Goal: Communication & Community: Answer question/provide support

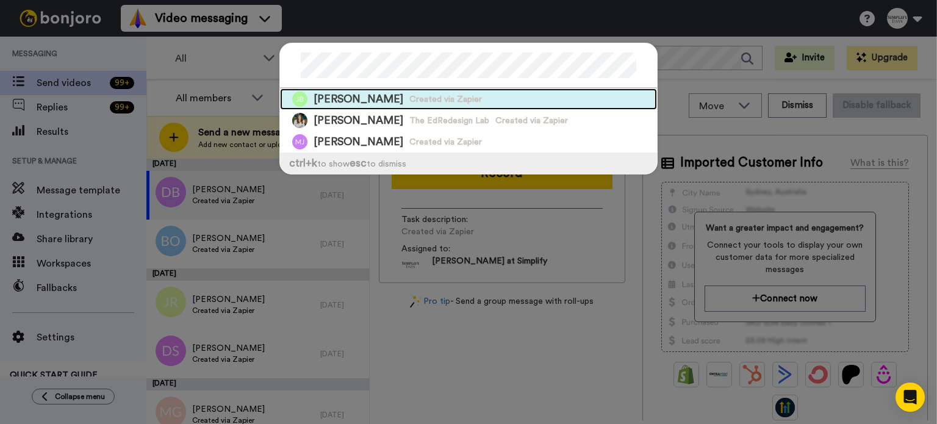
click at [384, 91] on div "Julie Brooks Created via Zapier" at bounding box center [468, 98] width 377 height 21
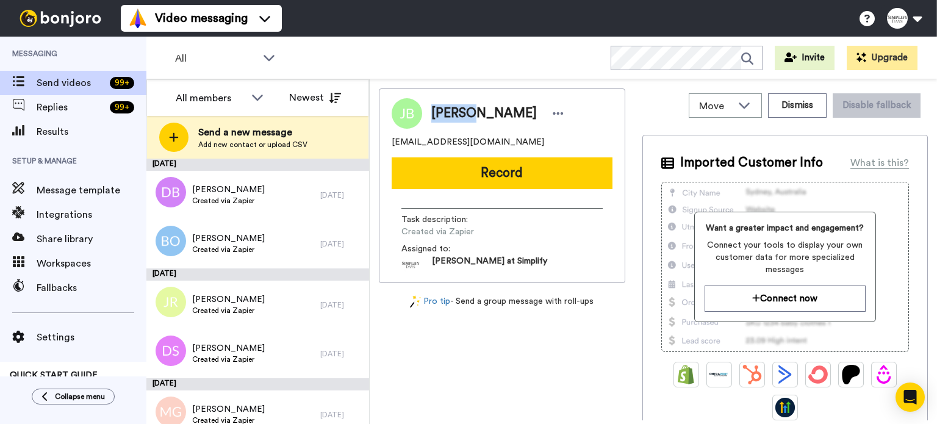
drag, startPoint x: 461, startPoint y: 109, endPoint x: 428, endPoint y: 109, distance: 33.0
click at [428, 109] on div "Julie Brooks" at bounding box center [494, 113] width 145 height 18
copy span "Julie"
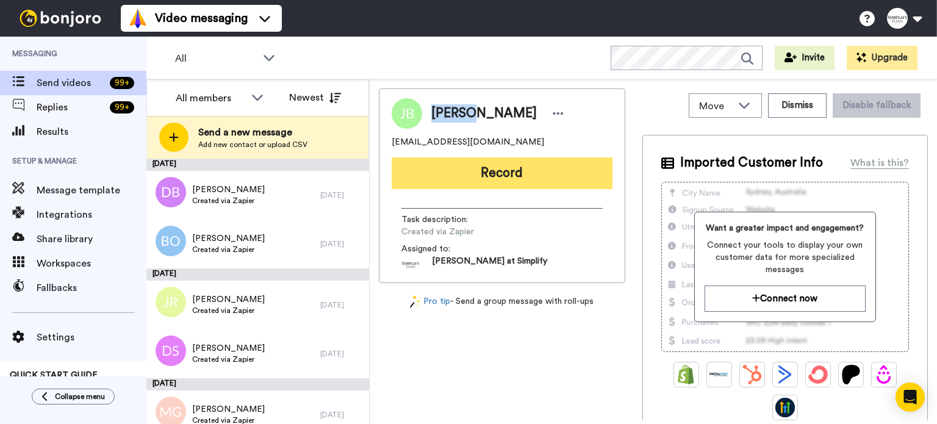
click at [488, 160] on button "Record" at bounding box center [502, 173] width 221 height 32
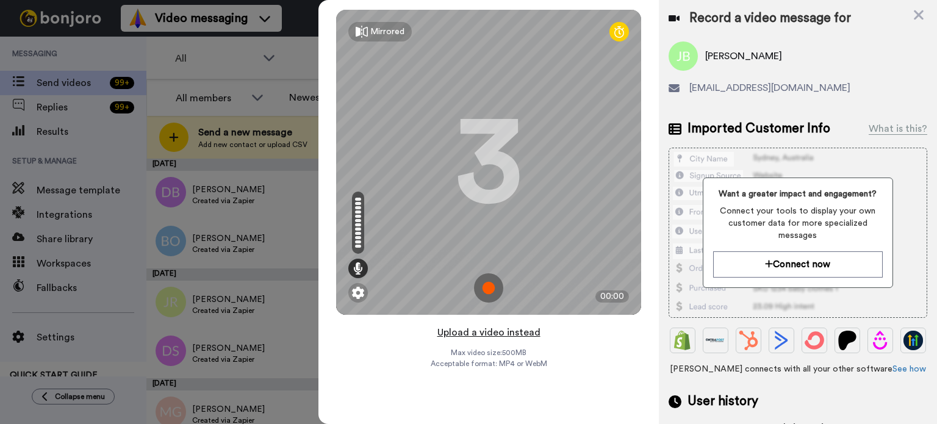
click at [498, 331] on button "Upload a video instead" at bounding box center [489, 333] width 110 height 16
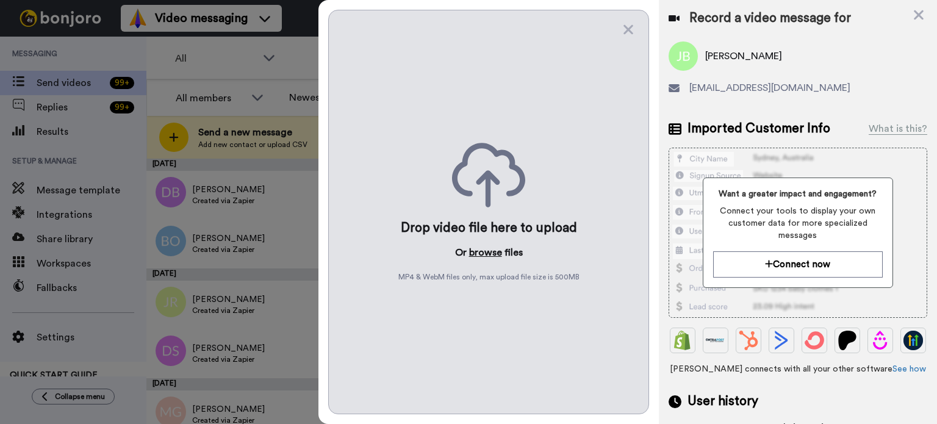
click at [485, 250] on button "browse" at bounding box center [485, 252] width 33 height 15
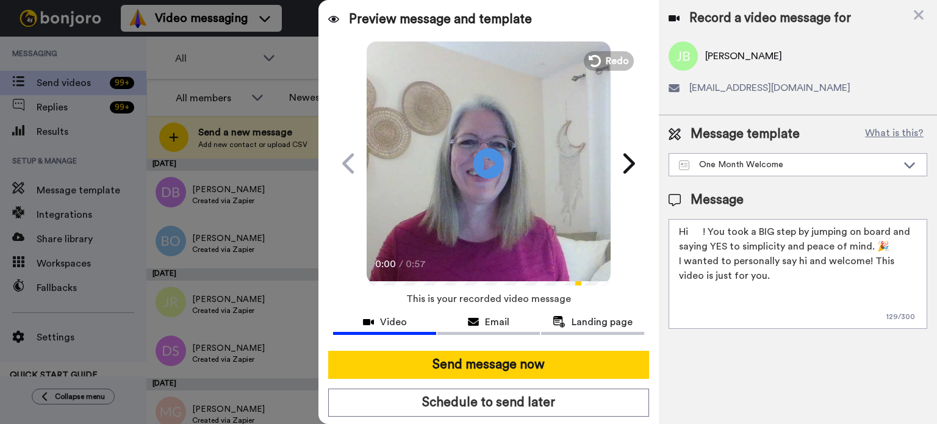
drag, startPoint x: 702, startPoint y: 231, endPoint x: 691, endPoint y: 234, distance: 11.9
click at [691, 234] on textarea "Hi ! You took a BIG step by jumping on board and saying YES to simplicity and p…" at bounding box center [798, 274] width 259 height 110
paste textarea "Julie"
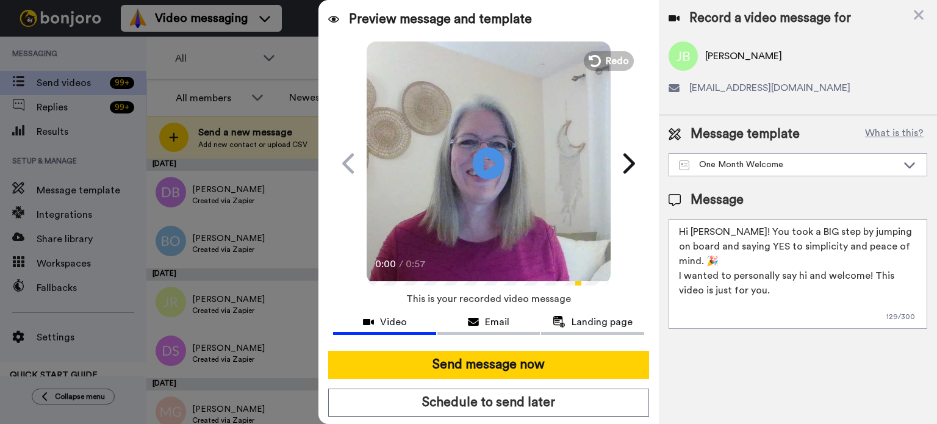
type textarea "Hi Julie! You took a BIG step by jumping on board and saying YES to simplicity …"
click at [484, 146] on icon "Play/Pause" at bounding box center [489, 163] width 32 height 58
click at [529, 156] on video at bounding box center [489, 162] width 244 height 244
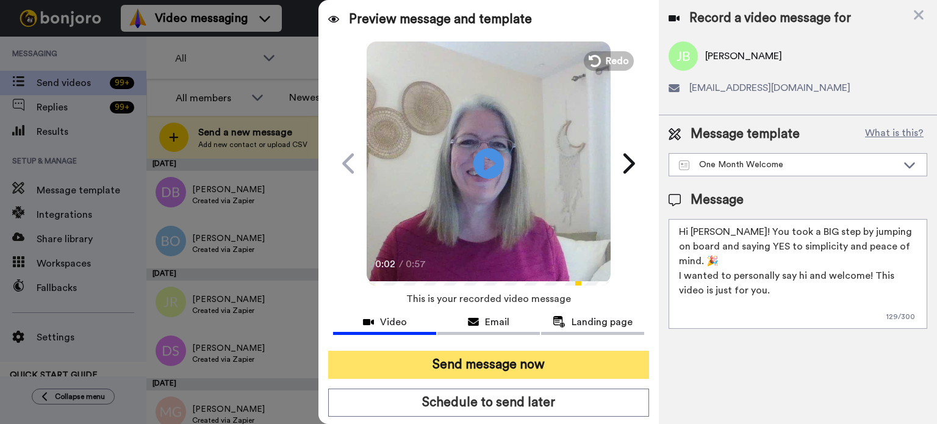
click at [529, 351] on button "Send message now" at bounding box center [488, 365] width 321 height 28
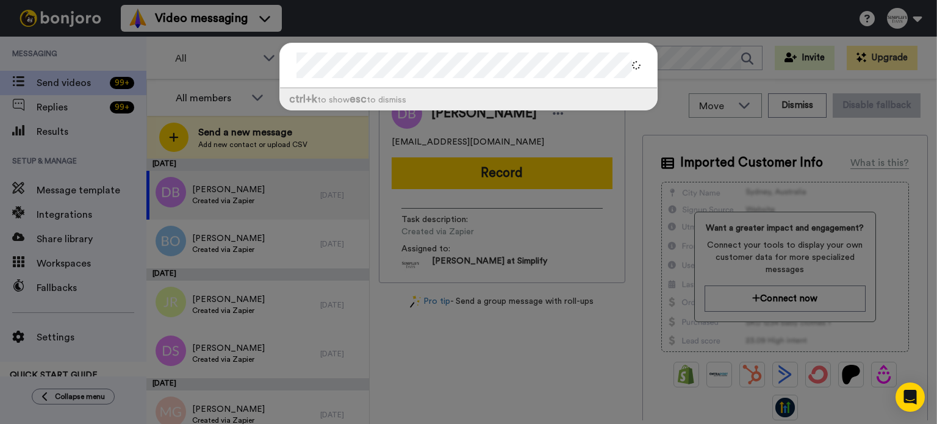
click at [267, 63] on div "ctrl +k to show esc to dismiss" at bounding box center [468, 83] width 403 height 104
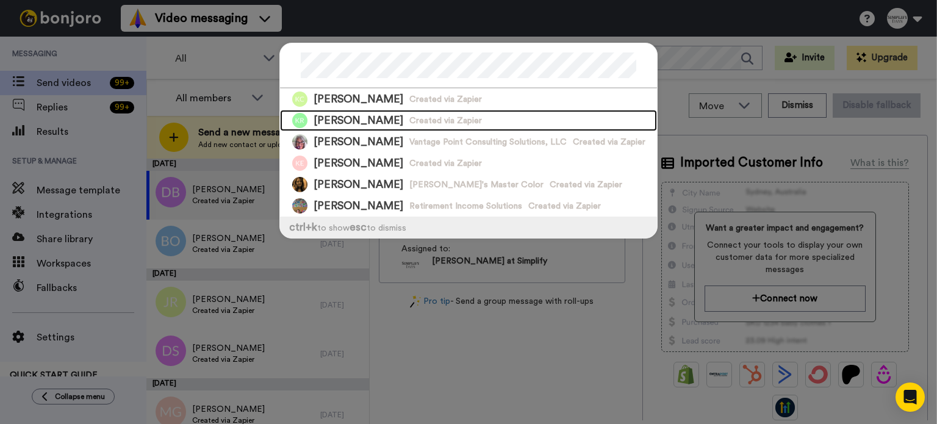
click at [374, 118] on div "Kathy Radue Created via Zapier" at bounding box center [468, 120] width 377 height 21
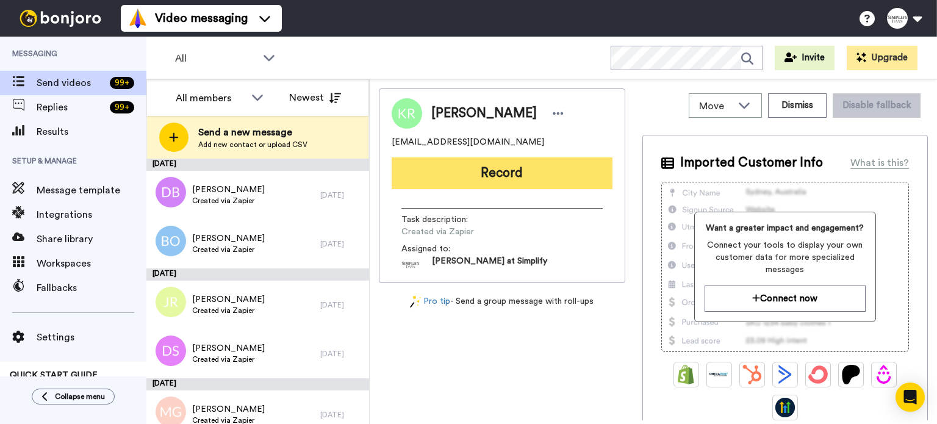
click at [486, 160] on button "Record" at bounding box center [502, 173] width 221 height 32
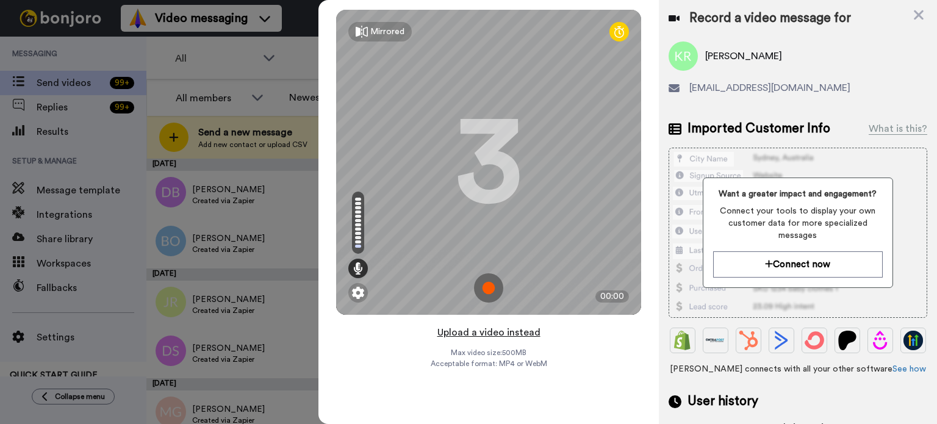
click at [488, 330] on button "Upload a video instead" at bounding box center [489, 333] width 110 height 16
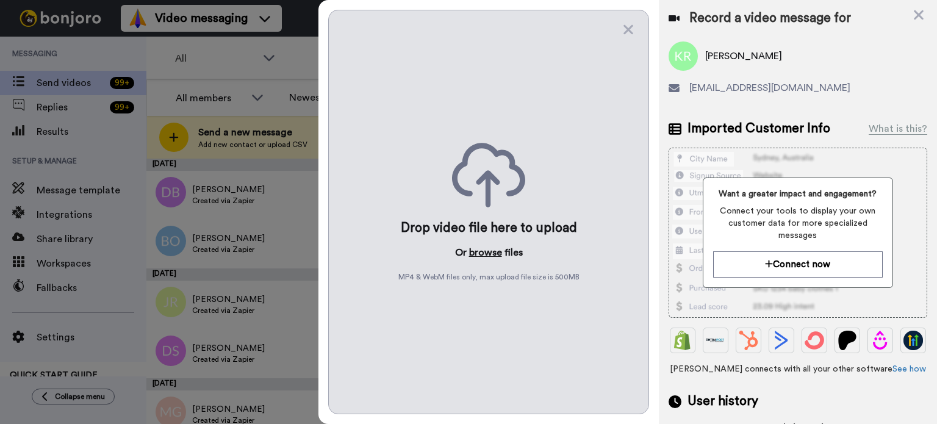
click at [482, 247] on button "browse" at bounding box center [485, 252] width 33 height 15
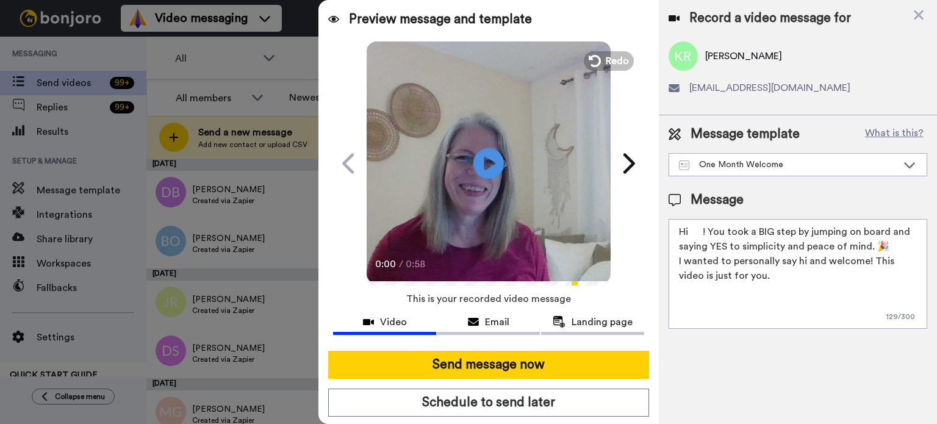
drag, startPoint x: 704, startPoint y: 229, endPoint x: 692, endPoint y: 230, distance: 12.9
click at [692, 230] on textarea "Hi ! You took a BIG step by jumping on board and saying YES to simplicity and p…" at bounding box center [798, 274] width 259 height 110
paste textarea "Kathy"
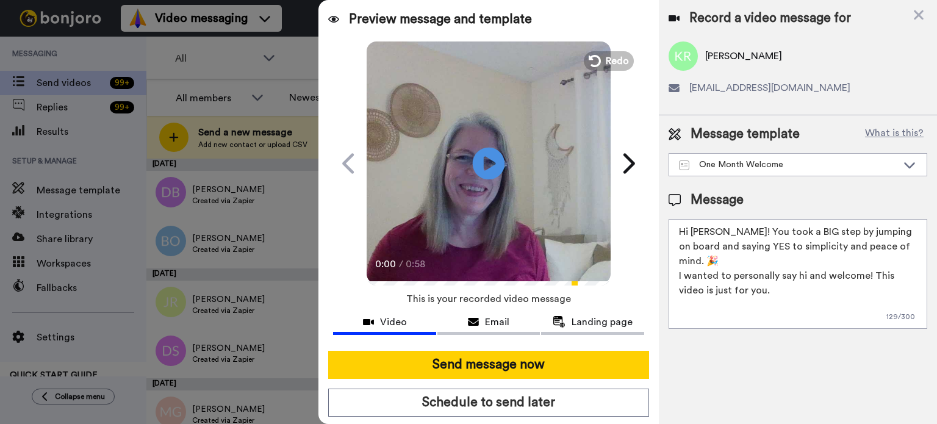
type textarea "Hi Kathy! You took a BIG step by jumping on board and saying YES to simplicity …"
click at [488, 162] on icon "Play/Pause" at bounding box center [489, 163] width 32 height 58
click at [494, 164] on icon at bounding box center [489, 163] width 32 height 32
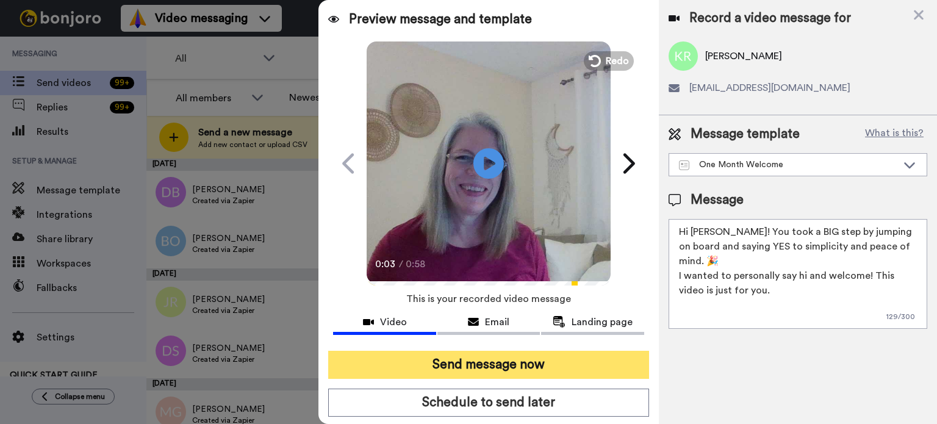
click at [517, 353] on button "Send message now" at bounding box center [488, 365] width 321 height 28
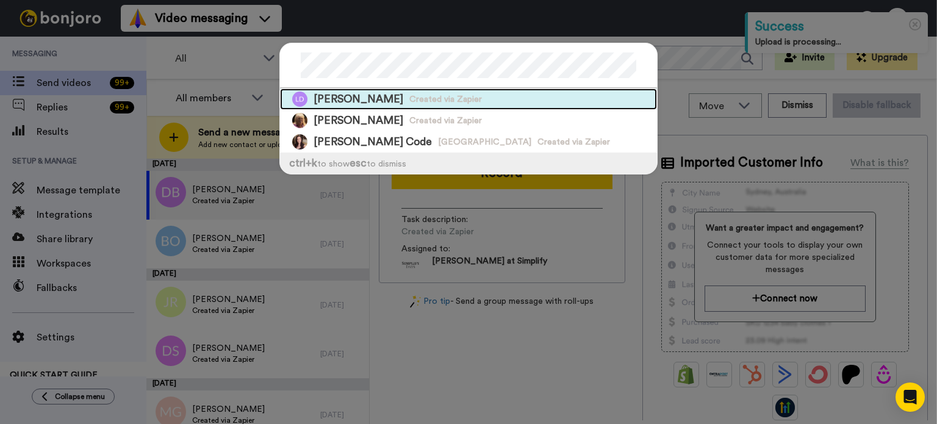
click at [495, 103] on div "Laura Daugard Created via Zapier" at bounding box center [468, 98] width 377 height 21
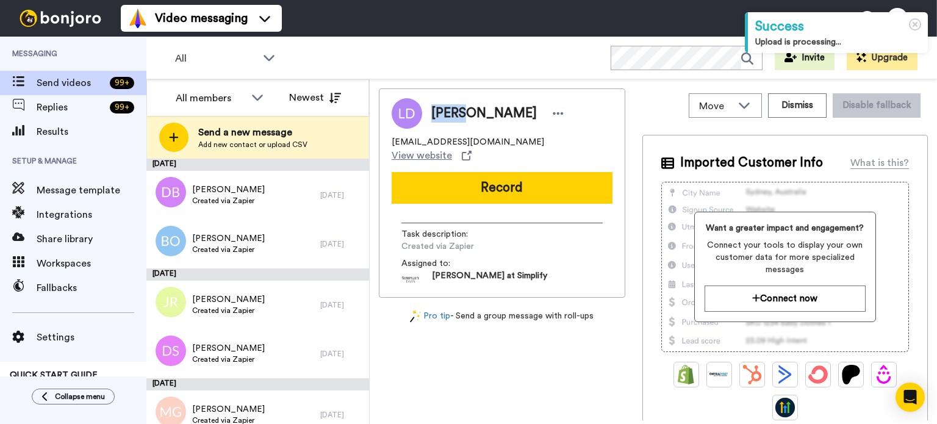
drag, startPoint x: 464, startPoint y: 112, endPoint x: 421, endPoint y: 114, distance: 42.8
click at [422, 114] on div "Laura Daugard" at bounding box center [494, 113] width 145 height 18
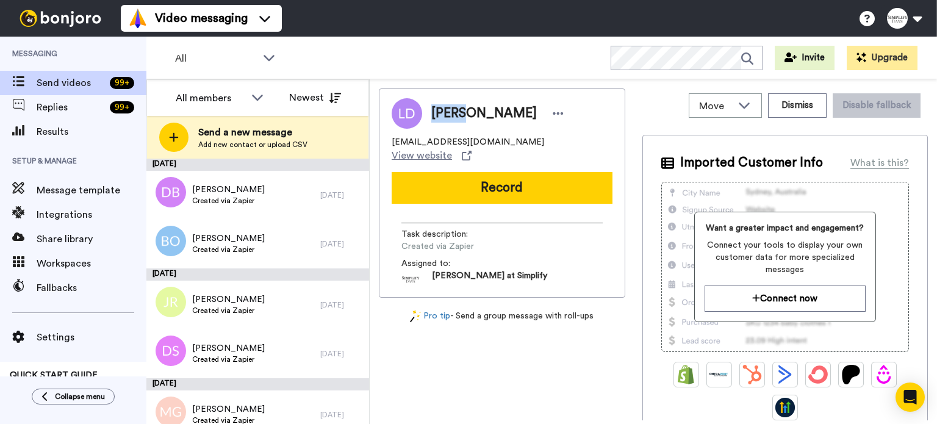
copy span "Laura"
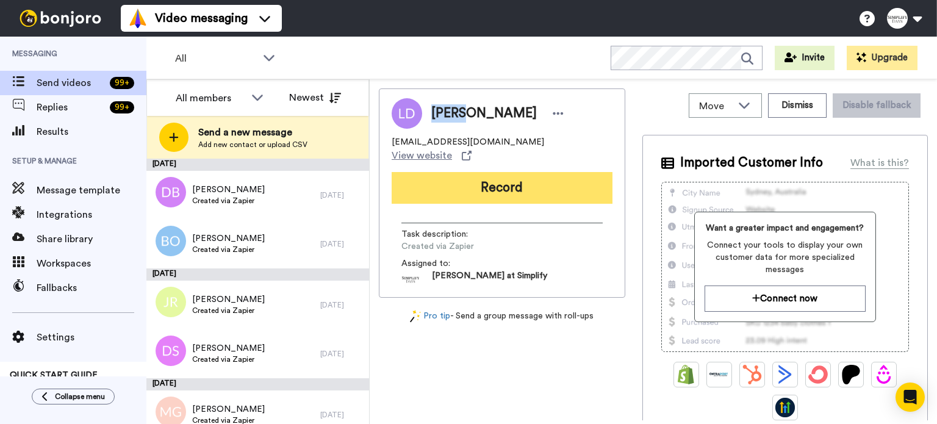
click at [480, 173] on button "Record" at bounding box center [502, 188] width 221 height 32
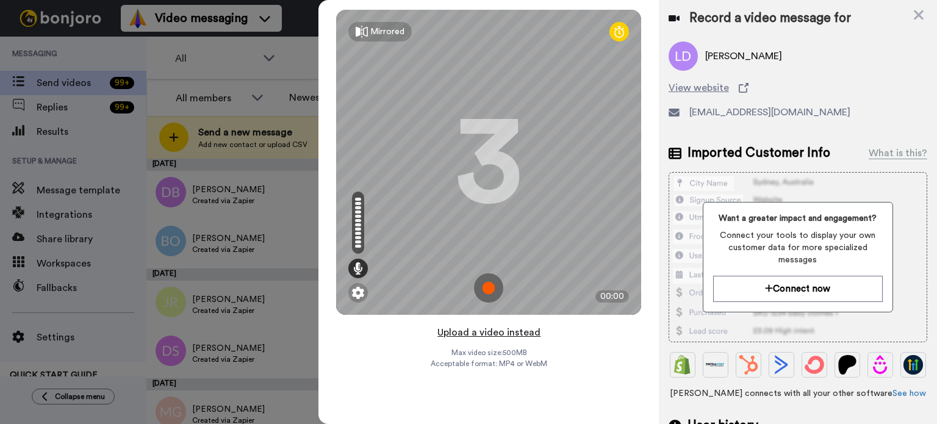
click at [514, 325] on button "Upload a video instead" at bounding box center [489, 333] width 110 height 16
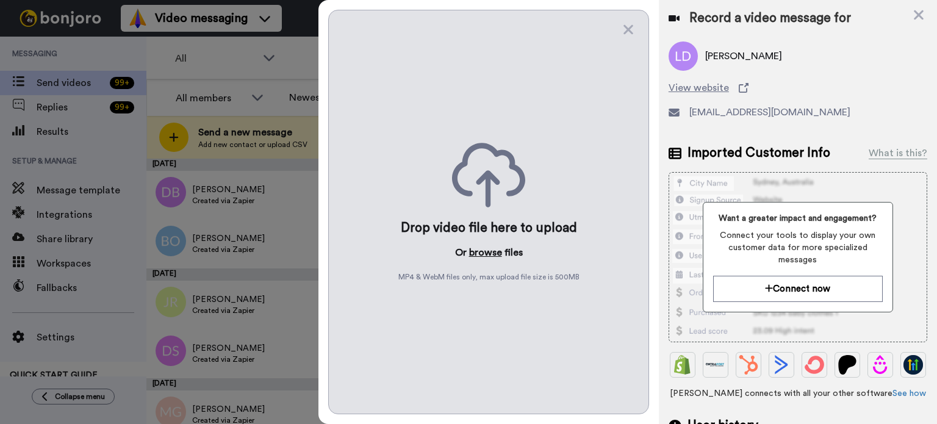
click at [486, 247] on button "browse" at bounding box center [485, 252] width 33 height 15
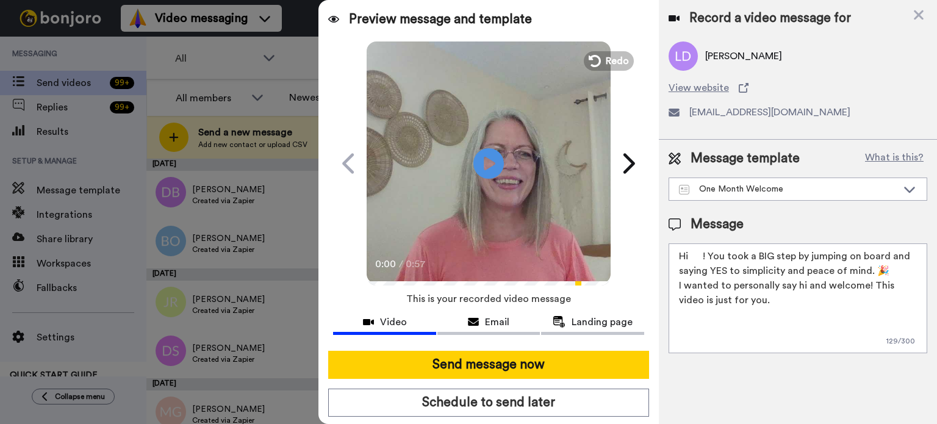
drag, startPoint x: 703, startPoint y: 256, endPoint x: 691, endPoint y: 261, distance: 13.1
click at [691, 261] on textarea "Hi ! You took a BIG step by jumping on board and saying YES to simplicity and p…" at bounding box center [798, 299] width 259 height 110
paste textarea "Laura"
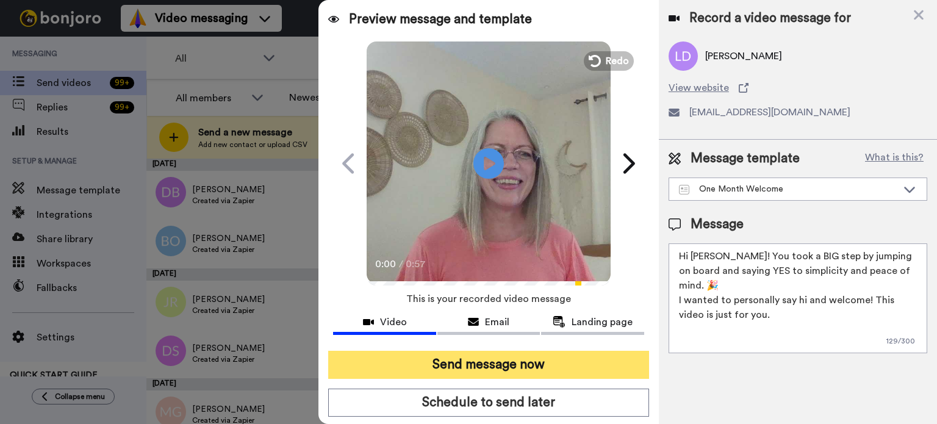
type textarea "Hi Laura! You took a BIG step by jumping on board and saying YES to simplicity …"
click at [571, 352] on button "Send message now" at bounding box center [488, 365] width 321 height 28
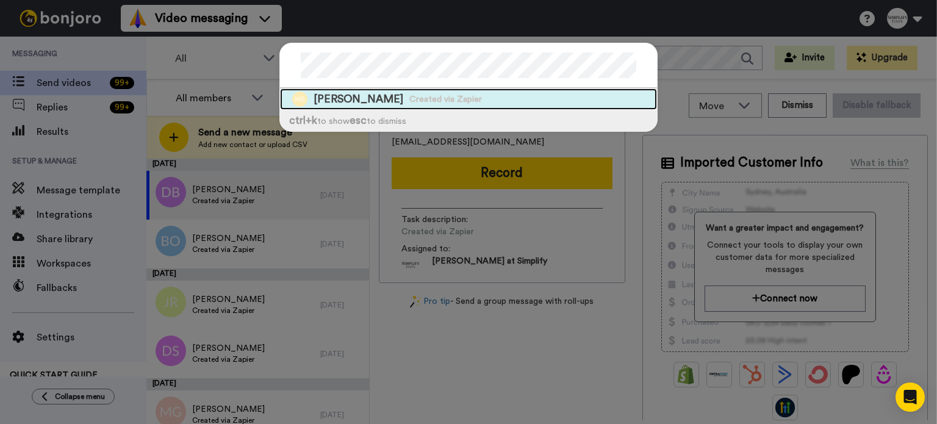
click at [539, 99] on div "[PERSON_NAME] Created via Zapier" at bounding box center [468, 98] width 377 height 21
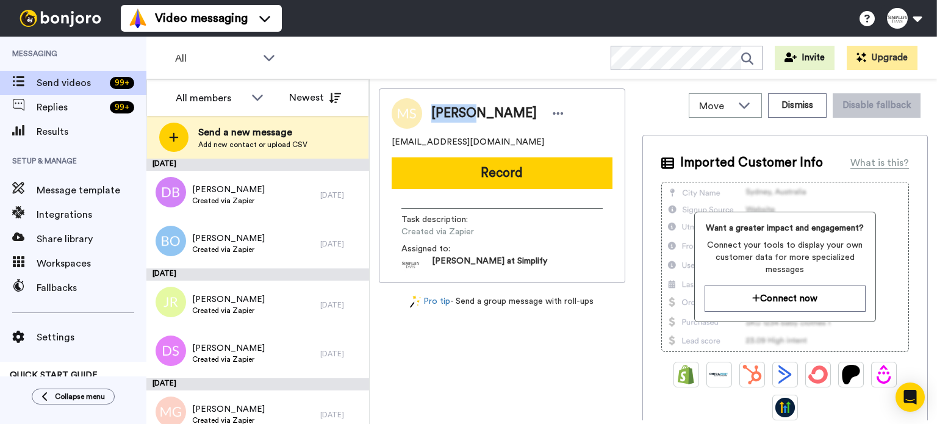
drag, startPoint x: 474, startPoint y: 116, endPoint x: 426, endPoint y: 114, distance: 47.6
click at [426, 114] on div "[PERSON_NAME]" at bounding box center [494, 113] width 145 height 18
copy span "[PERSON_NAME]"
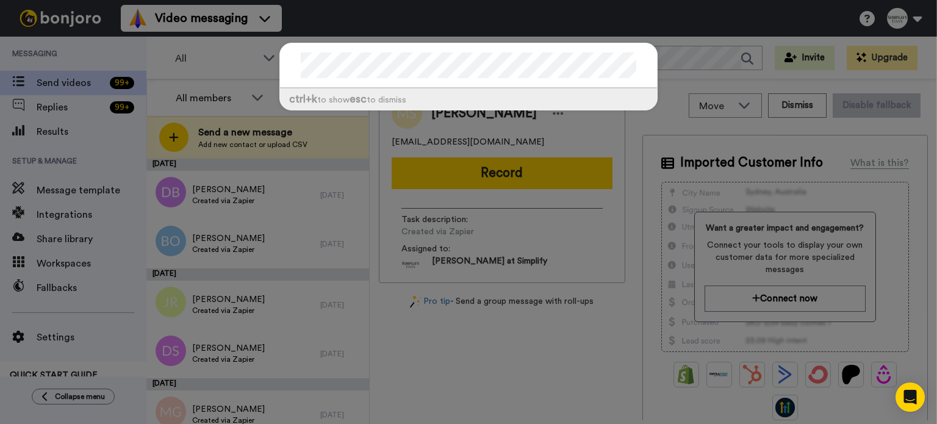
click at [520, 171] on div "ctrl +k to show esc to dismiss" at bounding box center [468, 212] width 937 height 424
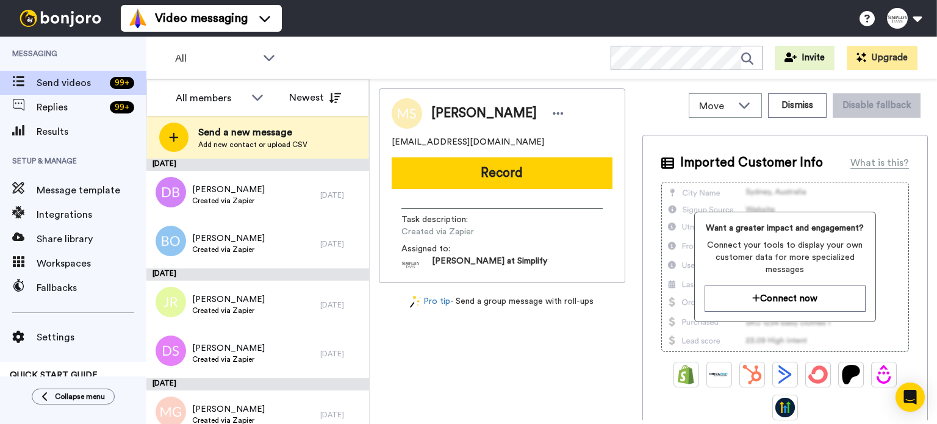
click at [520, 171] on button "Record" at bounding box center [502, 173] width 221 height 32
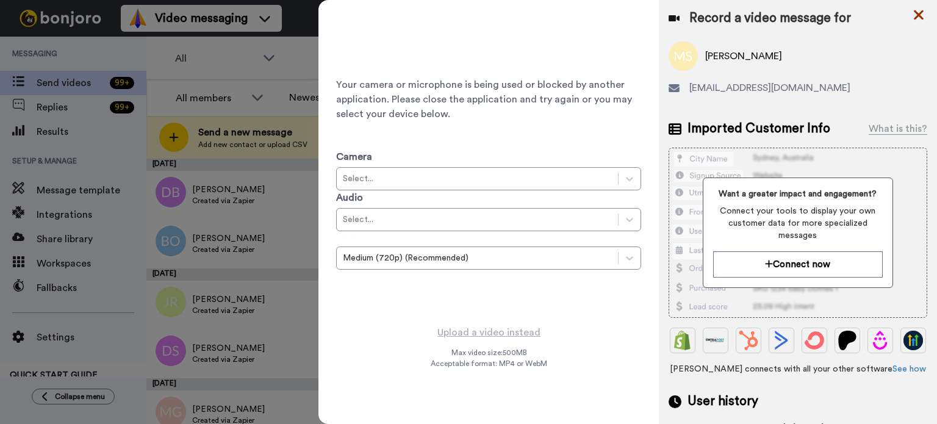
click at [913, 13] on icon at bounding box center [919, 14] width 12 height 15
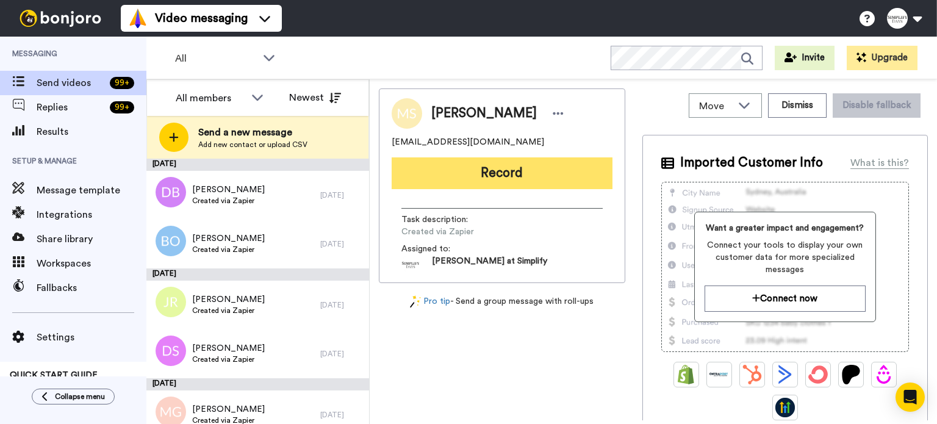
click at [447, 176] on button "Record" at bounding box center [502, 173] width 221 height 32
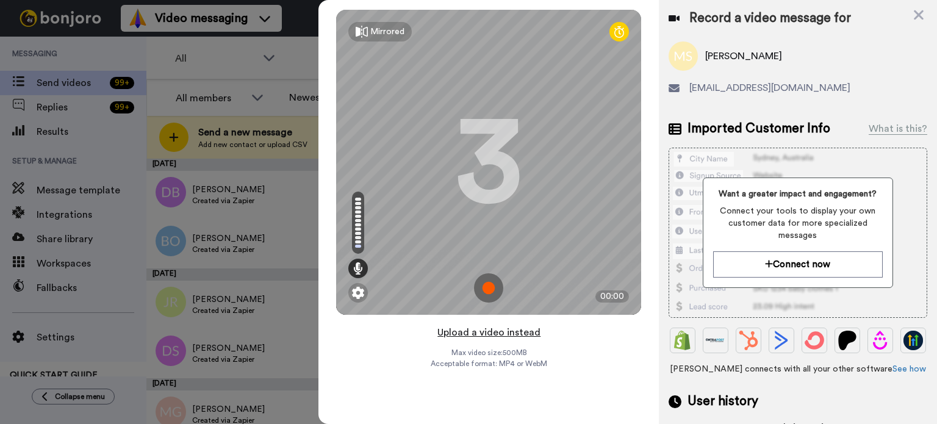
click at [491, 331] on button "Upload a video instead" at bounding box center [489, 333] width 110 height 16
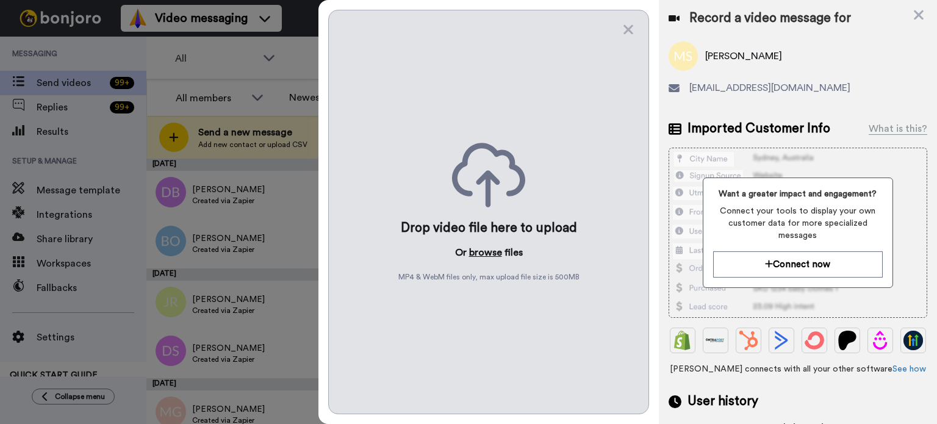
click at [482, 248] on button "browse" at bounding box center [485, 252] width 33 height 15
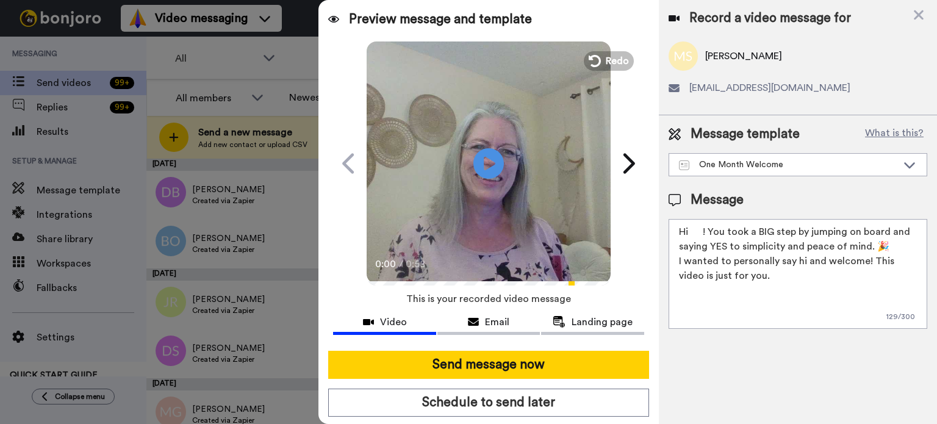
drag, startPoint x: 703, startPoint y: 233, endPoint x: 690, endPoint y: 231, distance: 12.9
click at [690, 231] on textarea "Hi ! You took a BIG step by jumping on board and saying YES to simplicity and p…" at bounding box center [798, 274] width 259 height 110
paste textarea "Marget"
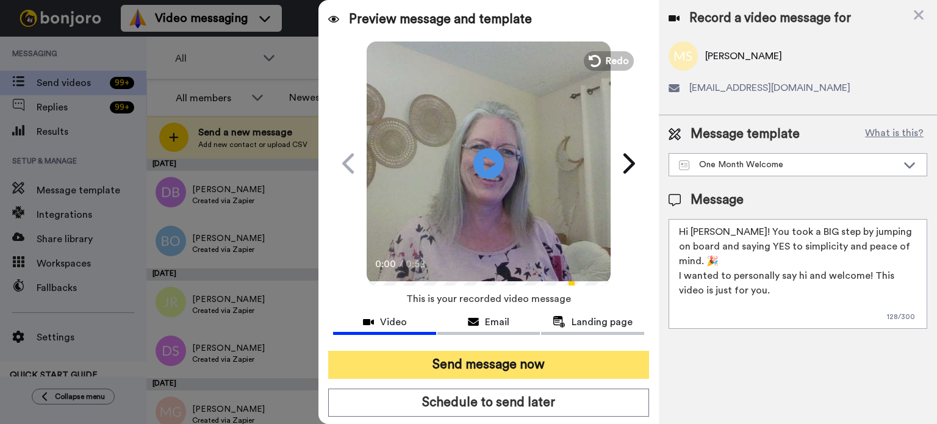
type textarea "Hi Marget! You took a BIG step by jumping on board and saying YES to simplicity…"
click at [513, 355] on button "Send message now" at bounding box center [488, 365] width 321 height 28
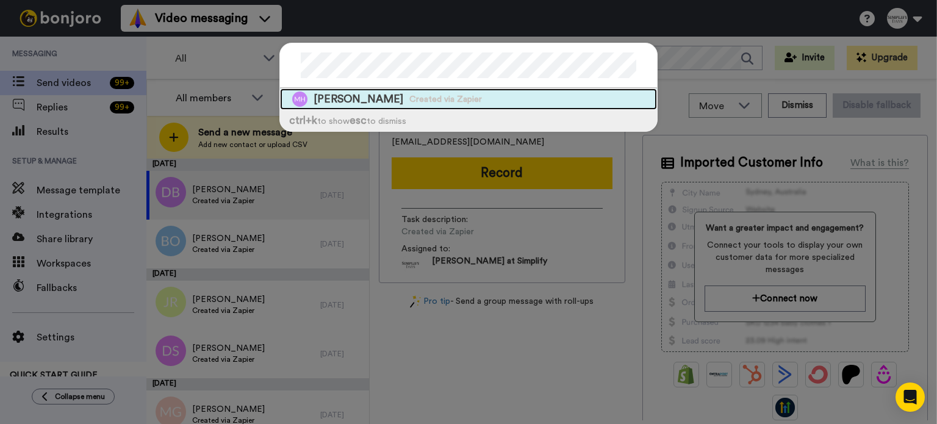
click at [376, 93] on div "Marlene Huet Created via Zapier" at bounding box center [468, 98] width 377 height 21
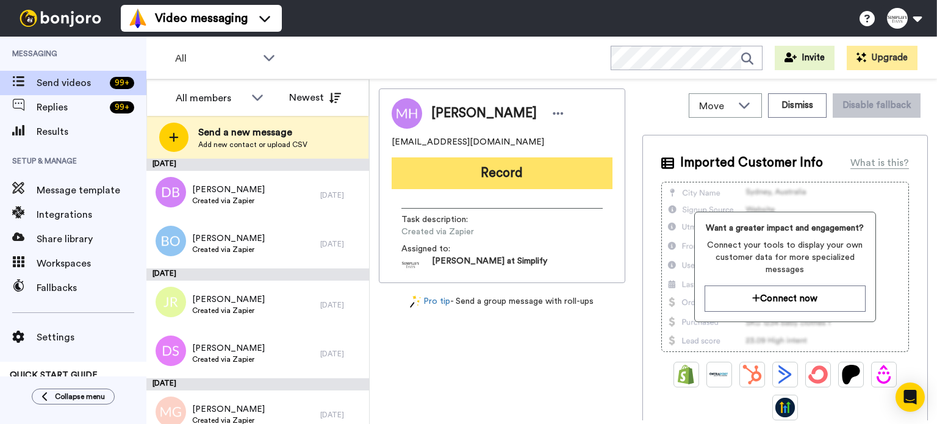
click at [537, 169] on button "Record" at bounding box center [502, 173] width 221 height 32
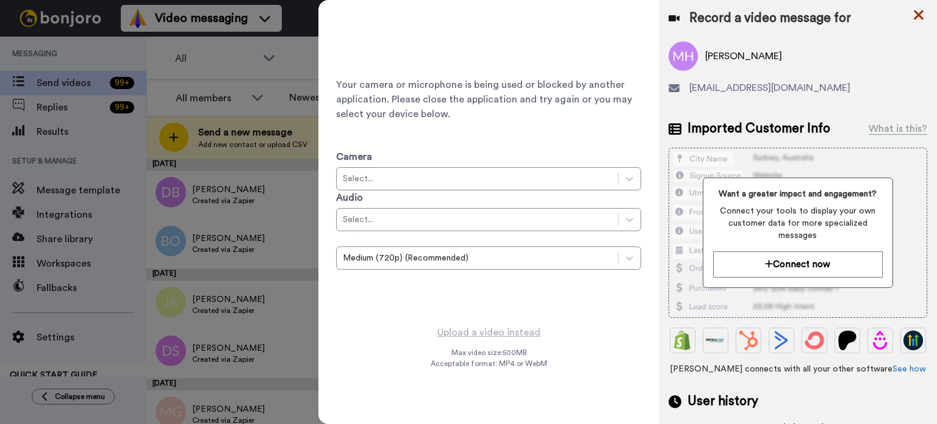
click at [920, 12] on icon at bounding box center [919, 14] width 12 height 15
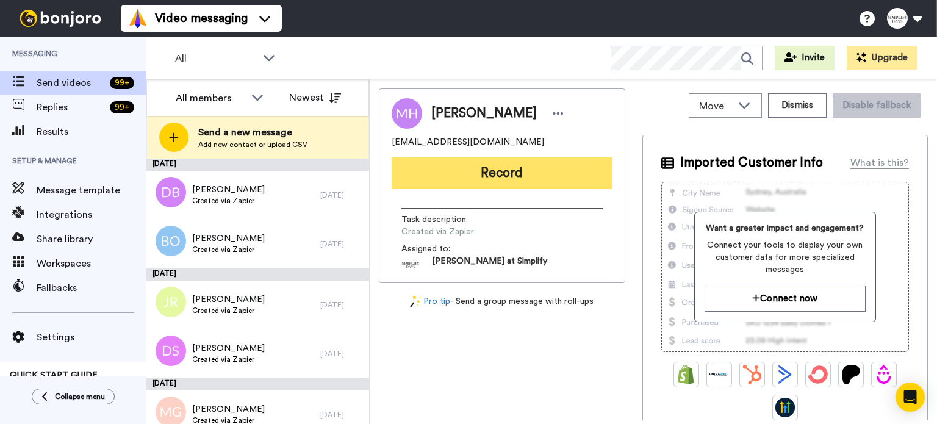
click at [481, 168] on button "Record" at bounding box center [502, 173] width 221 height 32
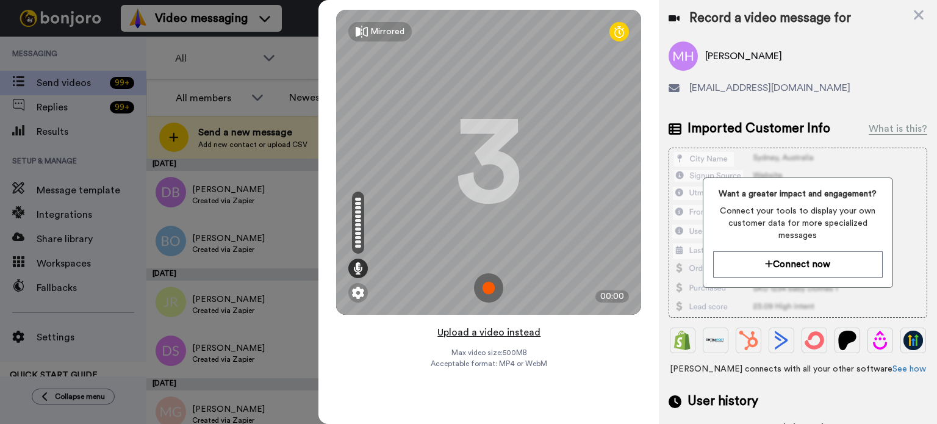
click at [504, 328] on button "Upload a video instead" at bounding box center [489, 333] width 110 height 16
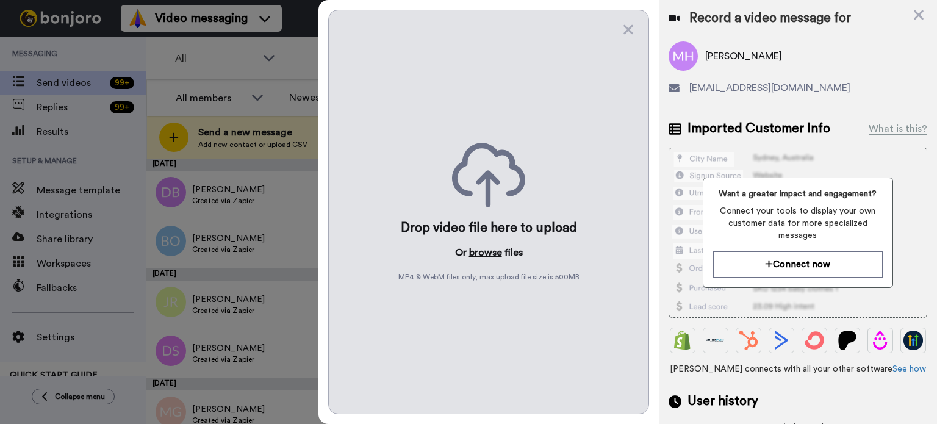
click at [487, 252] on button "browse" at bounding box center [485, 252] width 33 height 15
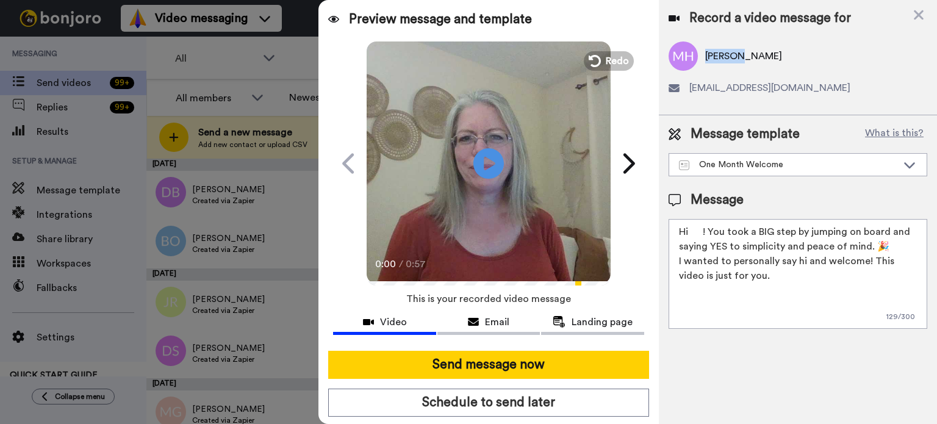
drag, startPoint x: 742, startPoint y: 54, endPoint x: 703, endPoint y: 56, distance: 38.5
click at [703, 56] on div "Marlene Huet" at bounding box center [798, 56] width 259 height 29
copy span "Marlene"
click at [482, 158] on icon "Play/Pause" at bounding box center [489, 163] width 32 height 58
click at [548, 187] on video at bounding box center [489, 162] width 244 height 244
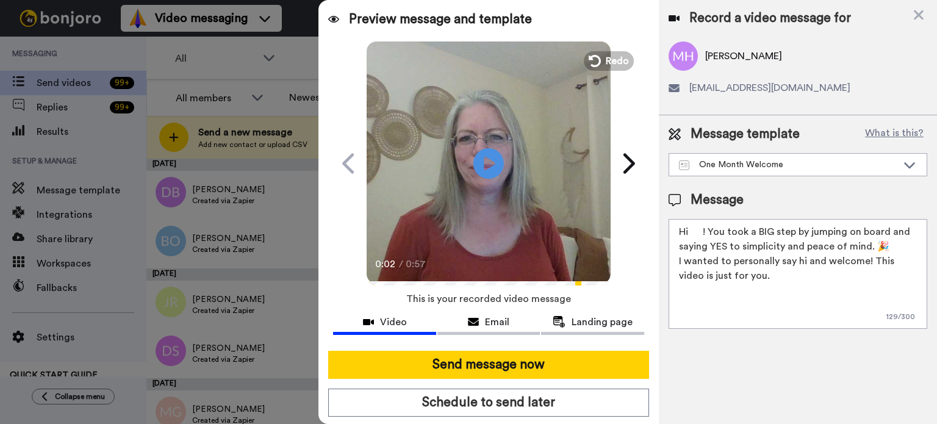
drag, startPoint x: 703, startPoint y: 226, endPoint x: 692, endPoint y: 229, distance: 11.4
click at [692, 229] on textarea "Hi ! You took a BIG step by jumping on board and saying YES to simplicity and p…" at bounding box center [798, 274] width 259 height 110
paste textarea "Marlene"
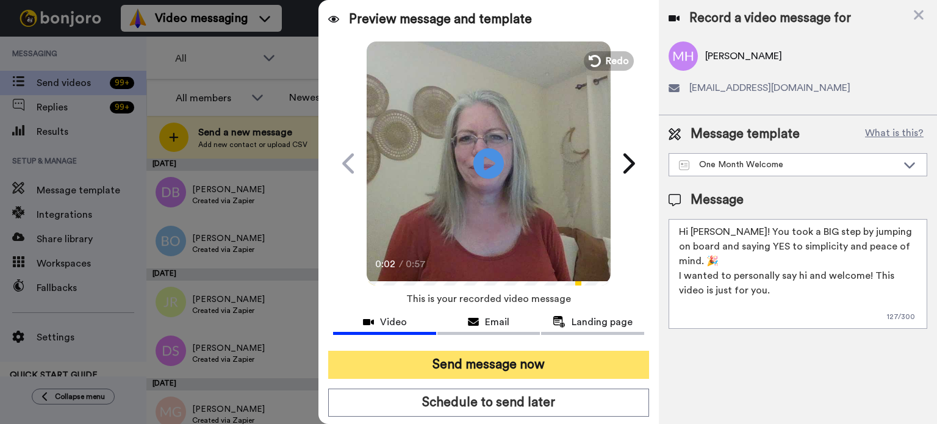
type textarea "Hi Marlene! You took a BIG step by jumping on board and saying YES to simplicit…"
click at [543, 357] on button "Send message now" at bounding box center [488, 365] width 321 height 28
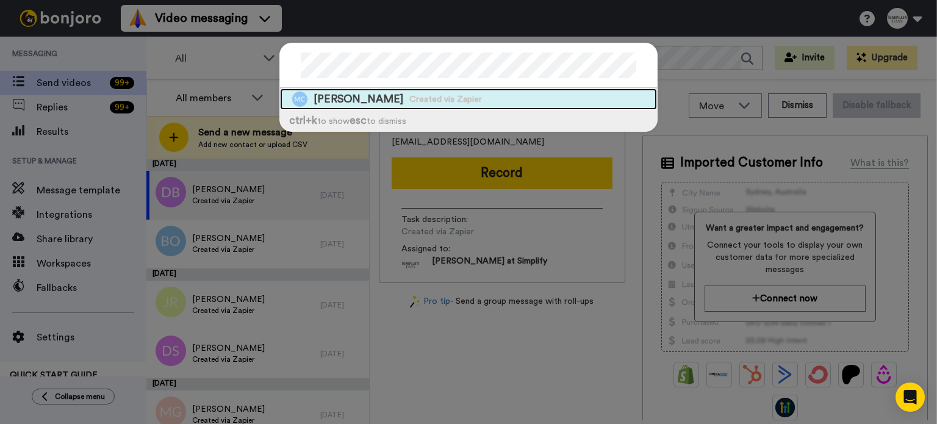
click at [496, 98] on div "[PERSON_NAME] Created via Zapier" at bounding box center [468, 98] width 377 height 21
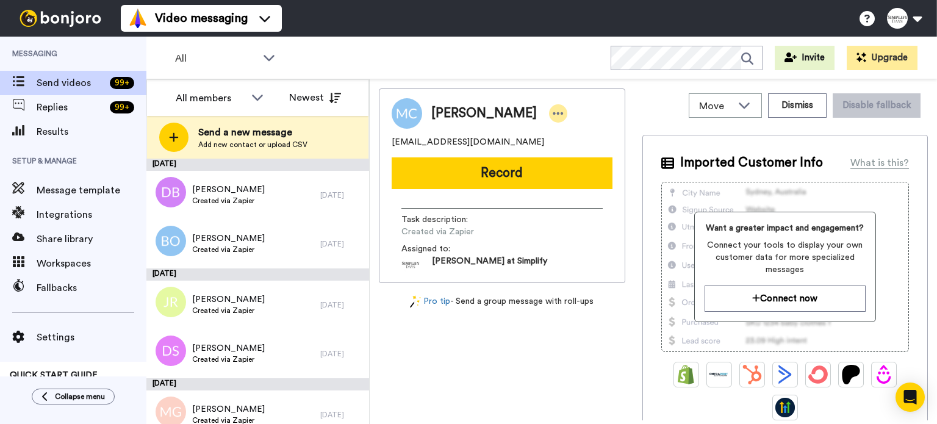
click at [564, 109] on div at bounding box center [558, 113] width 18 height 18
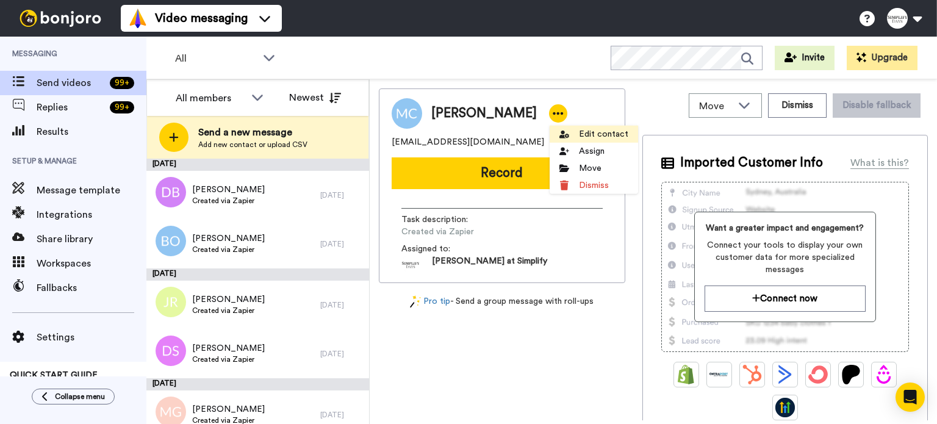
click at [581, 126] on li "Edit contact" at bounding box center [594, 134] width 88 height 17
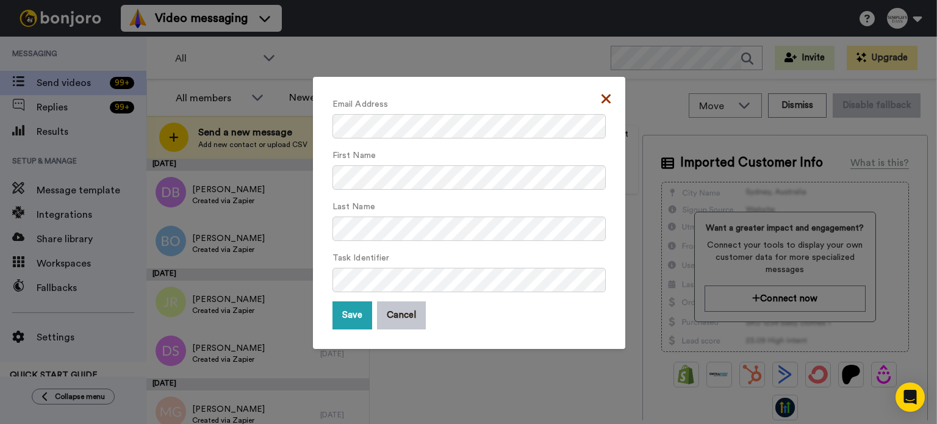
click at [603, 93] on icon at bounding box center [606, 99] width 9 height 15
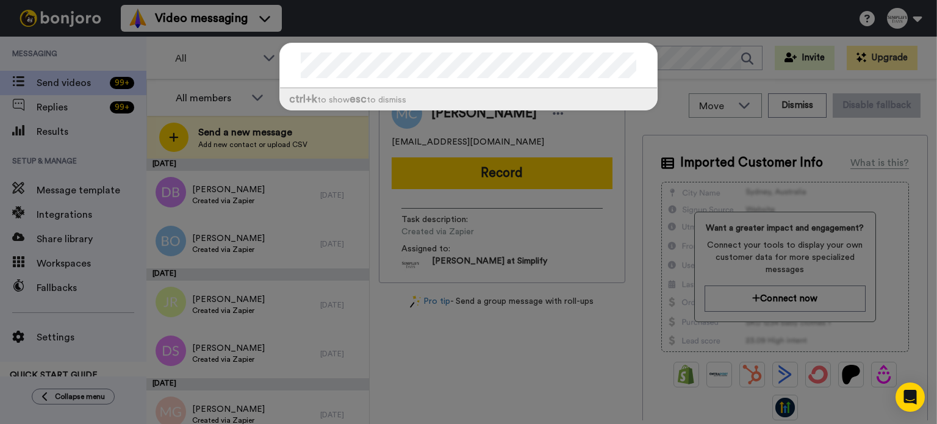
click at [598, 49] on div at bounding box center [468, 65] width 377 height 45
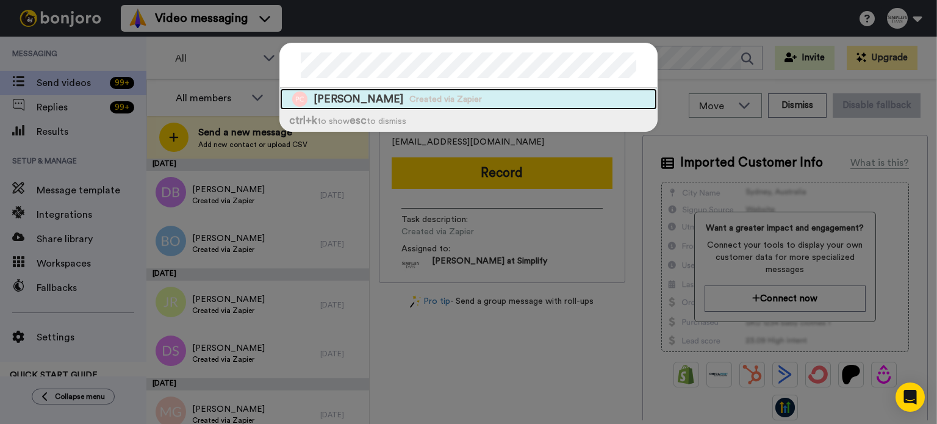
click at [381, 92] on div "Pamela Carter Created via Zapier" at bounding box center [468, 98] width 377 height 21
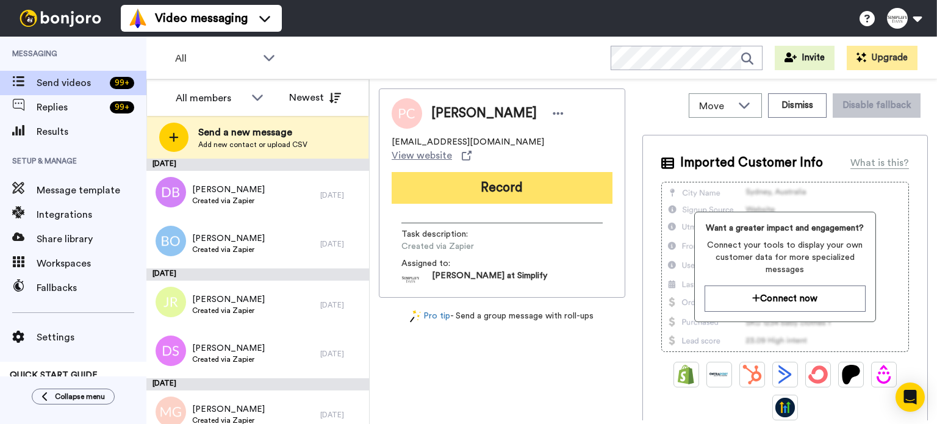
click at [487, 172] on button "Record" at bounding box center [502, 188] width 221 height 32
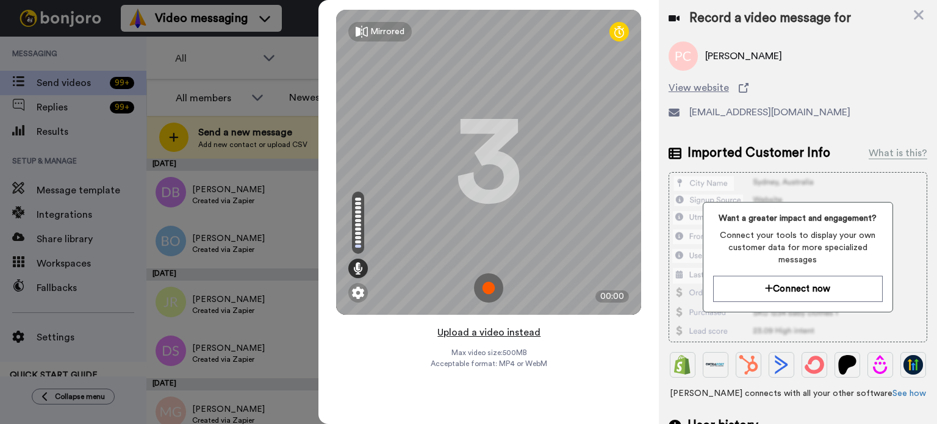
click at [504, 328] on button "Upload a video instead" at bounding box center [489, 333] width 110 height 16
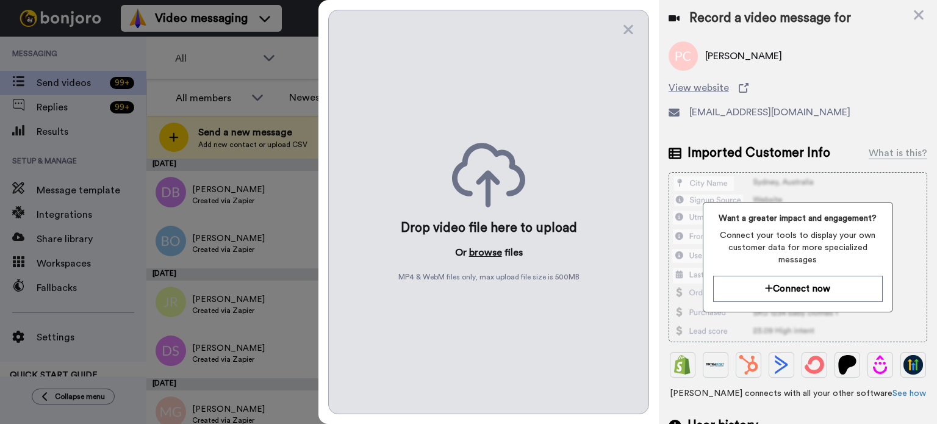
drag, startPoint x: 486, startPoint y: 228, endPoint x: 483, endPoint y: 255, distance: 27.0
click at [486, 229] on div "Drop video file here to upload" at bounding box center [489, 228] width 176 height 17
click at [484, 246] on button "browse" at bounding box center [485, 252] width 33 height 15
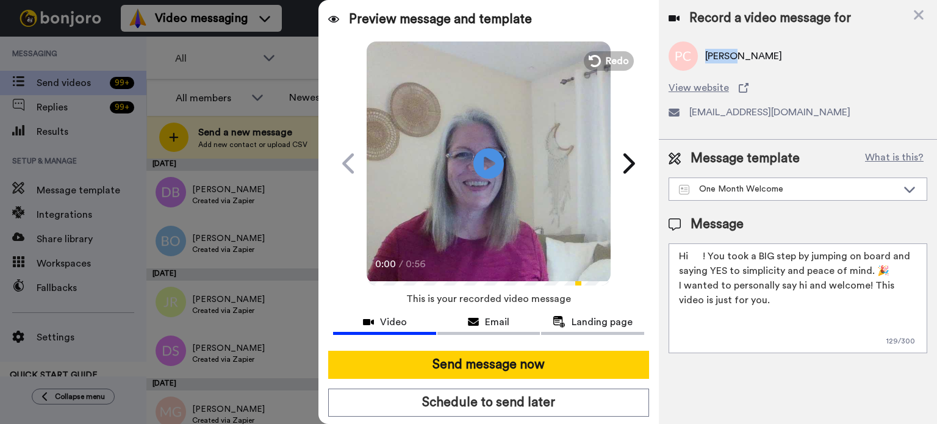
drag, startPoint x: 737, startPoint y: 52, endPoint x: 706, endPoint y: 52, distance: 31.1
click at [706, 52] on span "Pamela Carter" at bounding box center [744, 56] width 77 height 15
copy span "Pamela"
drag, startPoint x: 703, startPoint y: 248, endPoint x: 691, endPoint y: 253, distance: 13.1
click at [691, 252] on textarea "Hi ! You took a BIG step by jumping on board and saying YES to simplicity and p…" at bounding box center [798, 299] width 259 height 110
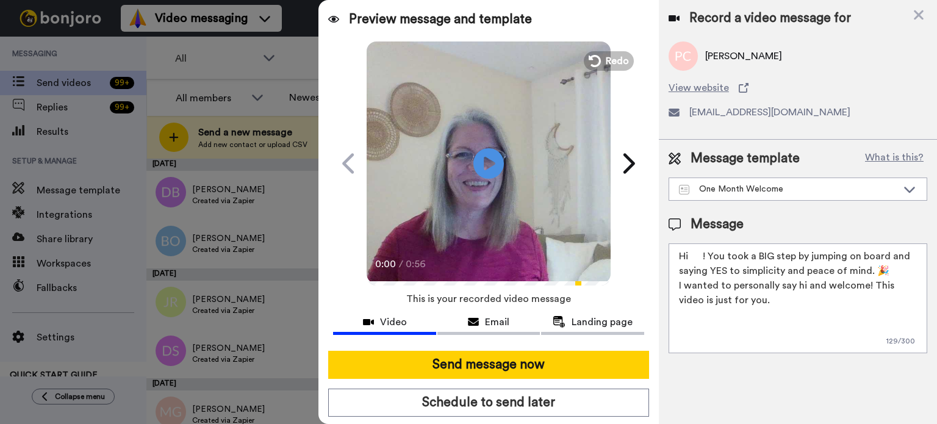
paste textarea "Pamela"
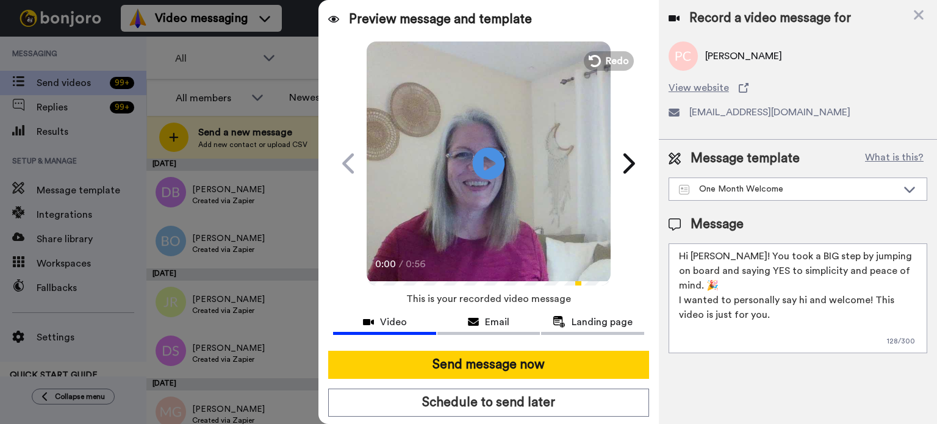
type textarea "Hi Pamela! You took a BIG step by jumping on board and saying YES to simplicity…"
click at [486, 155] on icon at bounding box center [489, 163] width 32 height 32
click at [563, 189] on video at bounding box center [489, 162] width 244 height 244
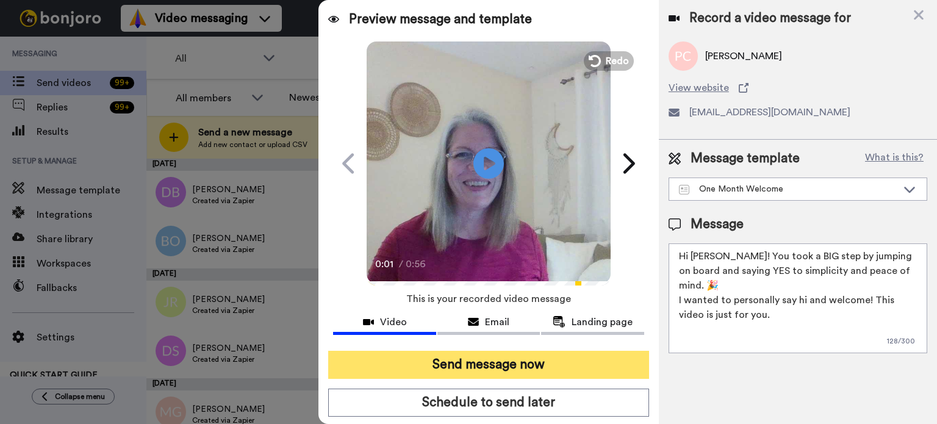
click at [560, 355] on button "Send message now" at bounding box center [488, 365] width 321 height 28
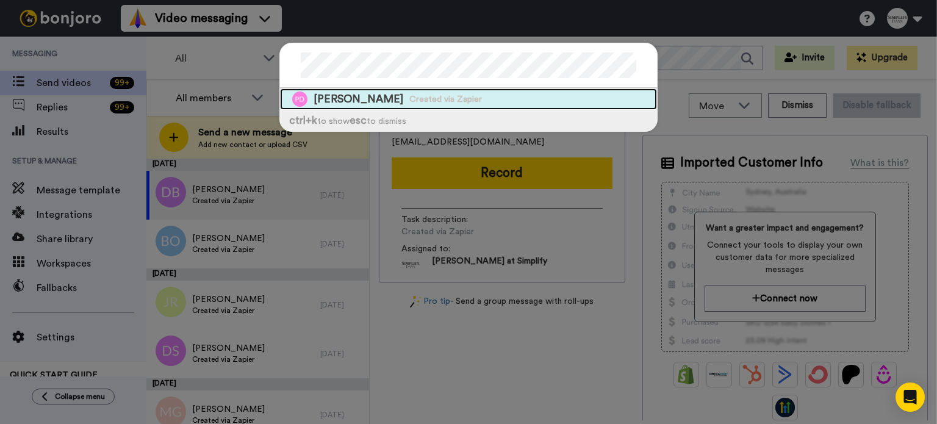
click at [499, 88] on div "[PERSON_NAME] Created via Zapier" at bounding box center [468, 98] width 377 height 21
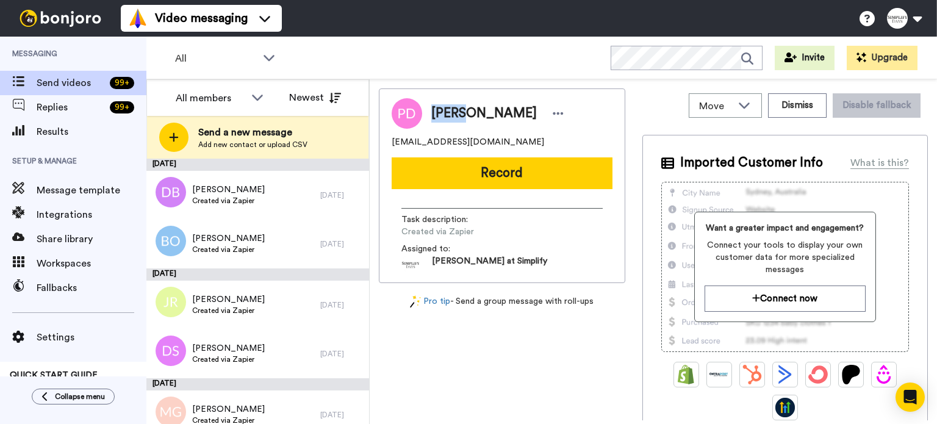
drag, startPoint x: 459, startPoint y: 114, endPoint x: 426, endPoint y: 110, distance: 33.2
click at [426, 110] on div "[PERSON_NAME]" at bounding box center [494, 113] width 145 height 18
copy span "[PERSON_NAME]"
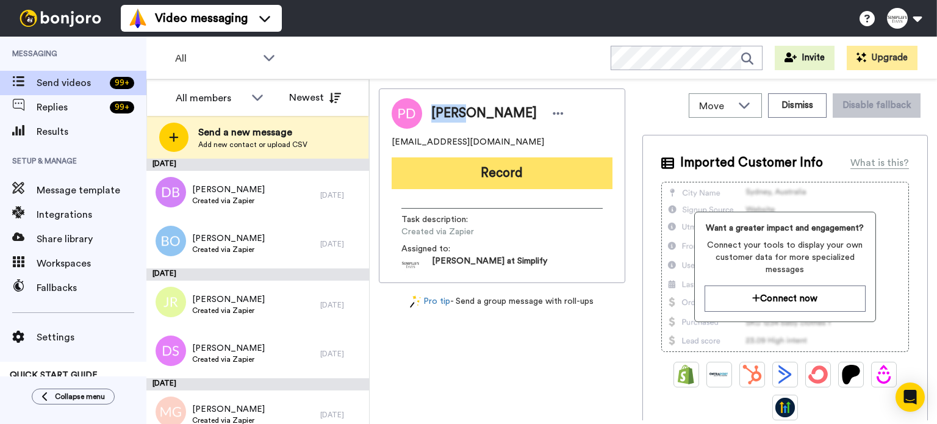
click at [516, 170] on button "Record" at bounding box center [502, 173] width 221 height 32
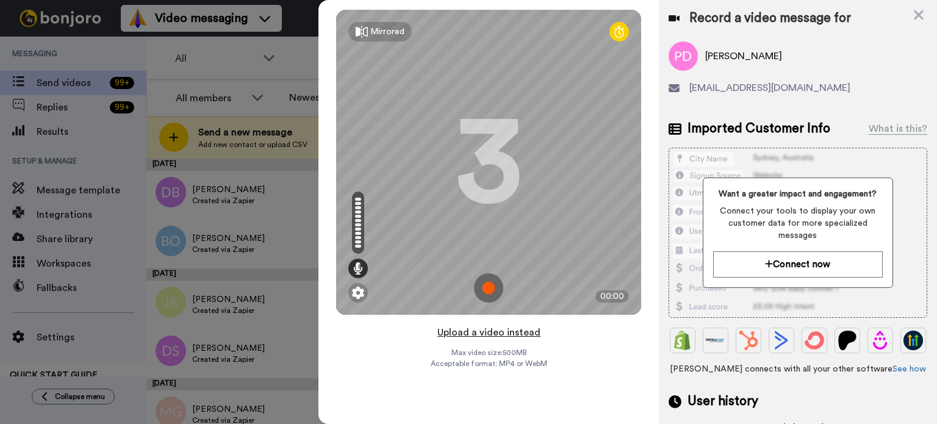
click at [513, 327] on button "Upload a video instead" at bounding box center [489, 333] width 110 height 16
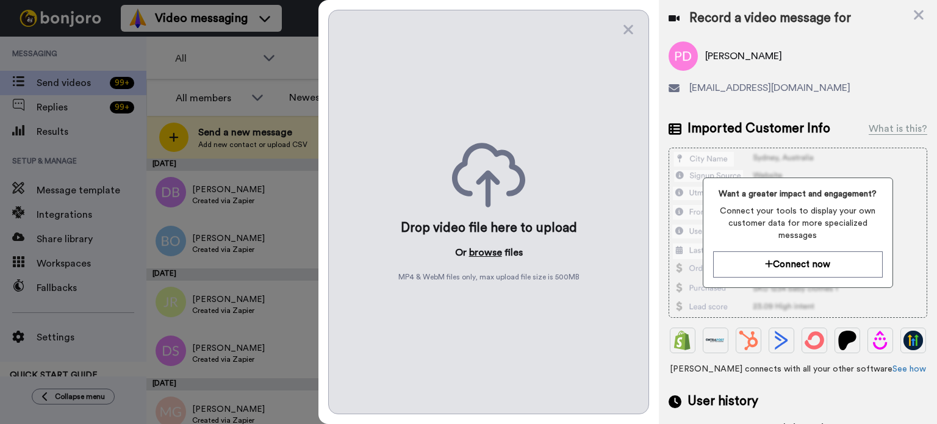
click at [491, 251] on button "browse" at bounding box center [485, 252] width 33 height 15
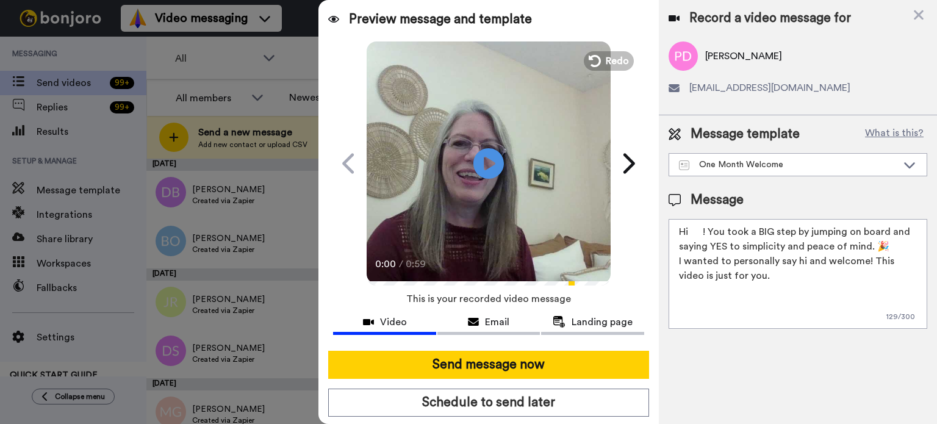
drag, startPoint x: 703, startPoint y: 229, endPoint x: 693, endPoint y: 231, distance: 10.1
click at [693, 231] on textarea "Hi ! You took a BIG step by jumping on board and saying YES to simplicity and p…" at bounding box center [798, 274] width 259 height 110
paste textarea "Patti"
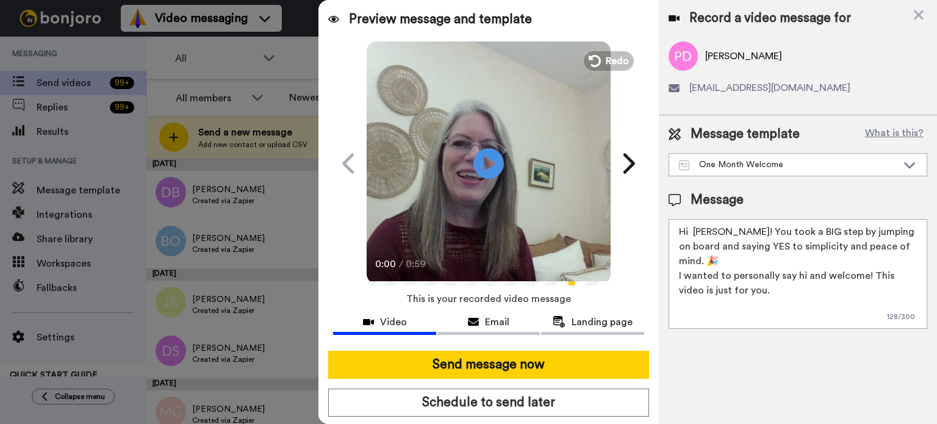
click at [693, 231] on textarea "Hi Patti! You took a BIG step by jumping on board and saying YES to simplicity …" at bounding box center [798, 274] width 259 height 110
type textarea "Hi Patti! You took a BIG step by jumping on board and saying YES to simplicity …"
click at [481, 168] on icon "Play/Pause" at bounding box center [489, 163] width 32 height 58
click at [524, 170] on video at bounding box center [489, 162] width 244 height 244
click at [483, 170] on icon at bounding box center [489, 163] width 32 height 32
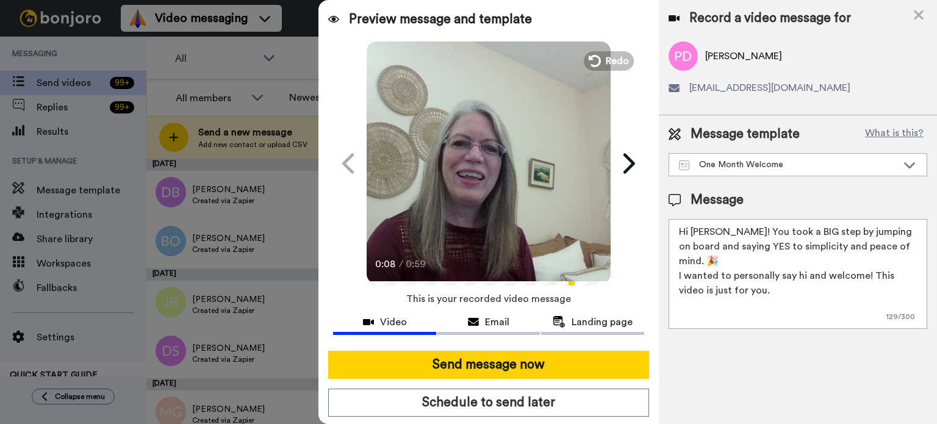
click at [446, 164] on video at bounding box center [489, 162] width 244 height 244
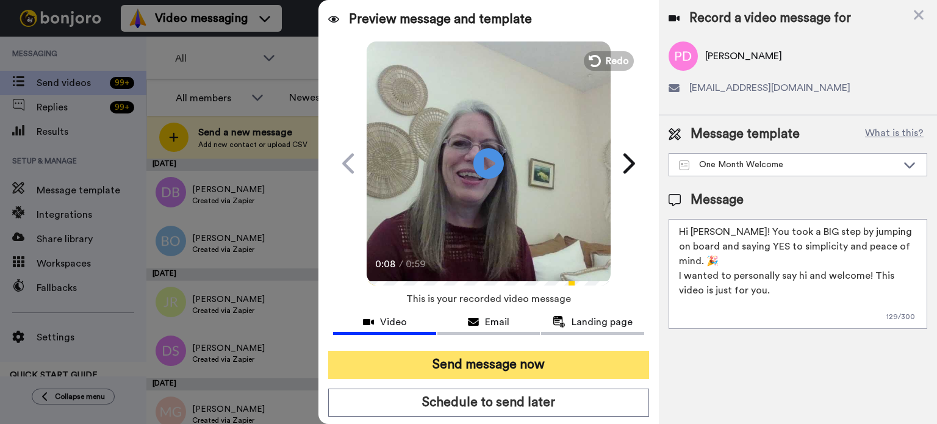
click at [516, 355] on button "Send message now" at bounding box center [488, 365] width 321 height 28
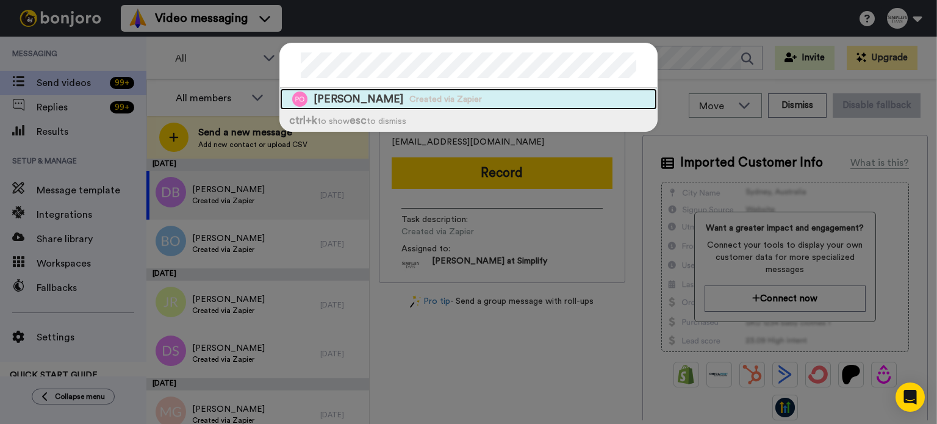
click at [549, 95] on div "Peggy ONeal Created via Zapier" at bounding box center [468, 98] width 377 height 21
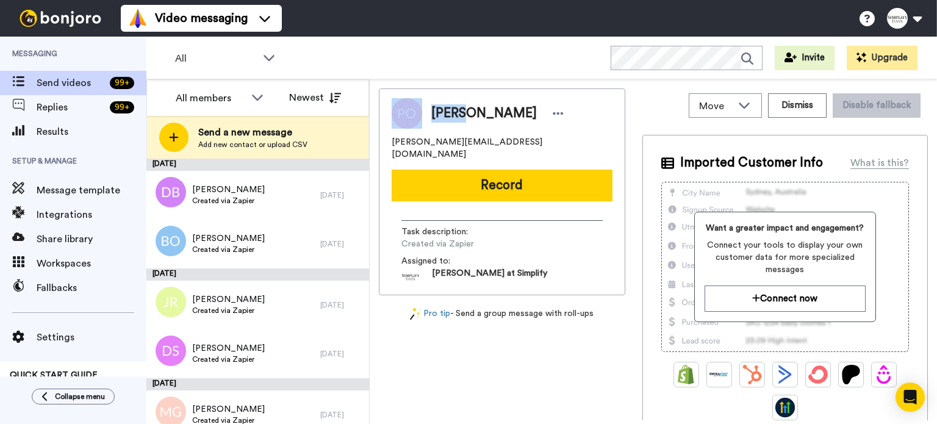
drag, startPoint x: 466, startPoint y: 114, endPoint x: 386, endPoint y: 109, distance: 79.5
click at [386, 109] on div "Peggy ONeal peggy.oneal96@gmail.com Record Task description : Created via Zapie…" at bounding box center [502, 191] width 247 height 207
click at [418, 115] on img at bounding box center [407, 113] width 31 height 31
click at [468, 117] on span "Peggy ONeal" at bounding box center [485, 113] width 106 height 18
drag, startPoint x: 466, startPoint y: 115, endPoint x: 435, endPoint y: 117, distance: 31.2
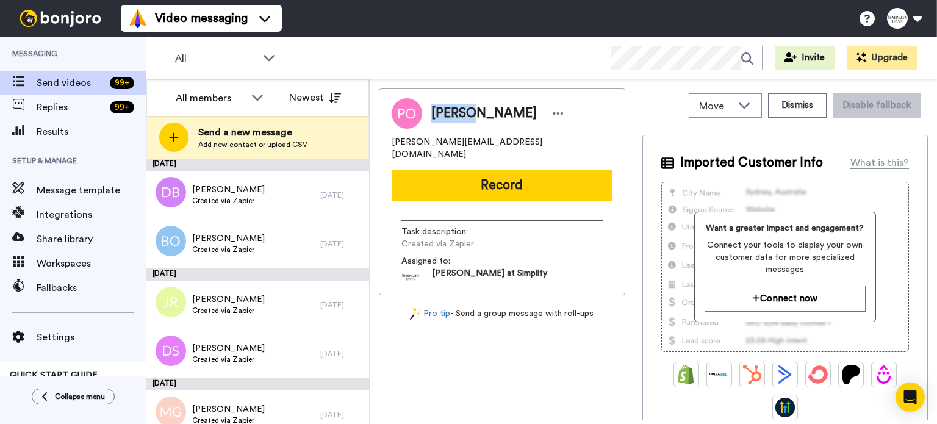
click at [435, 117] on span "Peggy ONeal" at bounding box center [485, 113] width 106 height 18
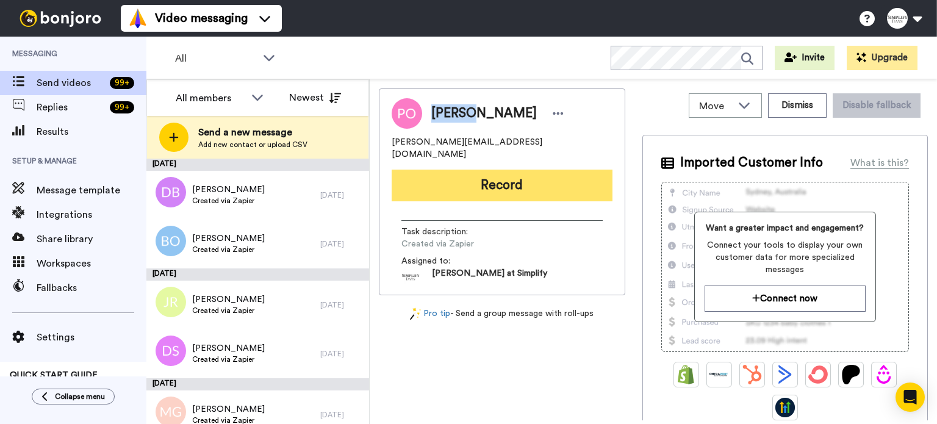
click at [463, 170] on button "Record" at bounding box center [502, 186] width 221 height 32
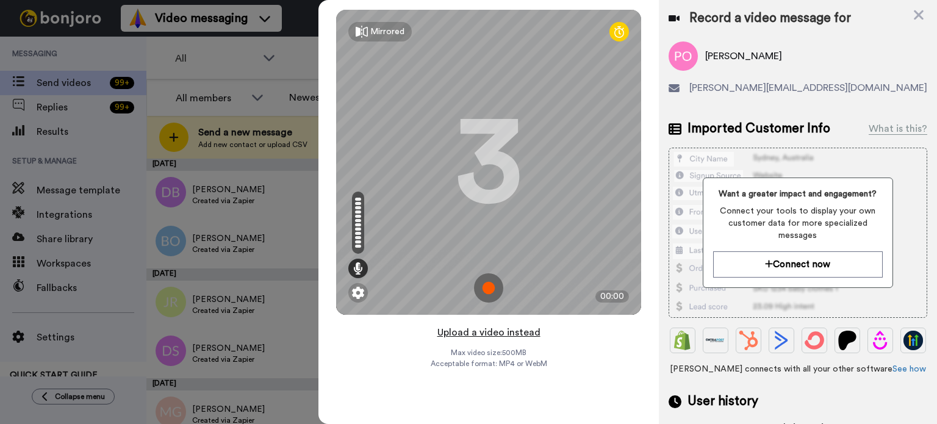
click at [499, 334] on button "Upload a video instead" at bounding box center [489, 333] width 110 height 16
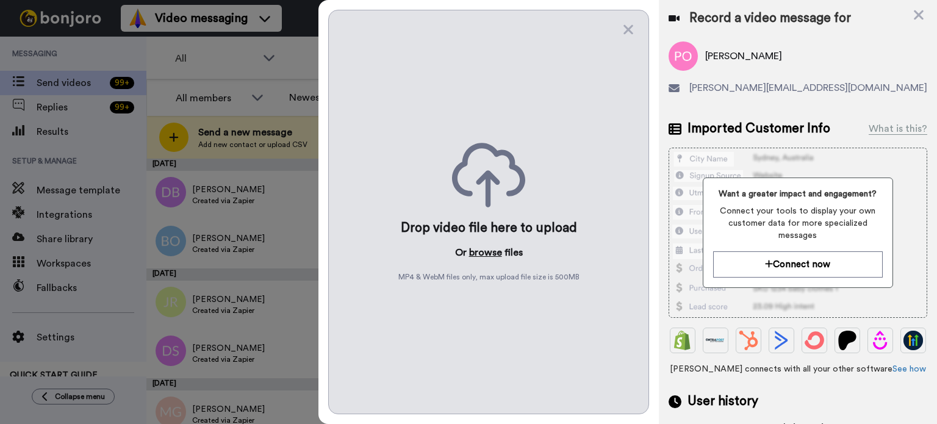
click at [491, 250] on button "browse" at bounding box center [485, 252] width 33 height 15
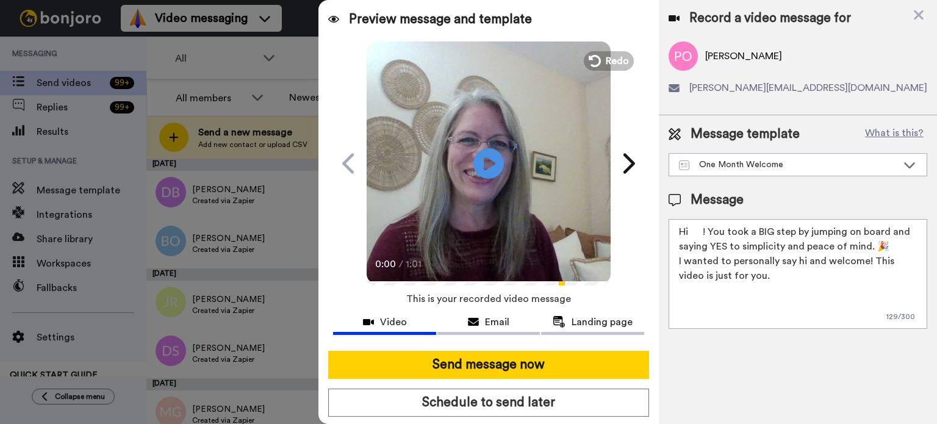
drag, startPoint x: 702, startPoint y: 231, endPoint x: 692, endPoint y: 234, distance: 10.8
click at [692, 234] on textarea "Hi ! You took a BIG step by jumping on board and saying YES to simplicity and p…" at bounding box center [798, 274] width 259 height 110
paste textarea "Peggy"
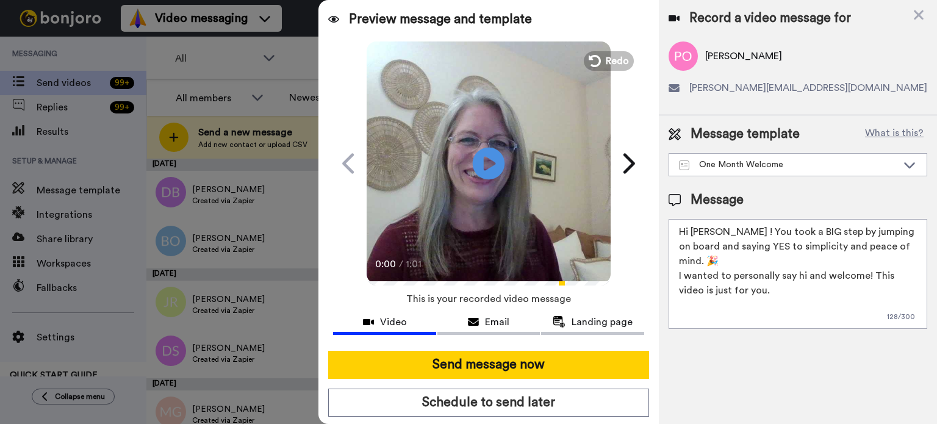
type textarea "Hi Peggy ! You took a BIG step by jumping on board and saying YES to simplicity…"
click at [480, 167] on icon "Play/Pause" at bounding box center [489, 163] width 32 height 58
click at [544, 173] on video at bounding box center [489, 162] width 244 height 244
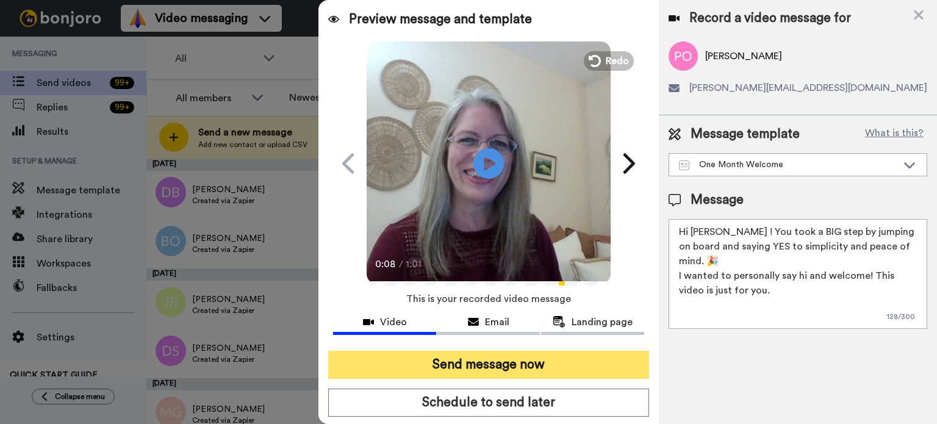
click at [531, 356] on button "Send message now" at bounding box center [488, 365] width 321 height 28
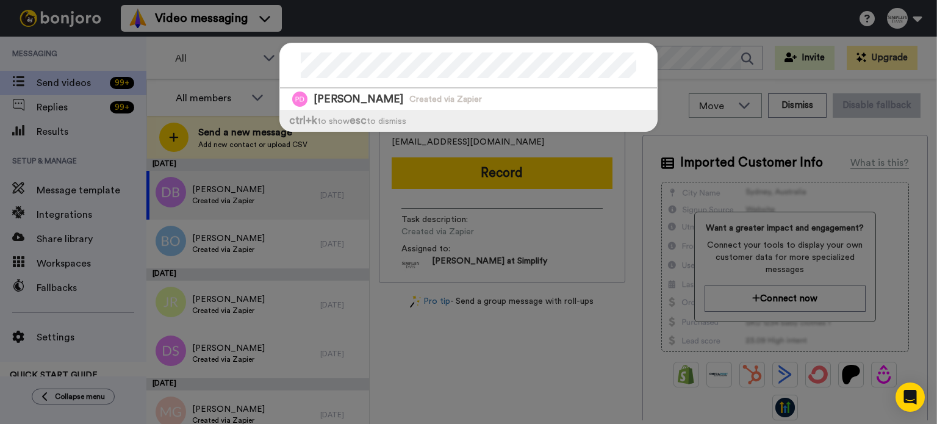
click at [292, 62] on div at bounding box center [468, 65] width 377 height 45
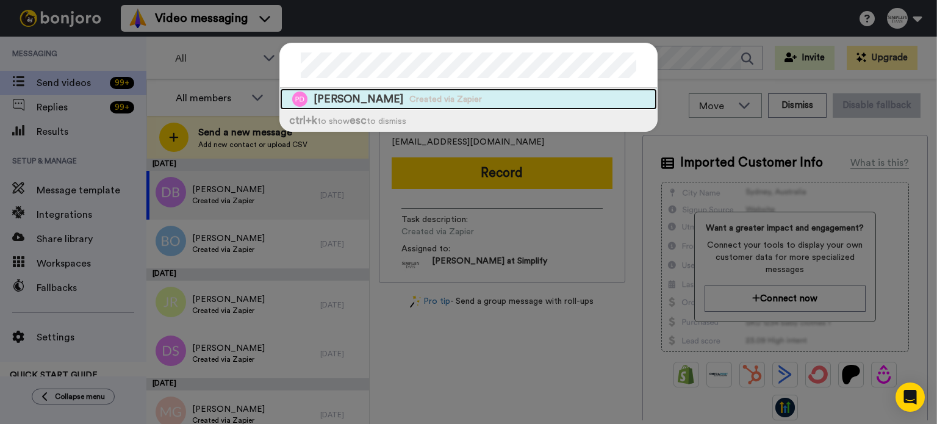
click at [410, 93] on span "Created via Zapier" at bounding box center [446, 99] width 73 height 12
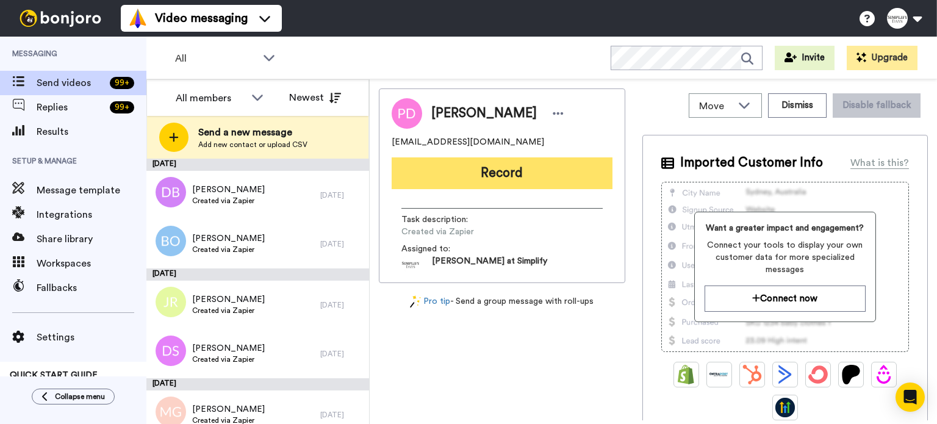
click at [536, 164] on button "Record" at bounding box center [502, 173] width 221 height 32
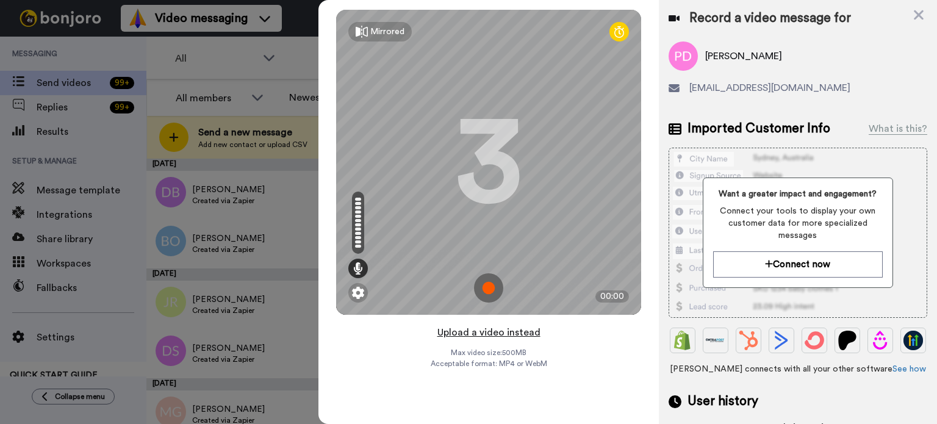
click at [493, 328] on button "Upload a video instead" at bounding box center [489, 333] width 110 height 16
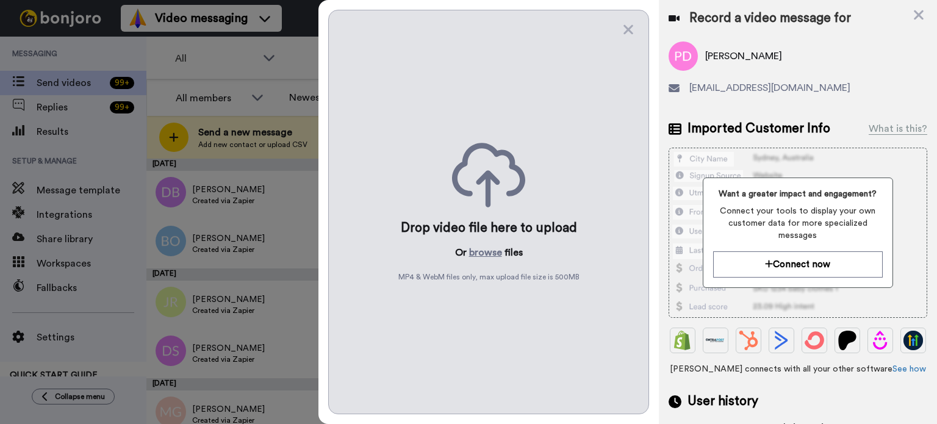
click at [477, 244] on div "Drop video file here to upload Or browse files MP4 & WebM files only, max uploa…" at bounding box center [488, 212] width 321 height 405
click at [478, 250] on button "browse" at bounding box center [485, 252] width 33 height 15
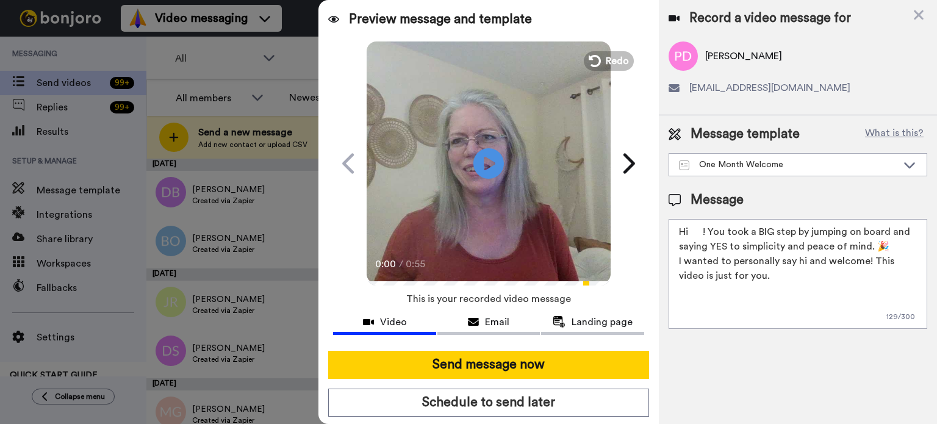
drag, startPoint x: 702, startPoint y: 226, endPoint x: 692, endPoint y: 226, distance: 10.4
click at [692, 226] on textarea "Hi ! You took a BIG step by jumping on board and saying YES to simplicity and p…" at bounding box center [798, 274] width 259 height 110
paste textarea "Petra"
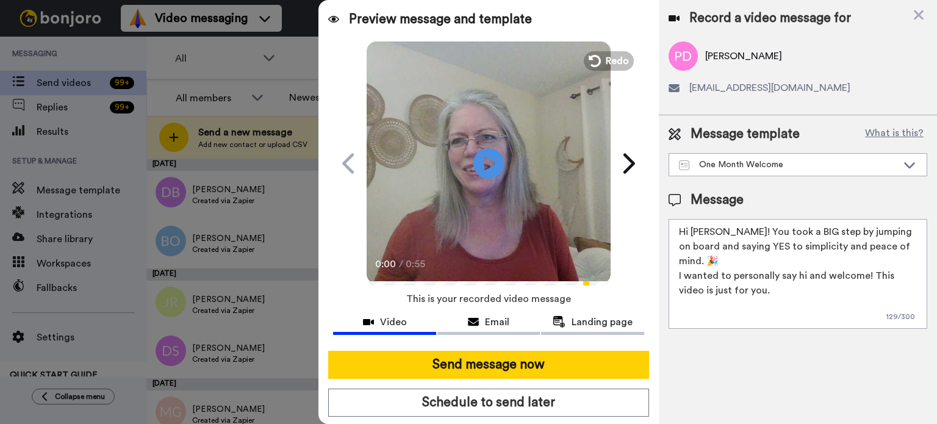
type textarea "Hi Petra! You took a BIG step by jumping on board and saying YES to simplicity …"
click at [458, 150] on video at bounding box center [489, 162] width 244 height 244
drag, startPoint x: 493, startPoint y: 178, endPoint x: 500, endPoint y: 184, distance: 9.5
click at [493, 178] on icon "Play/Pause" at bounding box center [489, 163] width 32 height 58
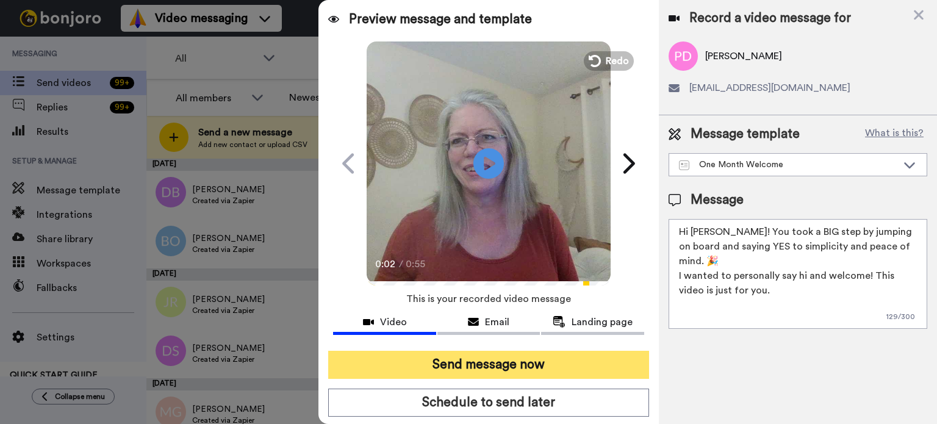
click at [514, 355] on button "Send message now" at bounding box center [488, 365] width 321 height 28
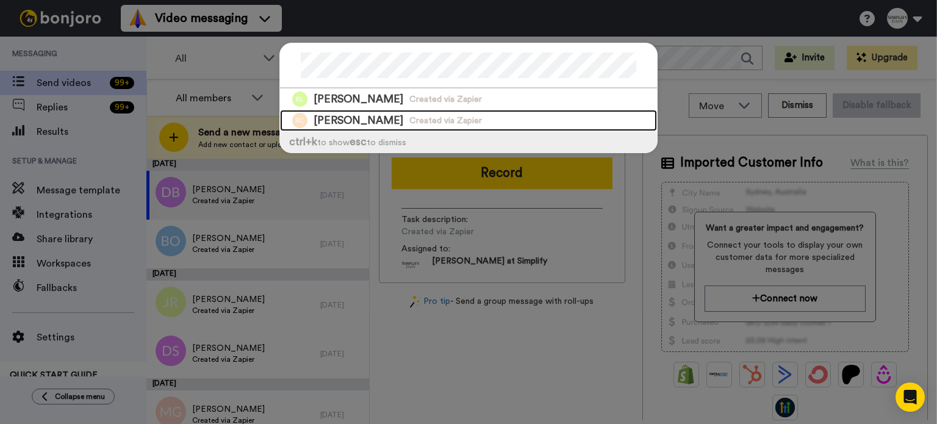
click at [497, 119] on div "Renee Cooper Created via Zapier" at bounding box center [468, 120] width 377 height 21
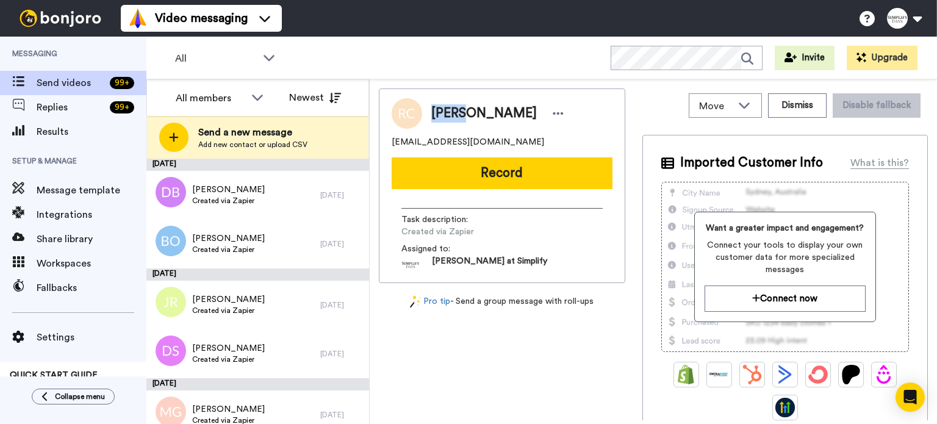
drag, startPoint x: 466, startPoint y: 107, endPoint x: 424, endPoint y: 112, distance: 42.4
click at [424, 112] on div "Renee Cooper" at bounding box center [494, 113] width 145 height 18
copy span "Renee"
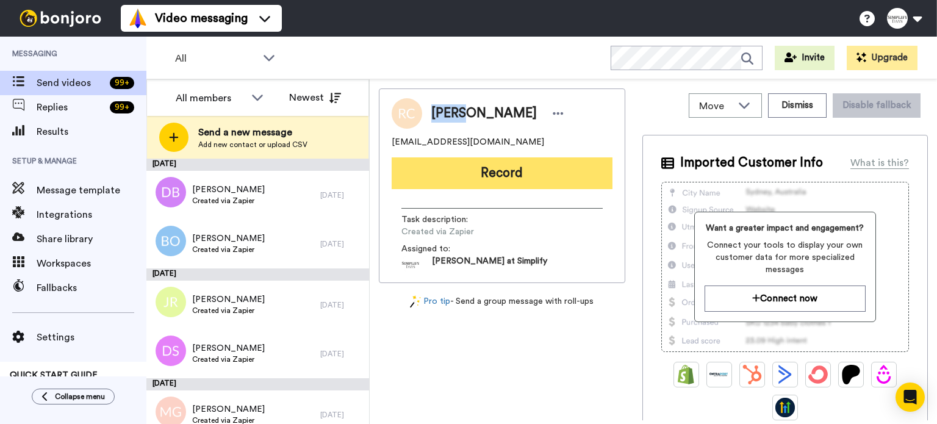
click at [477, 164] on button "Record" at bounding box center [502, 173] width 221 height 32
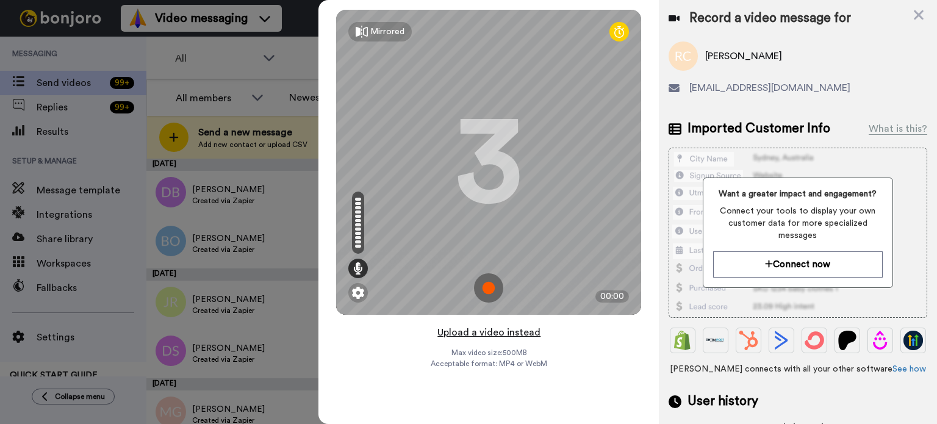
click at [499, 329] on button "Upload a video instead" at bounding box center [489, 333] width 110 height 16
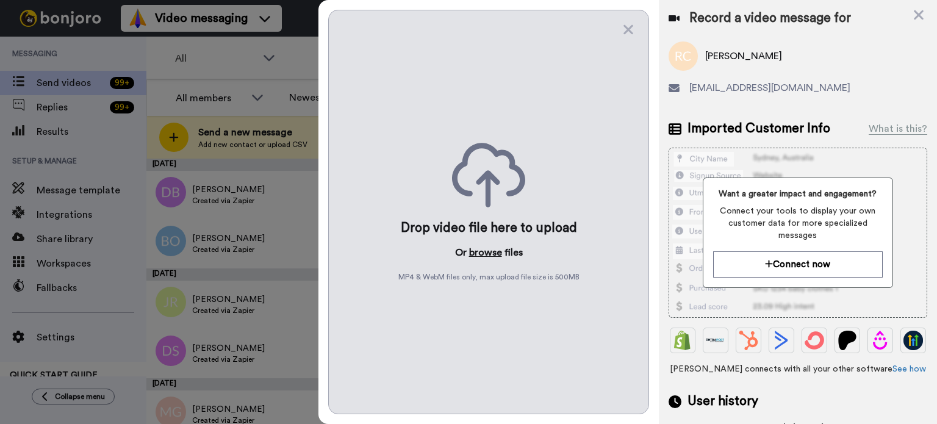
click at [489, 246] on button "browse" at bounding box center [485, 252] width 33 height 15
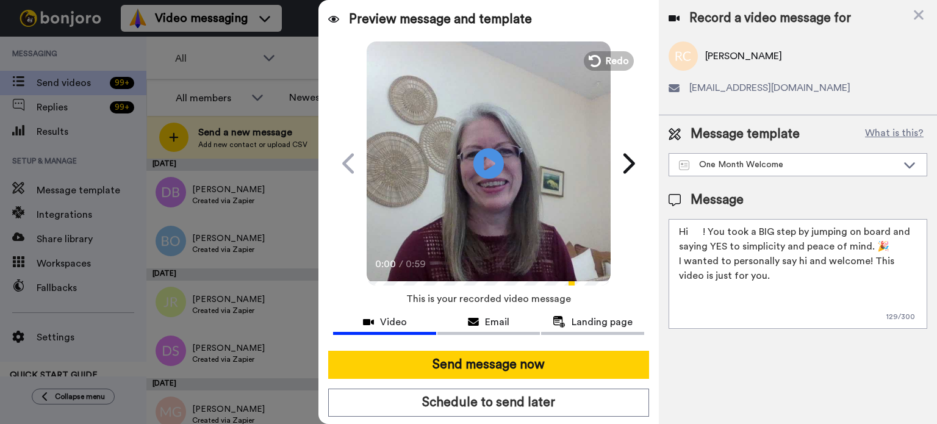
drag, startPoint x: 702, startPoint y: 231, endPoint x: 695, endPoint y: 232, distance: 8.0
click at [692, 233] on textarea "Hi ! You took a BIG step by jumping on board and saying YES to simplicity and p…" at bounding box center [798, 274] width 259 height 110
paste textarea "Renee"
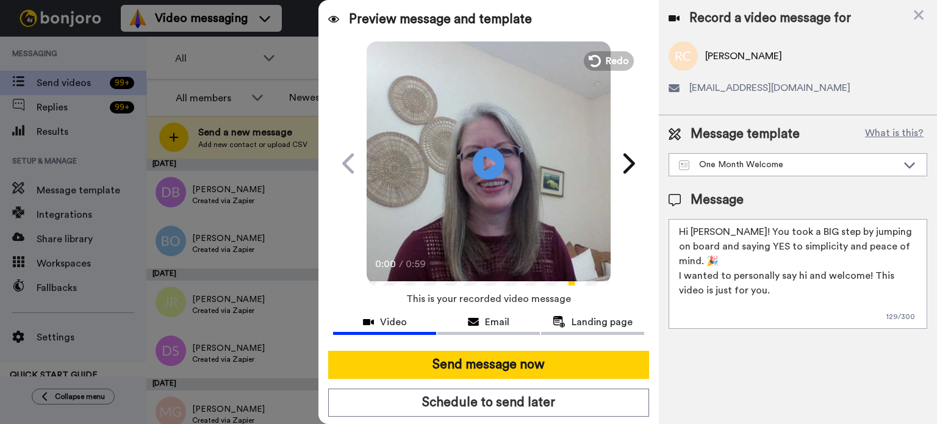
type textarea "Hi Renee! You took a BIG step by jumping on board and saying YES to simplicity …"
click at [486, 153] on icon at bounding box center [489, 163] width 32 height 32
click at [522, 154] on video at bounding box center [489, 162] width 244 height 244
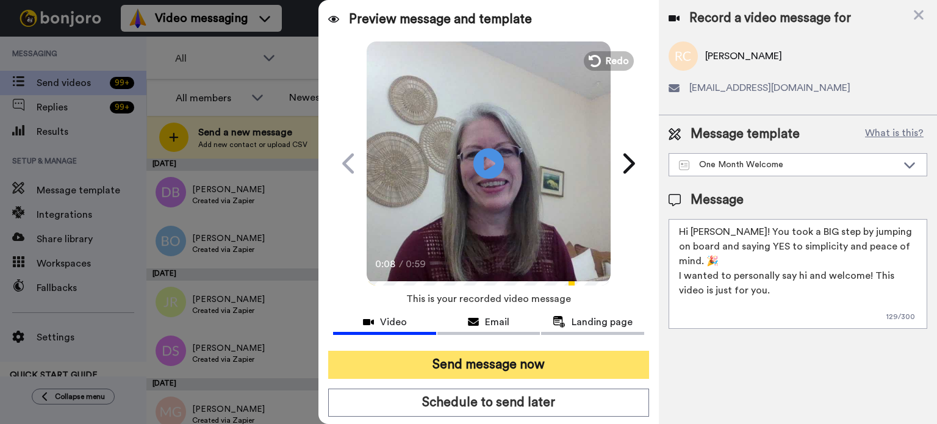
click at [493, 352] on button "Send message now" at bounding box center [488, 365] width 321 height 28
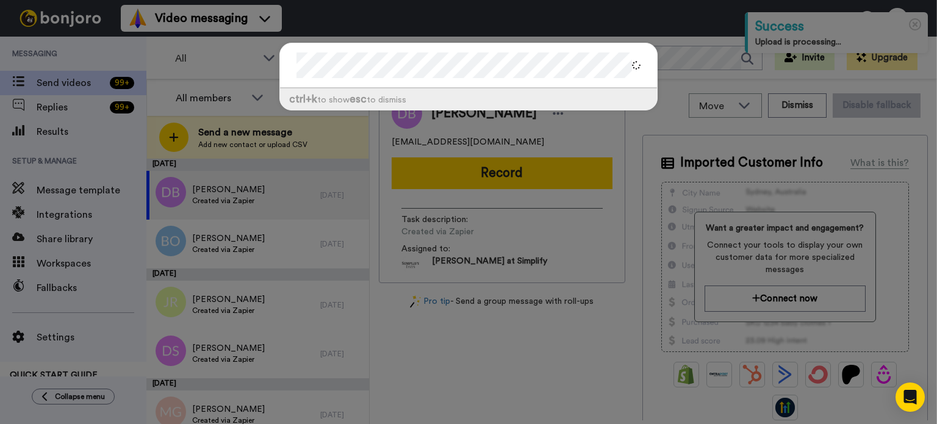
click at [280, 65] on div at bounding box center [468, 65] width 377 height 45
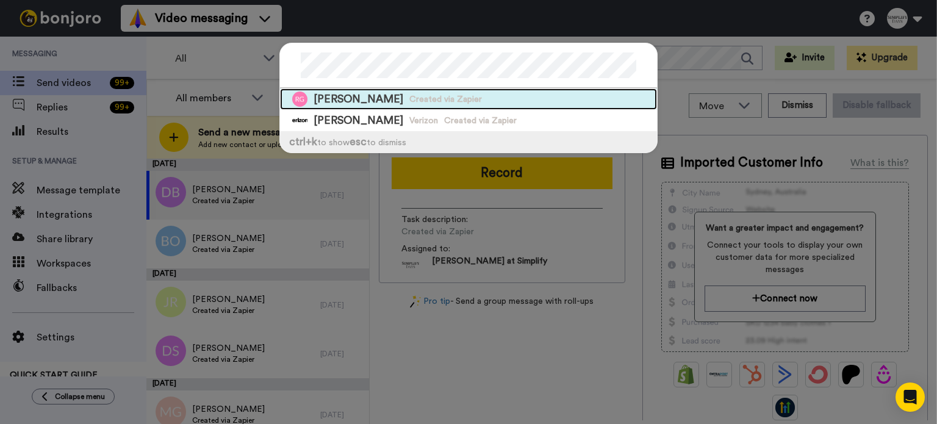
click at [410, 95] on span "Created via Zapier" at bounding box center [446, 99] width 73 height 12
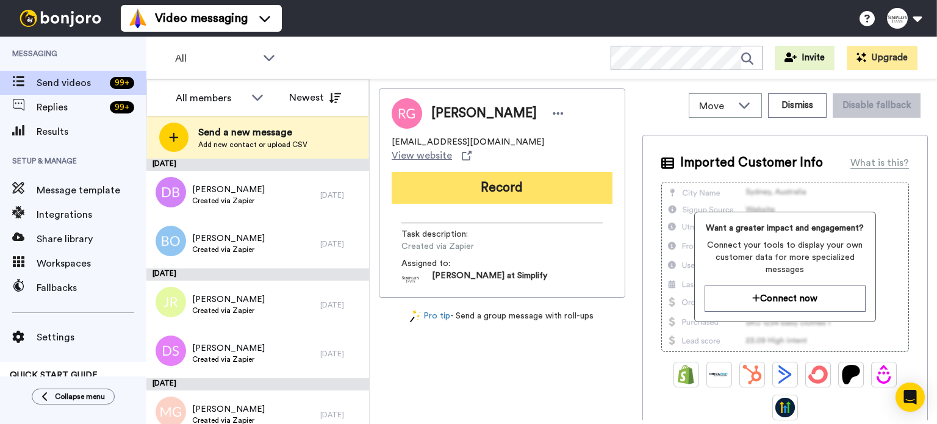
click at [512, 173] on button "Record" at bounding box center [502, 188] width 221 height 32
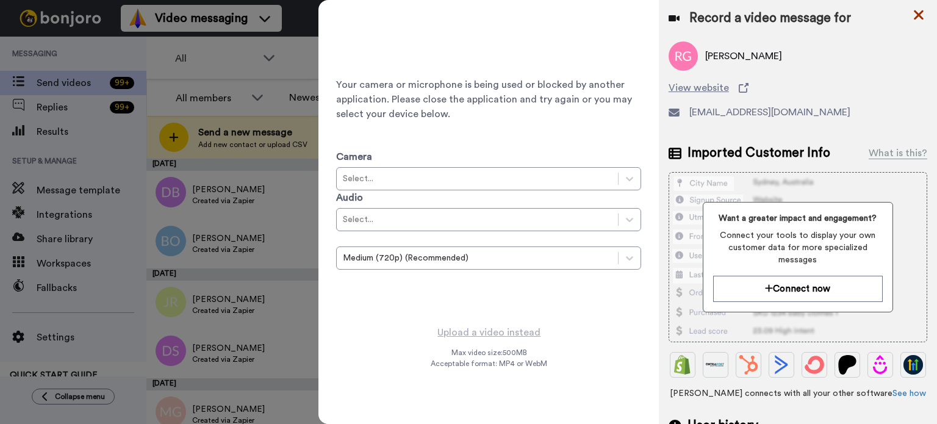
click at [917, 13] on icon at bounding box center [919, 15] width 10 height 10
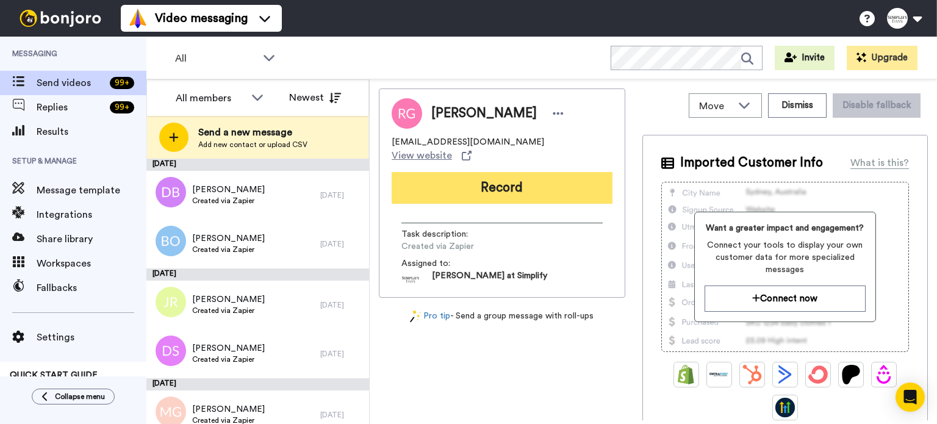
click at [497, 172] on button "Record" at bounding box center [502, 188] width 221 height 32
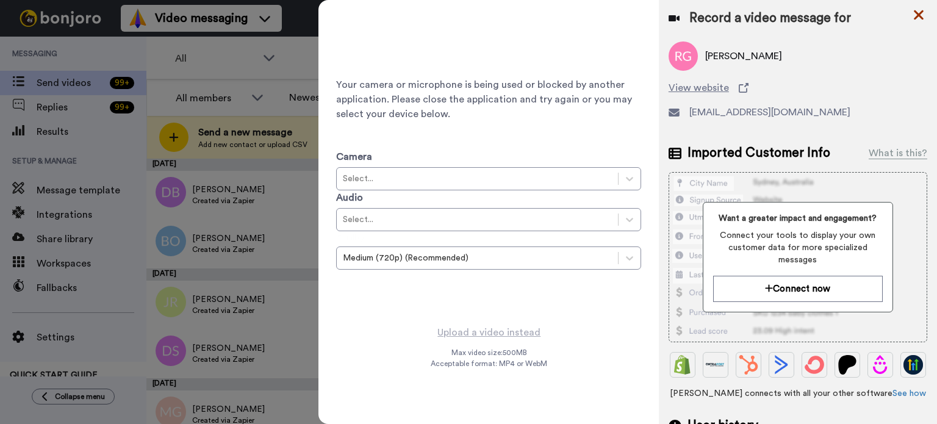
click at [921, 12] on icon at bounding box center [919, 15] width 10 height 10
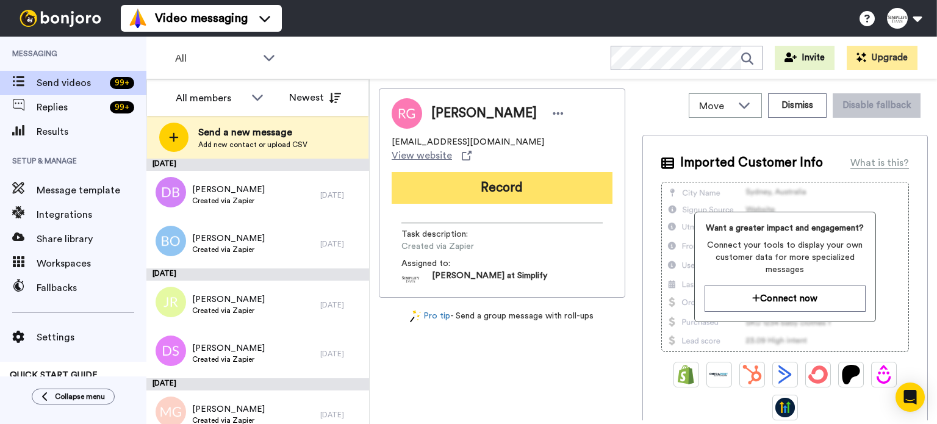
click at [510, 172] on button "Record" at bounding box center [502, 188] width 221 height 32
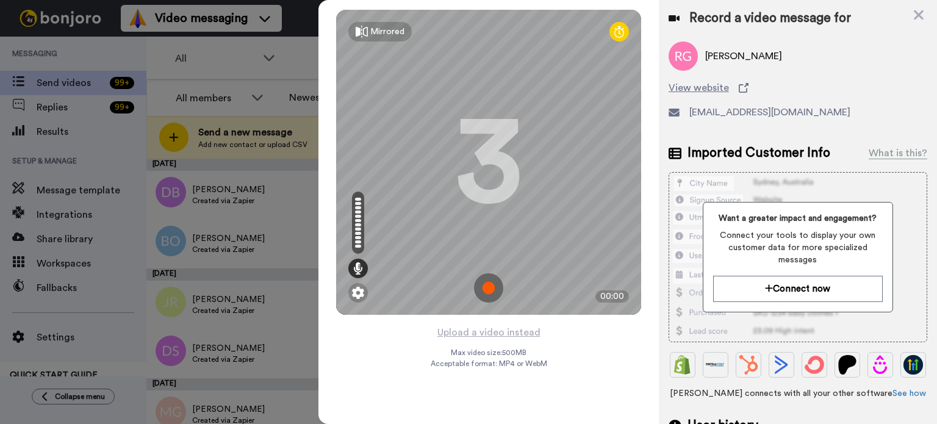
click at [515, 323] on div "Mirrored Redo 3 00:00" at bounding box center [489, 162] width 341 height 325
click at [513, 330] on button "Upload a video instead" at bounding box center [489, 333] width 110 height 16
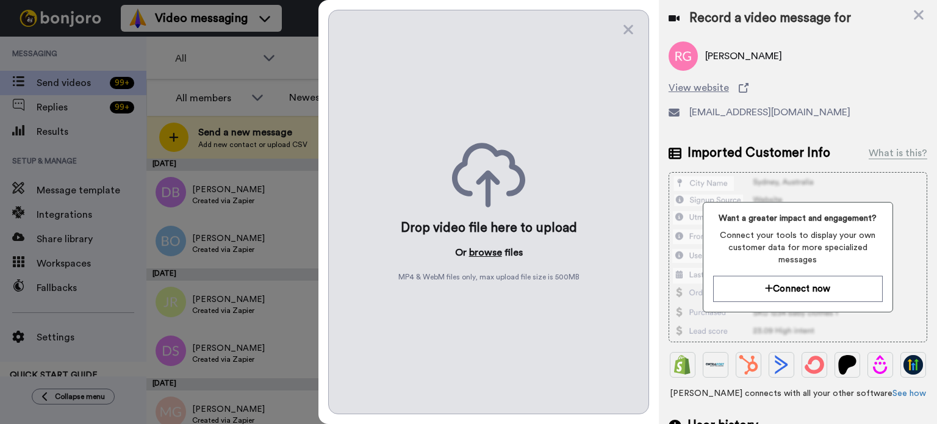
click at [480, 246] on button "browse" at bounding box center [485, 252] width 33 height 15
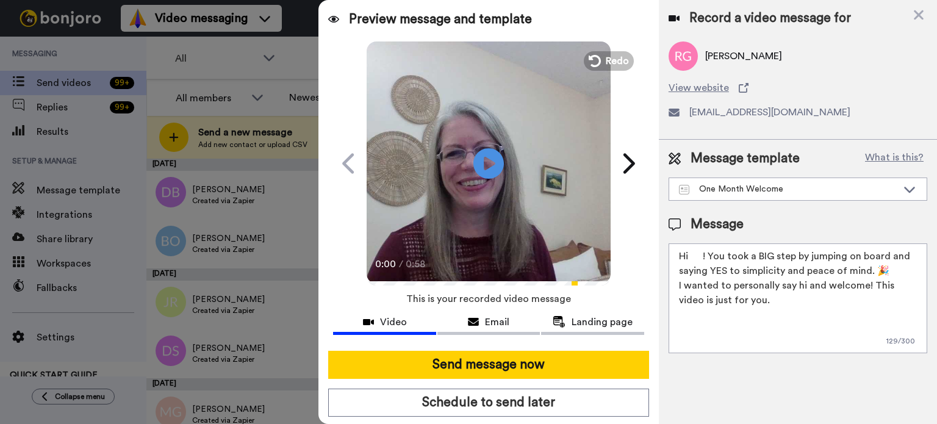
click at [523, 181] on video at bounding box center [489, 162] width 244 height 244
click at [498, 162] on icon at bounding box center [489, 163] width 32 height 32
drag, startPoint x: 705, startPoint y: 250, endPoint x: 693, endPoint y: 252, distance: 11.9
click at [693, 252] on textarea "Hi ! You took a BIG step by jumping on board and saying YES to simplicity and p…" at bounding box center [798, 299] width 259 height 110
click at [697, 253] on textarea "Hi ! You took a BIG step by jumping on board and saying YES to simplicity and p…" at bounding box center [798, 299] width 259 height 110
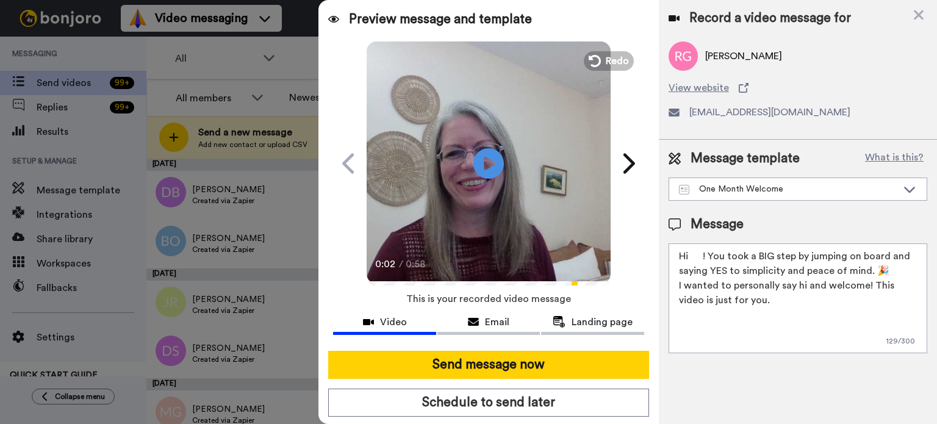
drag, startPoint x: 703, startPoint y: 253, endPoint x: 692, endPoint y: 253, distance: 11.6
click at [692, 253] on textarea "Hi ! You took a BIG step by jumping on board and saying YES to simplicity and p…" at bounding box center [798, 299] width 259 height 110
paste textarea "Ruth"
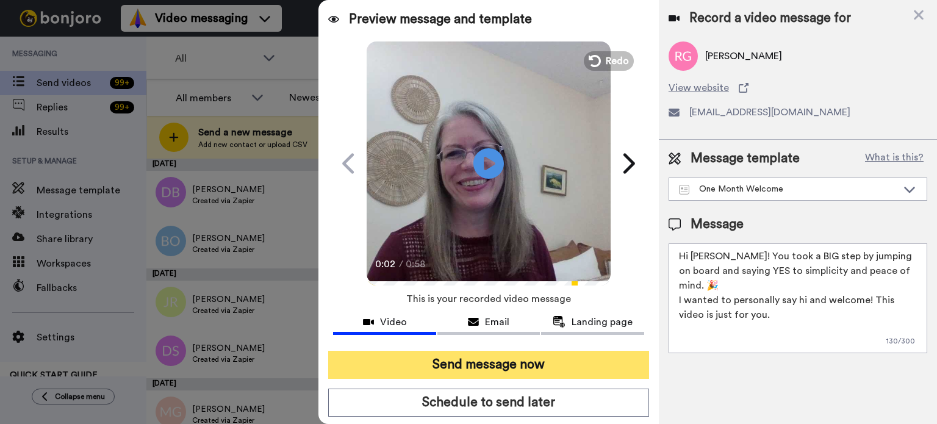
type textarea "Hi Ruth! You took a BIG step by jumping on board and saying YES to simplicity a…"
click at [599, 358] on button "Send message now" at bounding box center [488, 365] width 321 height 28
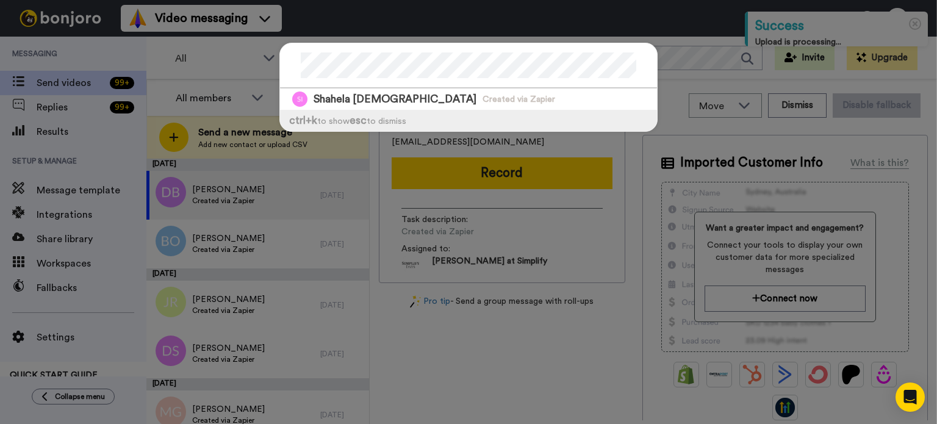
click at [288, 63] on div at bounding box center [468, 65] width 377 height 45
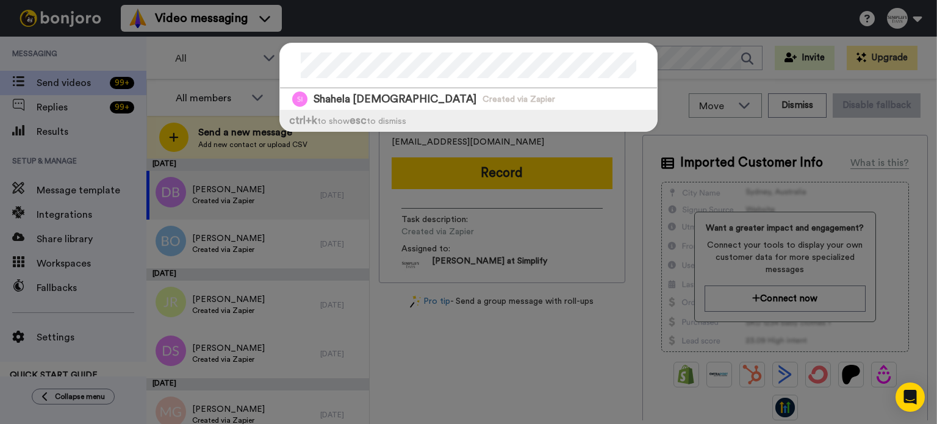
click at [258, 73] on div "[PERSON_NAME][DEMOGRAPHIC_DATA] Created via Zapier ctrl +k to show esc to dismi…" at bounding box center [468, 212] width 937 height 424
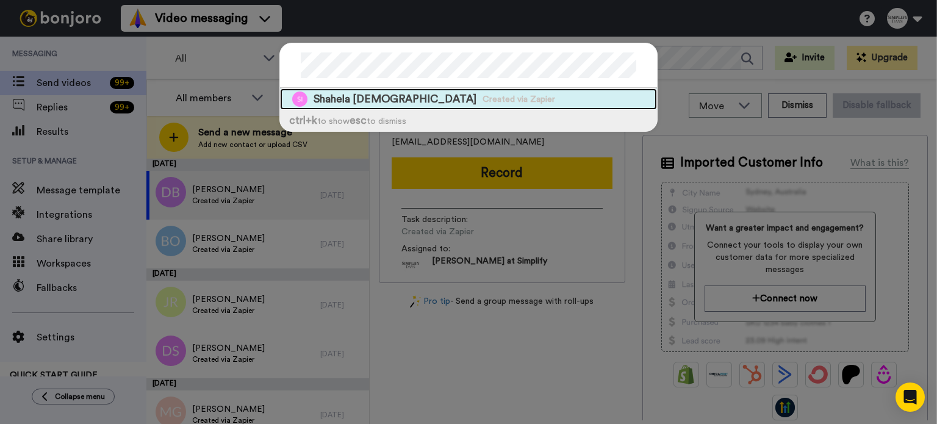
click at [358, 95] on span "Shahela [DEMOGRAPHIC_DATA]" at bounding box center [395, 99] width 163 height 15
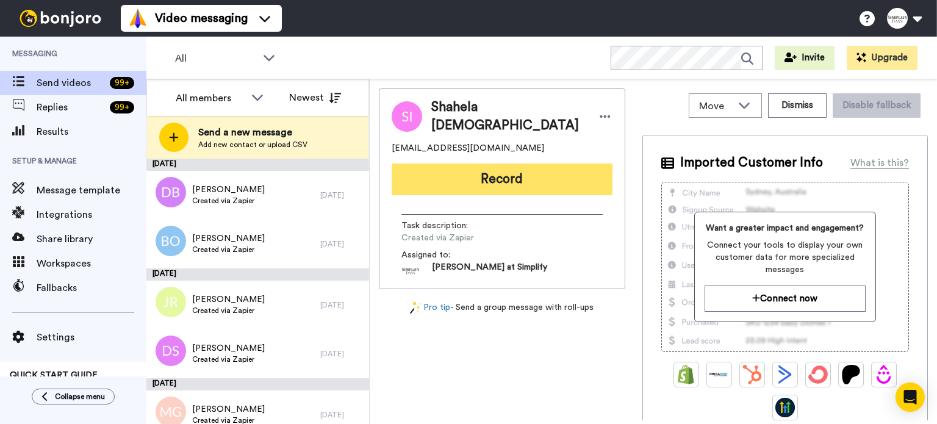
click at [540, 170] on button "Record" at bounding box center [502, 180] width 221 height 32
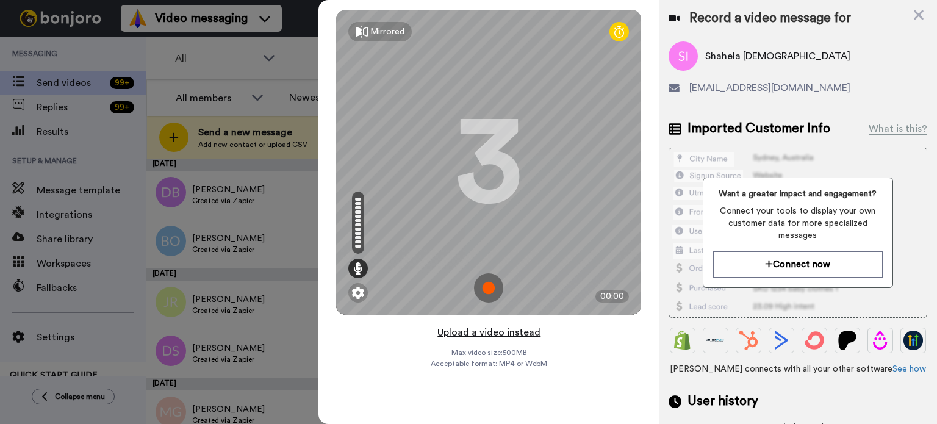
click at [504, 328] on button "Upload a video instead" at bounding box center [489, 333] width 110 height 16
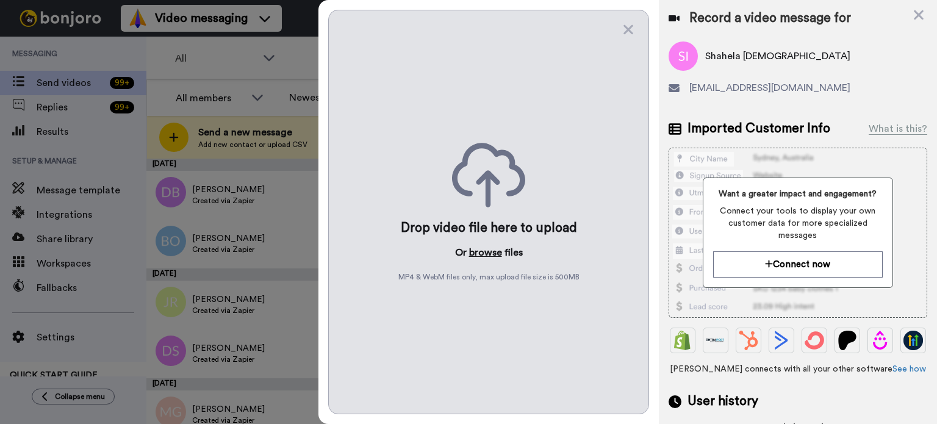
click at [485, 247] on button "browse" at bounding box center [485, 252] width 33 height 15
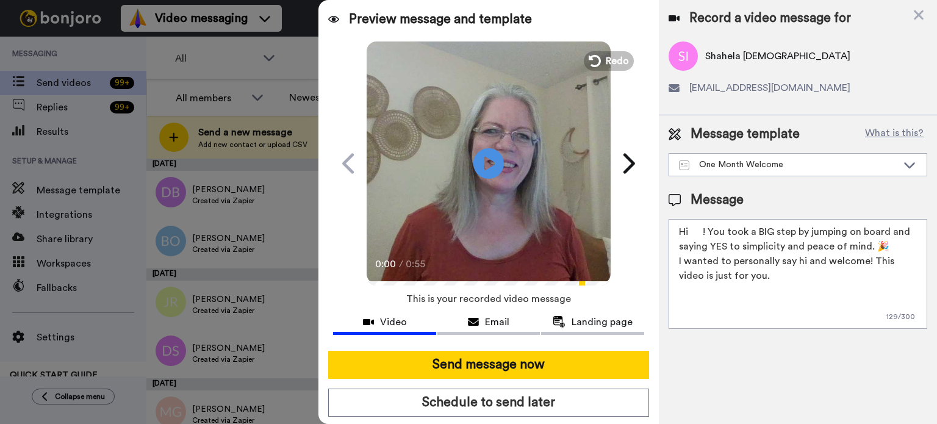
drag, startPoint x: 703, startPoint y: 231, endPoint x: 691, endPoint y: 235, distance: 12.7
click at [691, 235] on textarea "Hi ! You took a BIG step by jumping on board and saying YES to simplicity and p…" at bounding box center [798, 274] width 259 height 110
paste textarea "Shahela"
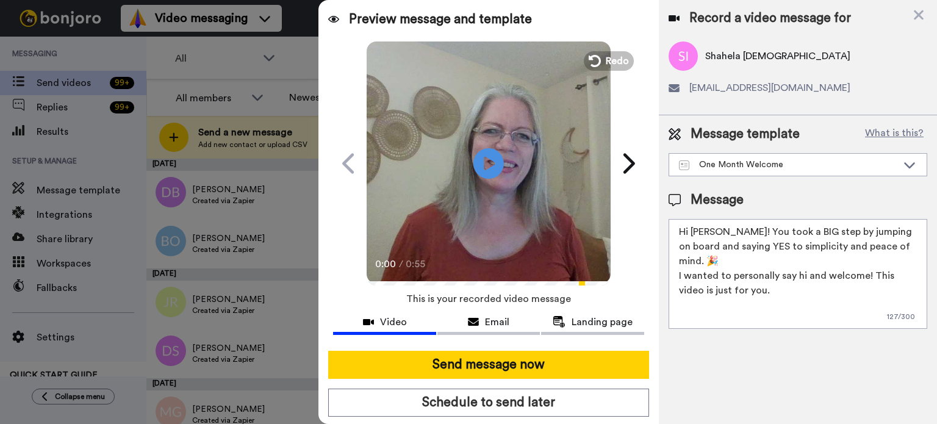
type textarea "Hi [PERSON_NAME]! You took a BIG step by jumping on board and saying YES to sim…"
click at [505, 161] on video at bounding box center [489, 162] width 244 height 244
click at [511, 159] on video at bounding box center [489, 162] width 244 height 244
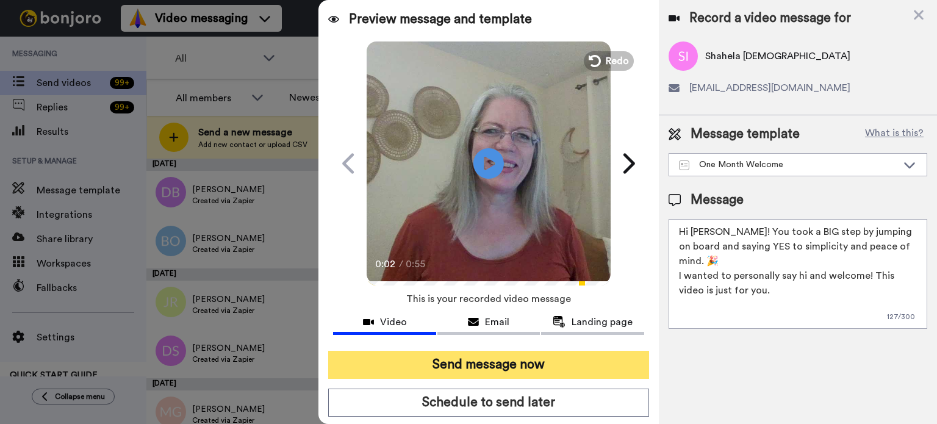
click at [566, 359] on button "Send message now" at bounding box center [488, 365] width 321 height 28
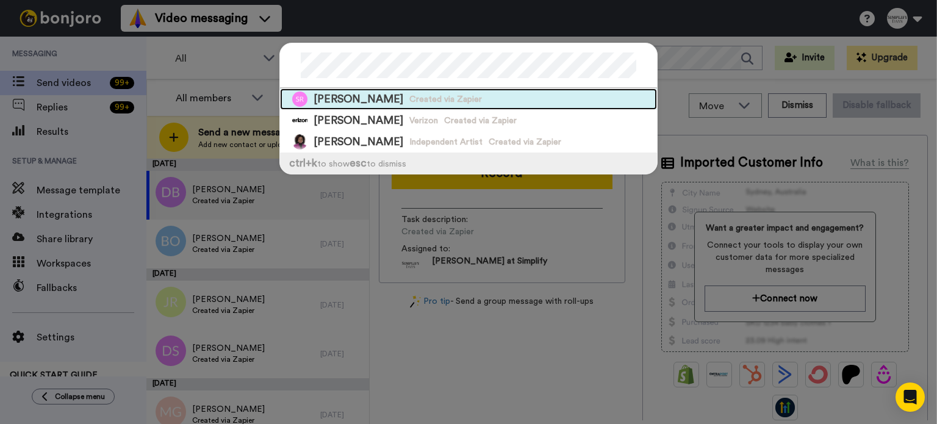
click at [498, 102] on div "[PERSON_NAME] Created via Zapier" at bounding box center [468, 98] width 377 height 21
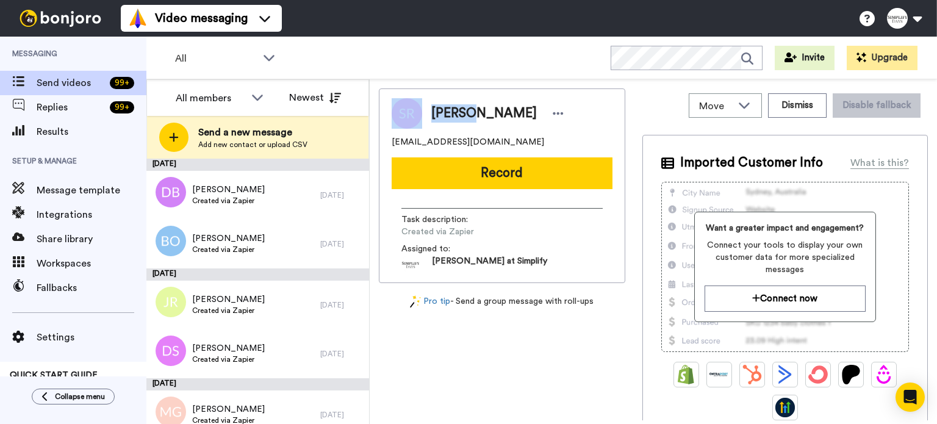
drag, startPoint x: 469, startPoint y: 112, endPoint x: 413, endPoint y: 112, distance: 56.8
click at [413, 112] on div "[PERSON_NAME]" at bounding box center [502, 113] width 221 height 31
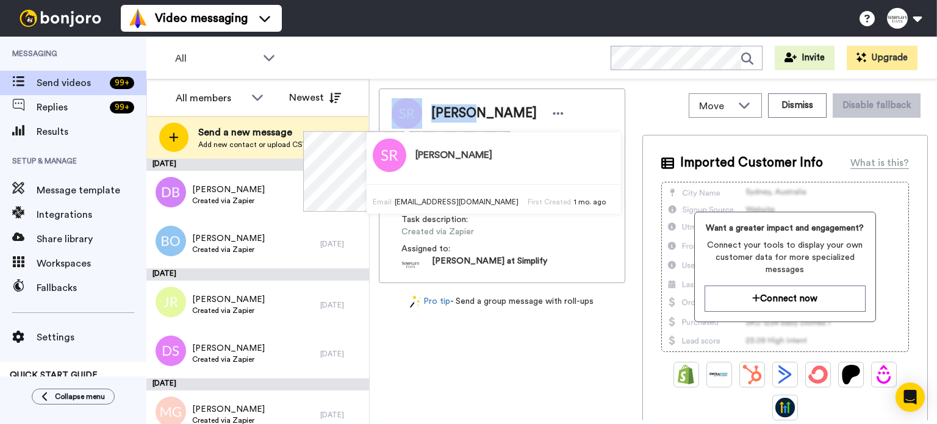
copy div "[PERSON_NAME]"
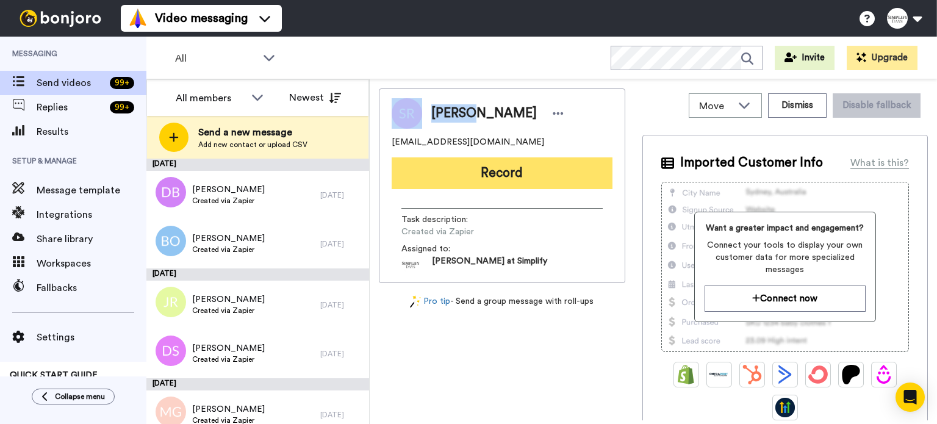
click at [466, 172] on button "Record" at bounding box center [502, 173] width 221 height 32
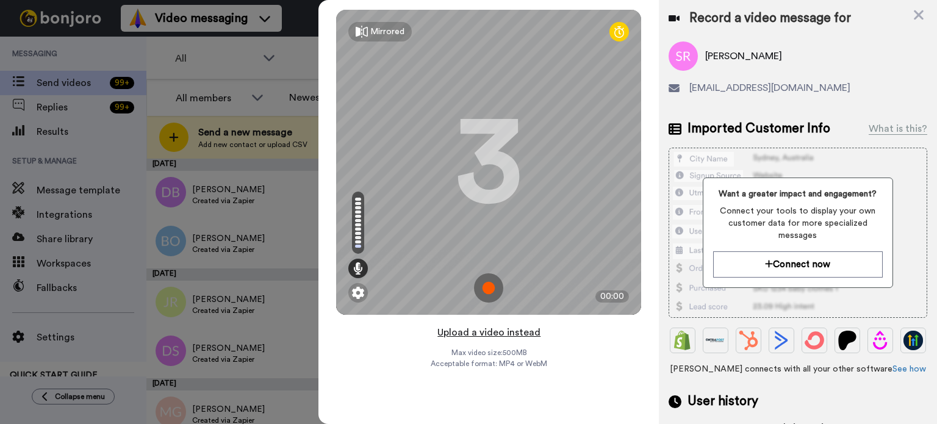
click at [498, 328] on button "Upload a video instead" at bounding box center [489, 333] width 110 height 16
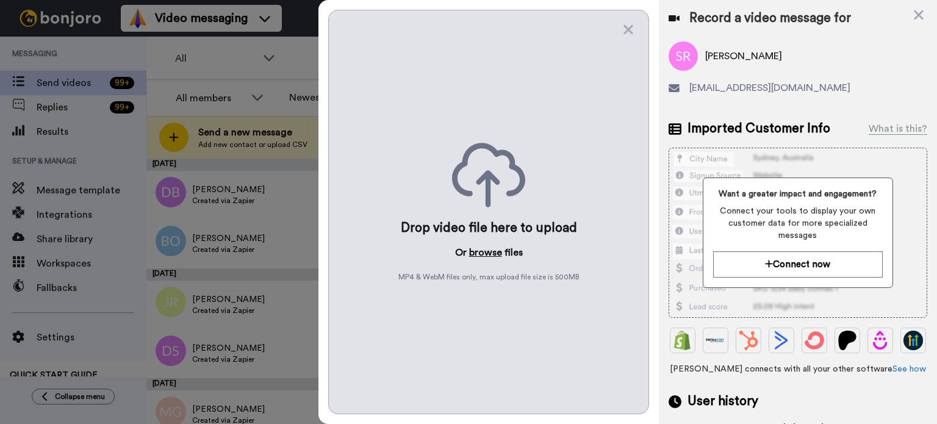
click at [491, 251] on button "browse" at bounding box center [485, 252] width 33 height 15
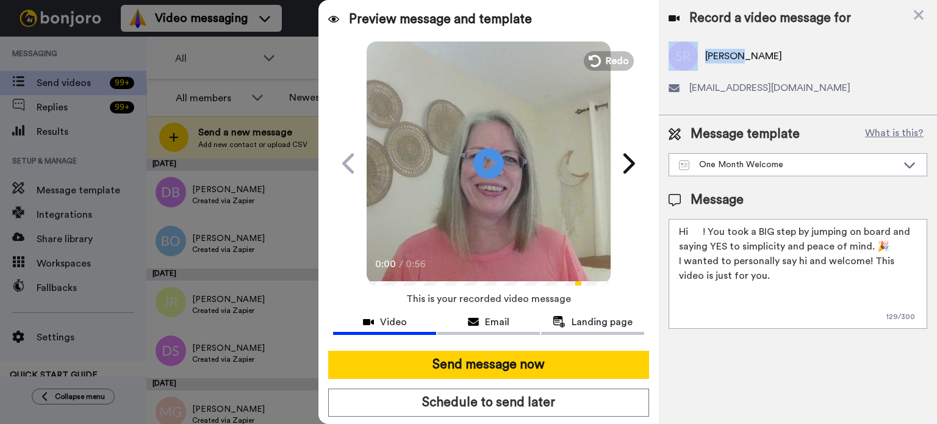
drag, startPoint x: 735, startPoint y: 53, endPoint x: 698, endPoint y: 56, distance: 37.9
click at [698, 56] on div "[PERSON_NAME]" at bounding box center [798, 56] width 259 height 29
copy div "[PERSON_NAME]"
drag, startPoint x: 702, startPoint y: 227, endPoint x: 691, endPoint y: 233, distance: 12.3
click at [691, 233] on textarea "Hi ! You took a BIG step by jumping on board and saying YES to simplicity and p…" at bounding box center [798, 274] width 259 height 110
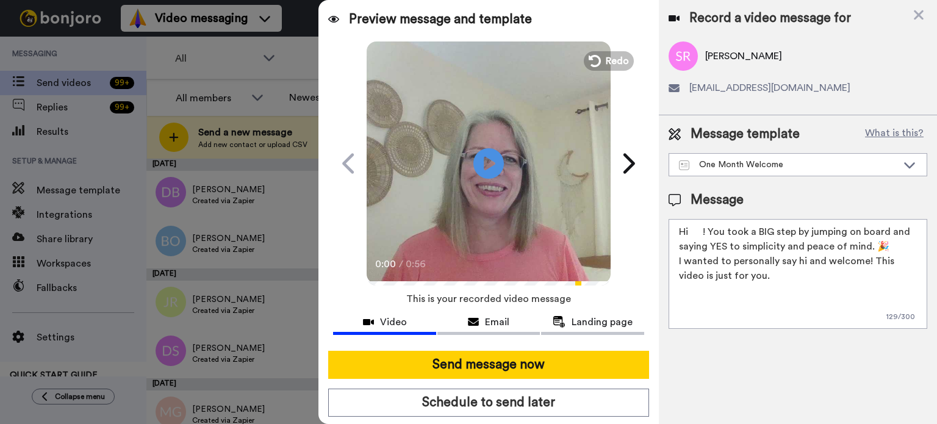
paste textarea "[PERSON_NAME]"
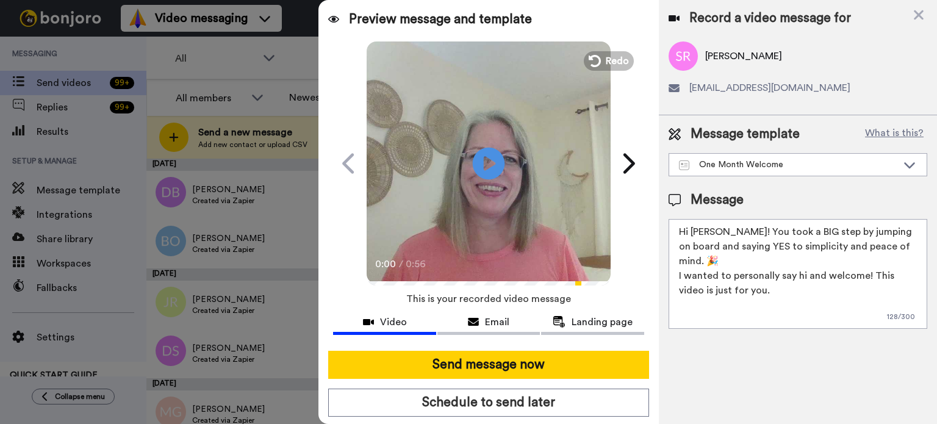
type textarea "Hi [PERSON_NAME]! You took a BIG step by jumping on board and saying YES to sim…"
click at [498, 168] on icon at bounding box center [489, 163] width 32 height 32
click at [502, 157] on video at bounding box center [489, 162] width 244 height 244
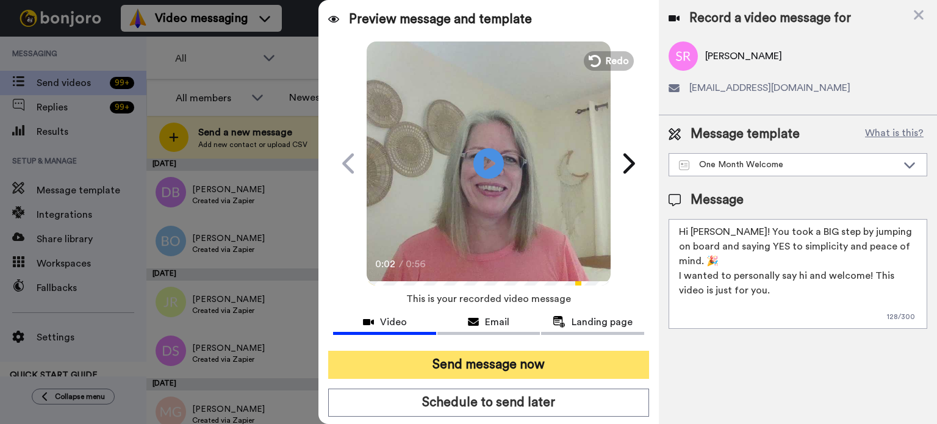
click at [538, 358] on button "Send message now" at bounding box center [488, 365] width 321 height 28
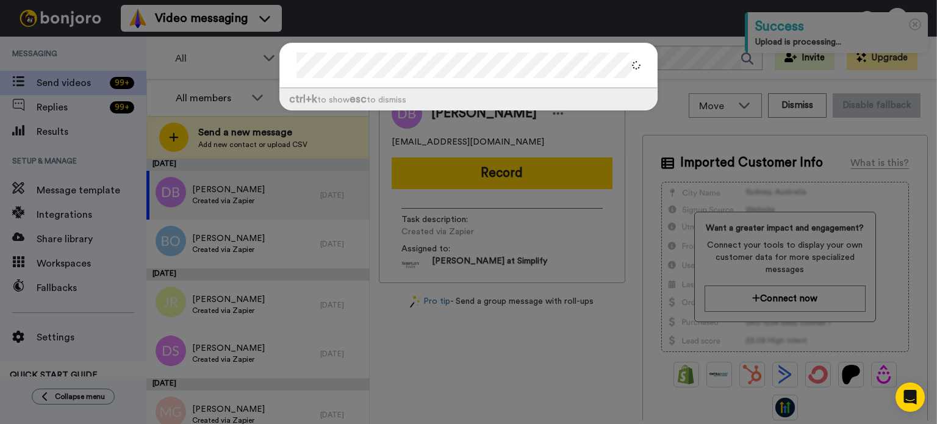
click at [267, 67] on div "ctrl +k to show esc to dismiss" at bounding box center [468, 83] width 403 height 104
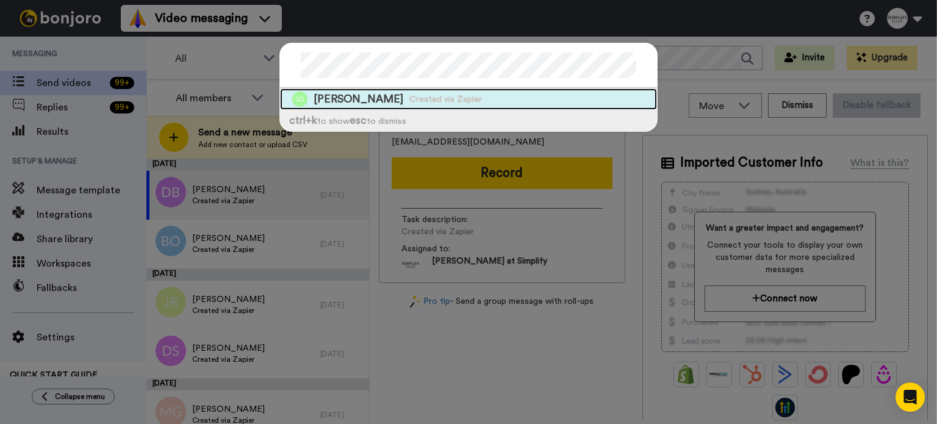
click at [410, 93] on span "Created via Zapier" at bounding box center [446, 99] width 73 height 12
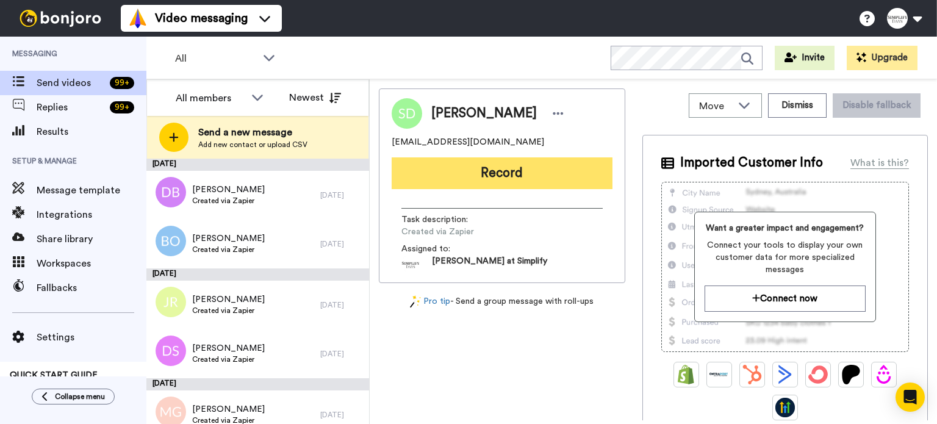
click at [489, 168] on button "Record" at bounding box center [502, 173] width 221 height 32
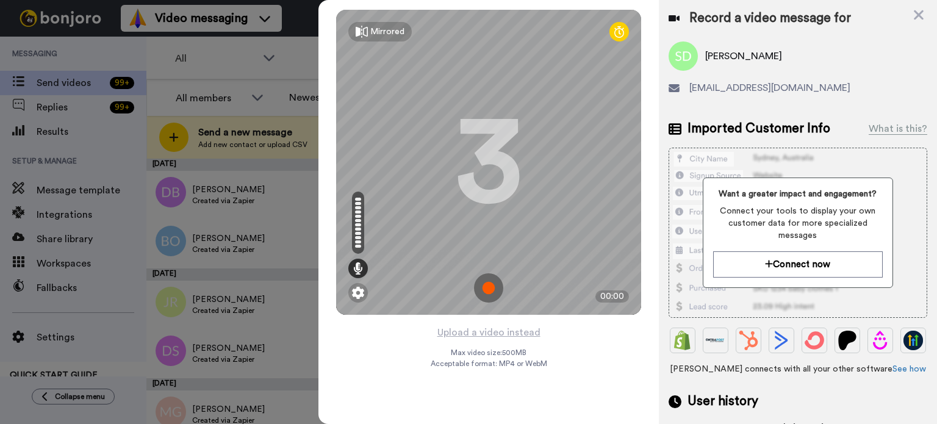
click at [506, 322] on div "Mirrored Redo 3 00:00" at bounding box center [489, 162] width 341 height 325
click at [504, 327] on button "Upload a video instead" at bounding box center [489, 333] width 110 height 16
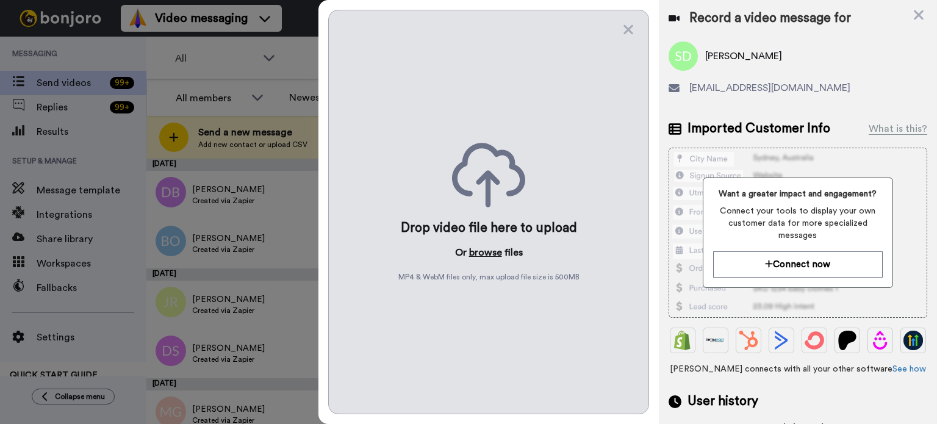
click at [485, 248] on button "browse" at bounding box center [485, 252] width 33 height 15
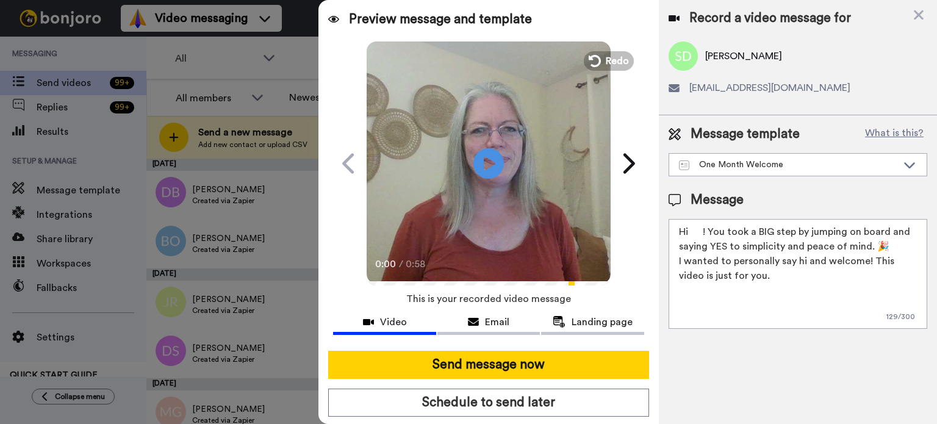
drag, startPoint x: 703, startPoint y: 229, endPoint x: 690, endPoint y: 231, distance: 13.0
click at [690, 231] on textarea "Hi ! You took a BIG step by jumping on board and saying YES to simplicity and p…" at bounding box center [798, 274] width 259 height 110
paste textarea "Sheryl"
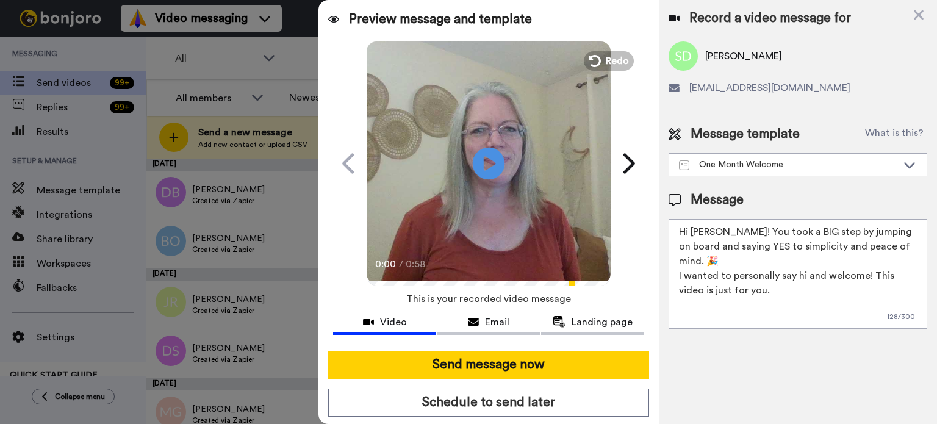
type textarea "Hi Sheryl! You took a BIG step by jumping on board and saying YES to simplicity…"
click at [478, 145] on icon "Play/Pause" at bounding box center [489, 163] width 32 height 58
click at [557, 132] on video at bounding box center [489, 162] width 244 height 244
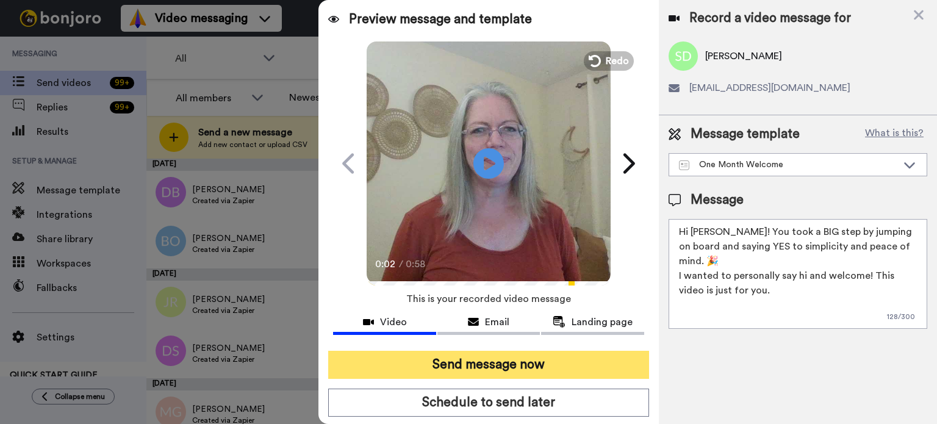
click at [535, 356] on button "Send message now" at bounding box center [488, 365] width 321 height 28
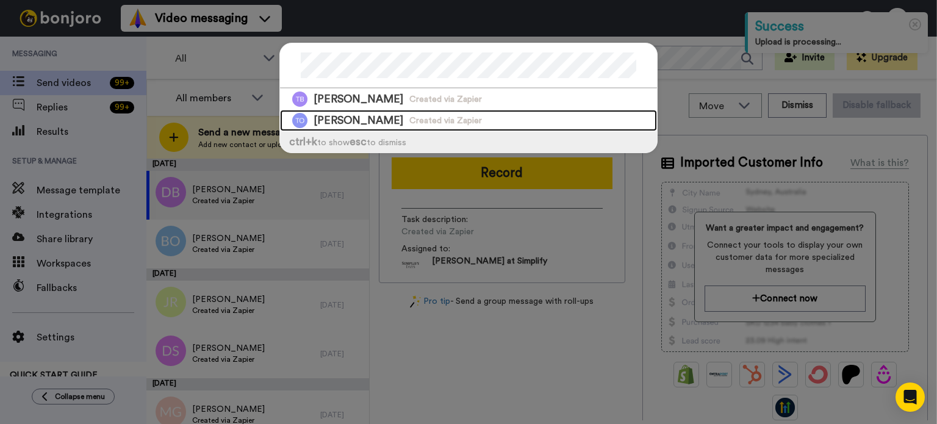
click at [500, 115] on div "[PERSON_NAME] Created via Zapier" at bounding box center [468, 120] width 377 height 21
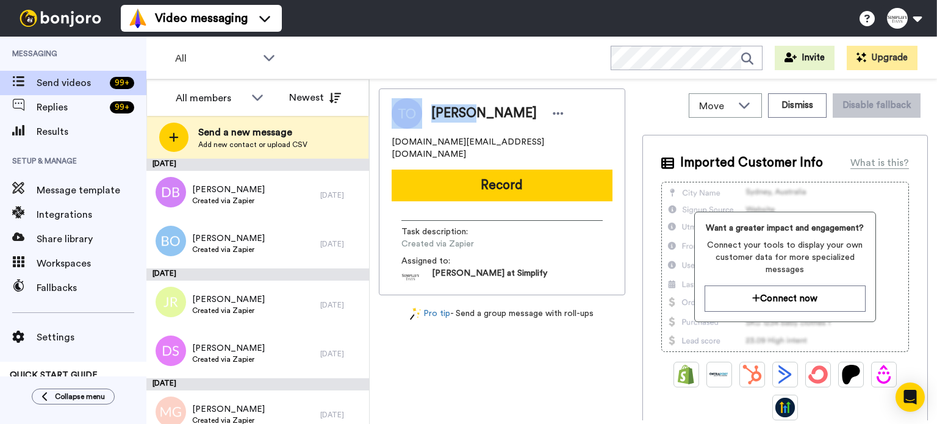
drag, startPoint x: 467, startPoint y: 109, endPoint x: 418, endPoint y: 110, distance: 48.8
click at [418, 110] on div "[PERSON_NAME]" at bounding box center [502, 113] width 221 height 31
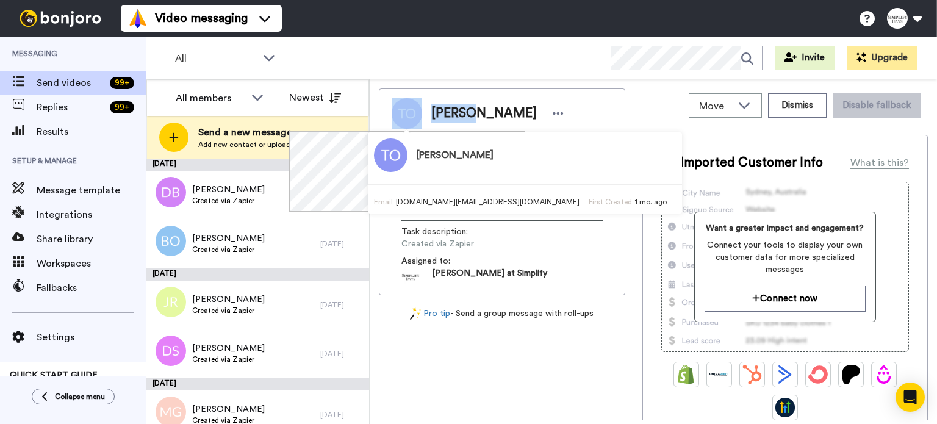
copy div "[PERSON_NAME]"
click at [588, 170] on button "Record" at bounding box center [502, 186] width 221 height 32
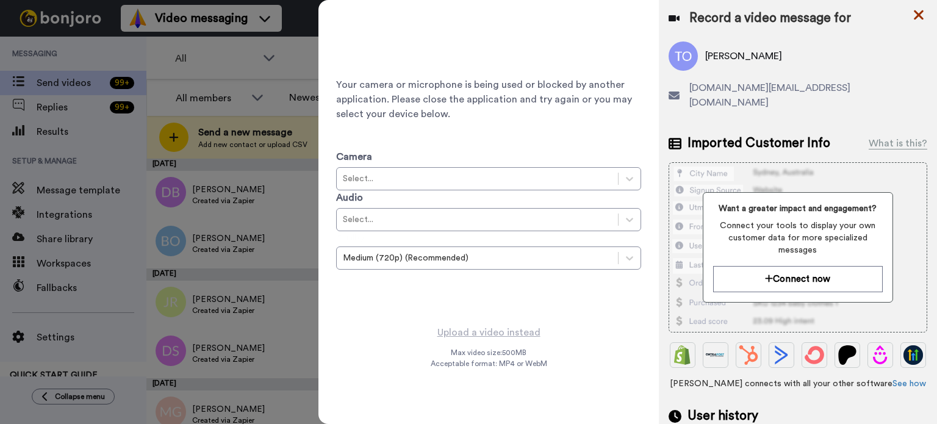
click at [917, 9] on icon at bounding box center [919, 14] width 12 height 15
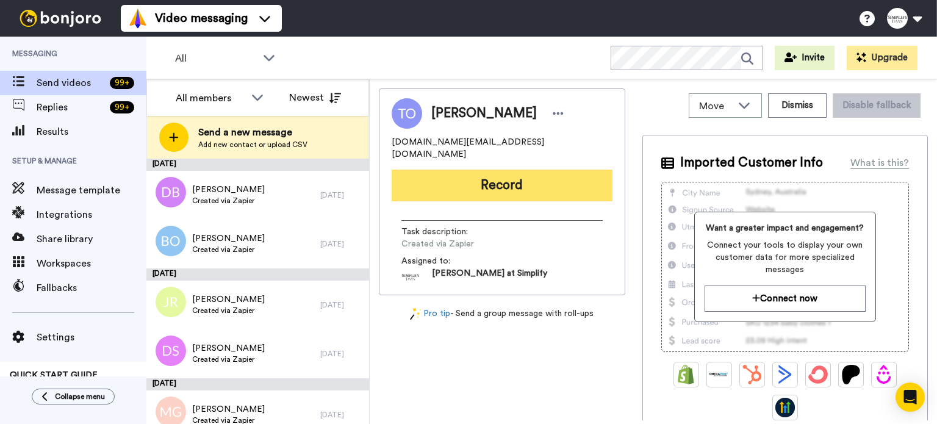
click at [494, 171] on button "Record" at bounding box center [502, 186] width 221 height 32
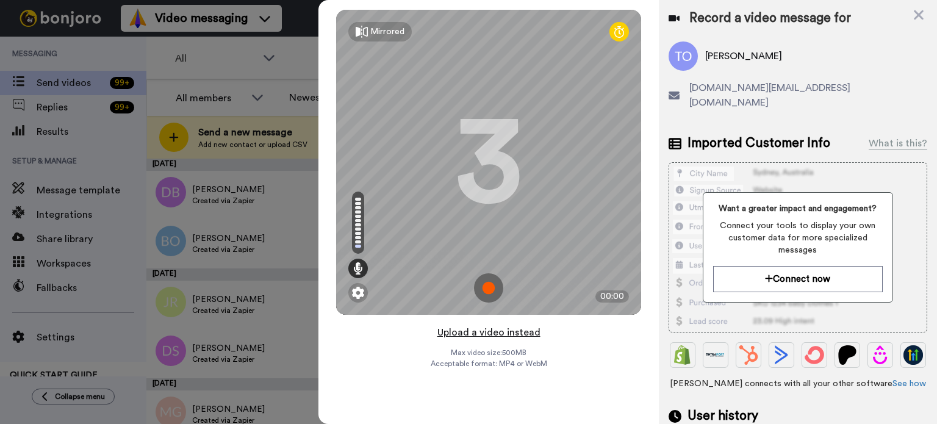
click at [503, 330] on button "Upload a video instead" at bounding box center [489, 333] width 110 height 16
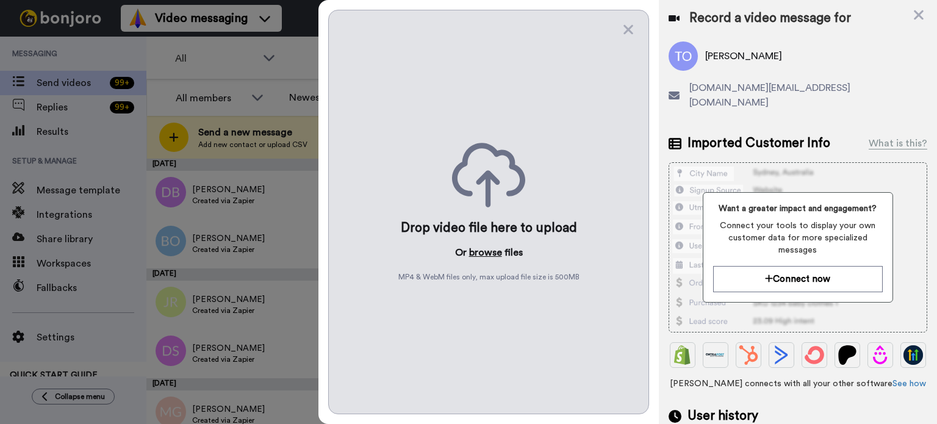
click at [478, 248] on button "browse" at bounding box center [485, 252] width 33 height 15
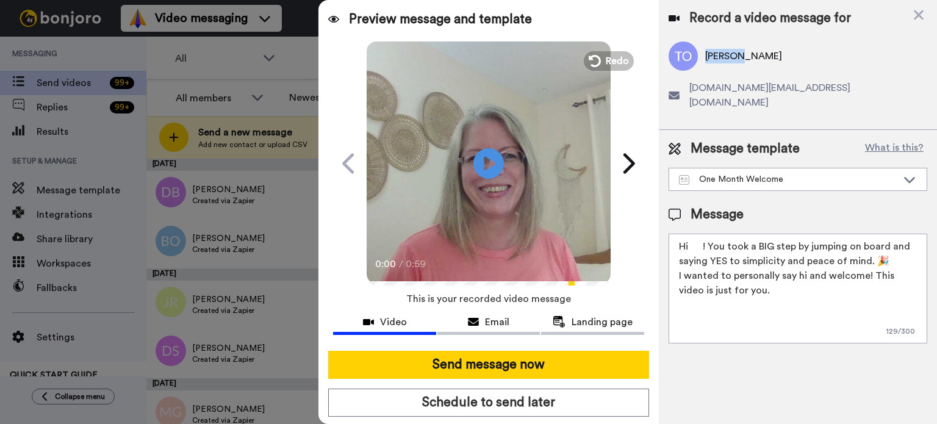
drag, startPoint x: 735, startPoint y: 56, endPoint x: 704, endPoint y: 60, distance: 30.8
click at [704, 60] on div "[PERSON_NAME]" at bounding box center [798, 56] width 259 height 29
copy span "[PERSON_NAME]"
click at [494, 140] on icon "Play/Pause" at bounding box center [489, 163] width 32 height 58
click at [549, 155] on video at bounding box center [489, 162] width 244 height 244
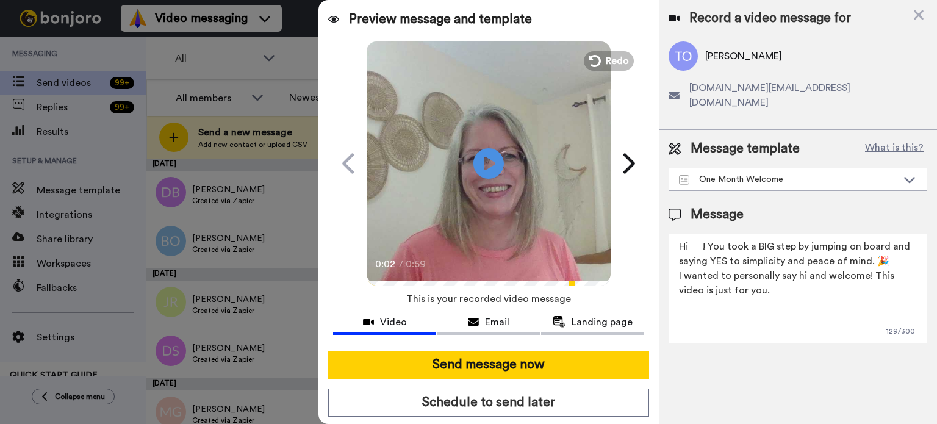
drag, startPoint x: 703, startPoint y: 229, endPoint x: 693, endPoint y: 232, distance: 10.7
click at [693, 234] on textarea "Hi ! You took a BIG step by jumping on board and saying YES to simplicity and p…" at bounding box center [798, 289] width 259 height 110
paste textarea "[PERSON_NAME]"
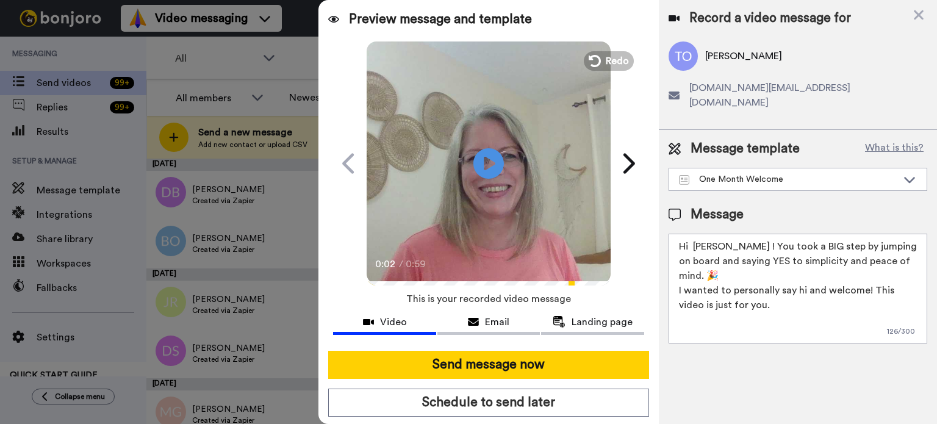
click at [692, 234] on textarea "Hi [PERSON_NAME] ! You took a BIG step by jumping on board and saying YES to si…" at bounding box center [798, 289] width 259 height 110
click at [718, 234] on textarea "Hi [PERSON_NAME] ! You took a BIG step by jumping on board and saying YES to si…" at bounding box center [798, 289] width 259 height 110
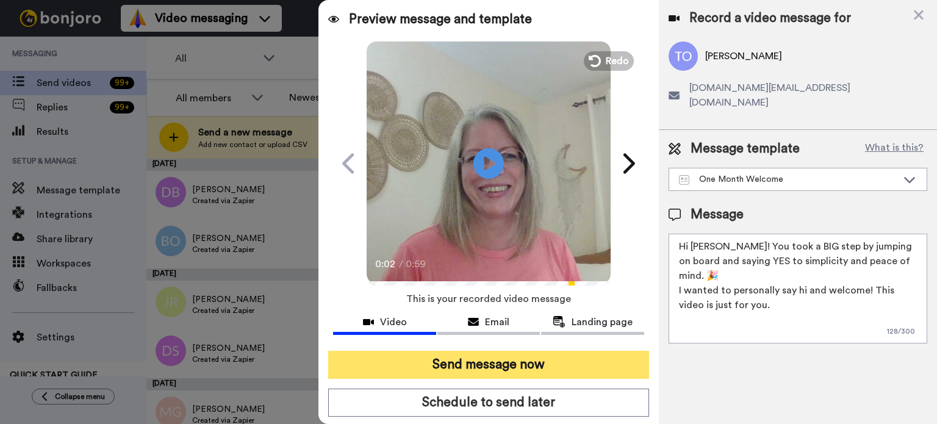
type textarea "Hi [PERSON_NAME]! You took a BIG step by jumping on board and saying YES to sim…"
click at [607, 352] on button "Send message now" at bounding box center [488, 365] width 321 height 28
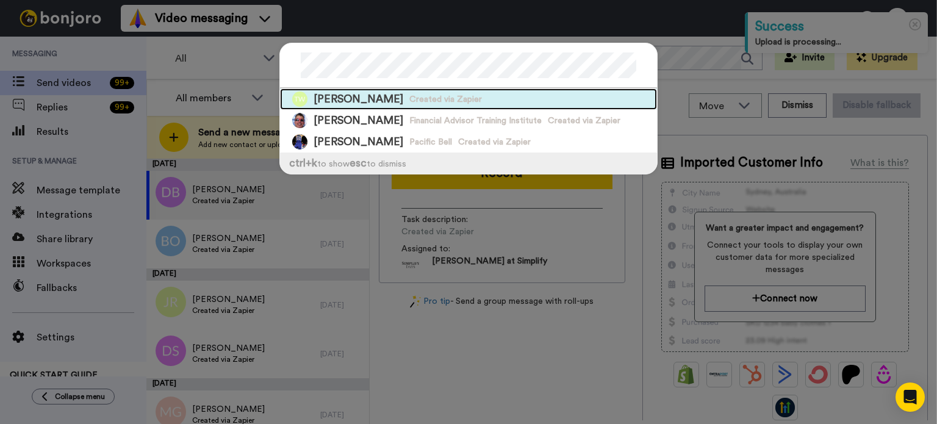
click at [458, 95] on div "[PERSON_NAME] Created via Zapier" at bounding box center [468, 98] width 377 height 21
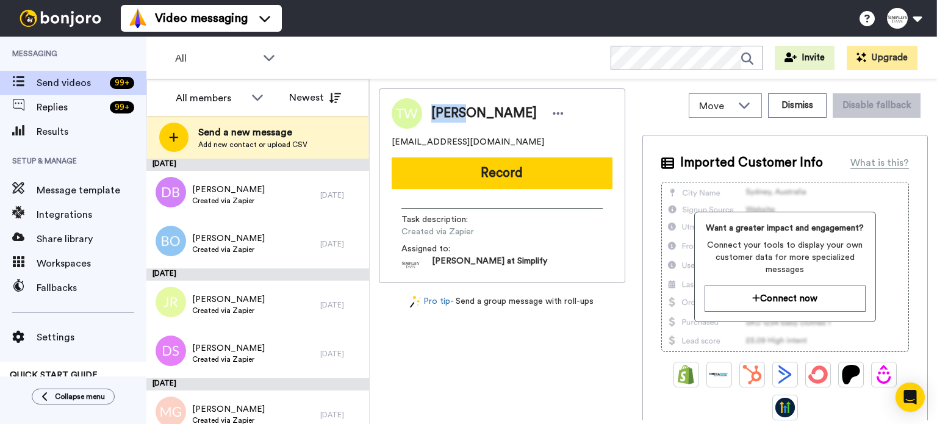
drag, startPoint x: 462, startPoint y: 110, endPoint x: 427, endPoint y: 109, distance: 34.8
click at [427, 109] on div "[PERSON_NAME]" at bounding box center [494, 113] width 145 height 18
copy span "[PERSON_NAME]"
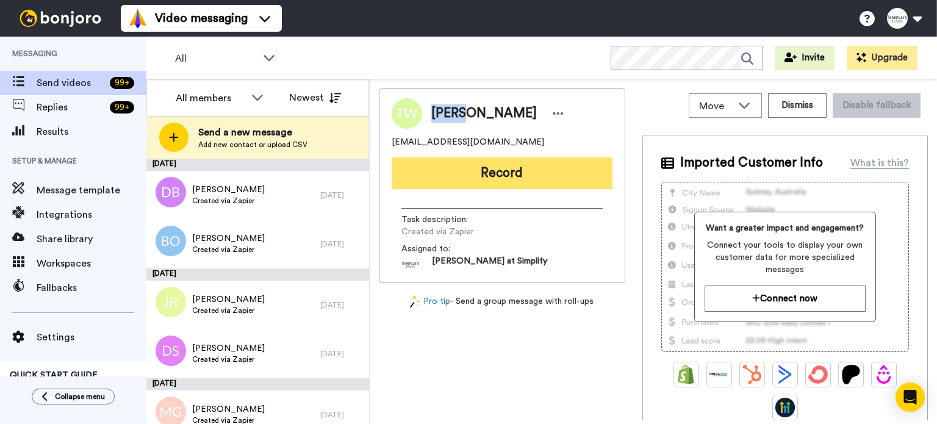
click at [474, 157] on button "Record" at bounding box center [502, 173] width 221 height 32
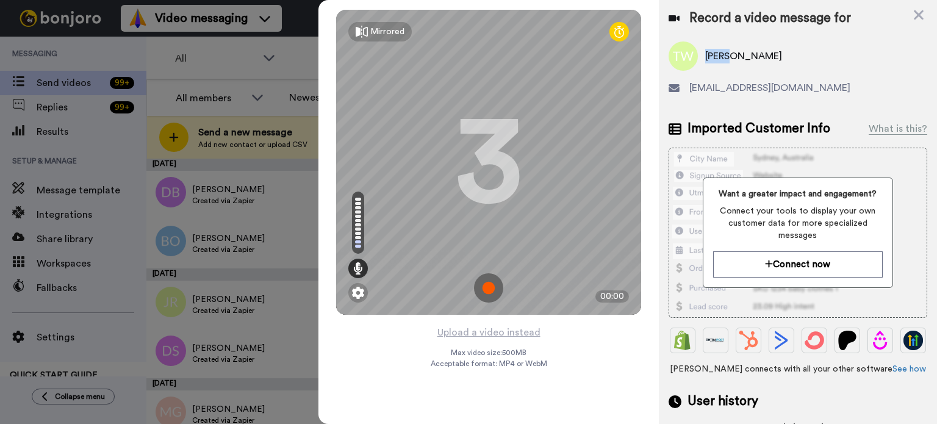
drag, startPoint x: 727, startPoint y: 52, endPoint x: 706, endPoint y: 54, distance: 21.4
click at [706, 54] on span "[PERSON_NAME]" at bounding box center [744, 56] width 77 height 15
copy span "[PERSON_NAME]"
click at [496, 324] on div "Mirrored Redo 3 00:00" at bounding box center [489, 162] width 341 height 325
click at [494, 327] on button "Upload a video instead" at bounding box center [489, 333] width 110 height 16
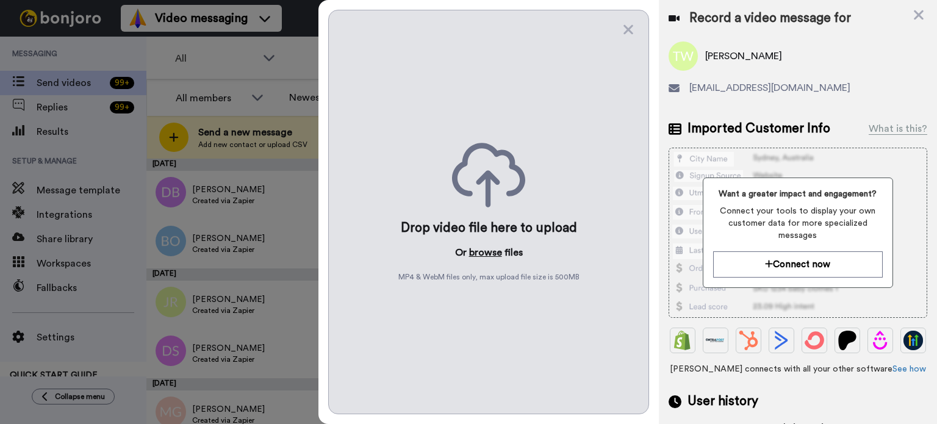
click at [484, 247] on button "browse" at bounding box center [485, 252] width 33 height 15
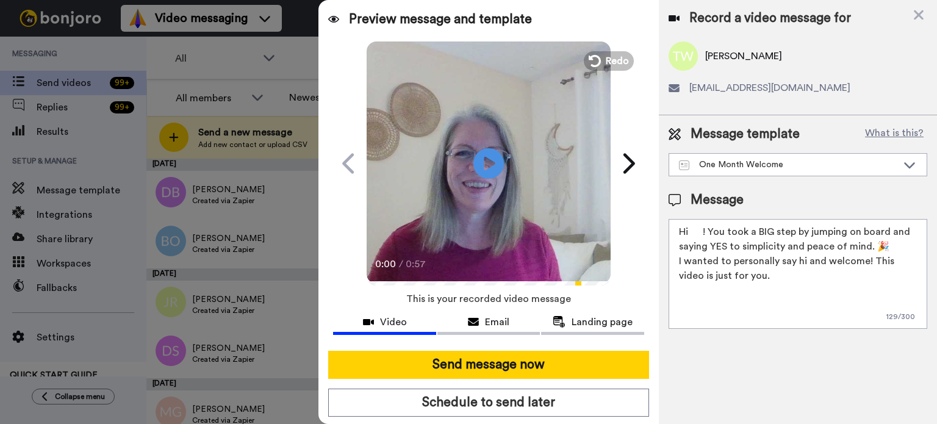
click at [500, 162] on video at bounding box center [489, 162] width 244 height 244
click at [494, 168] on icon at bounding box center [489, 163] width 32 height 32
drag, startPoint x: 704, startPoint y: 230, endPoint x: 690, endPoint y: 229, distance: 13.4
click at [690, 229] on textarea "Hi ! You took a BIG step by jumping on board and saying YES to simplicity and p…" at bounding box center [798, 274] width 259 height 110
paste textarea "[PERSON_NAME]"
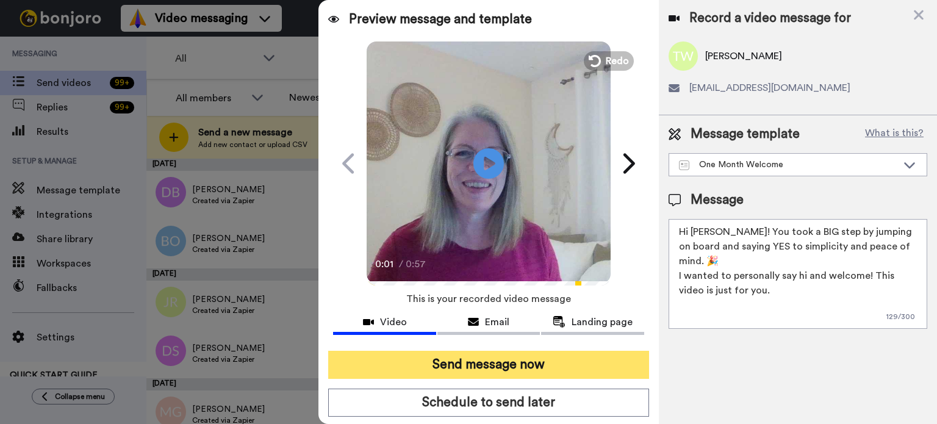
type textarea "Hi [PERSON_NAME]! You took a BIG step by jumping on board and saying YES to sim…"
click at [560, 356] on button "Send message now" at bounding box center [488, 365] width 321 height 28
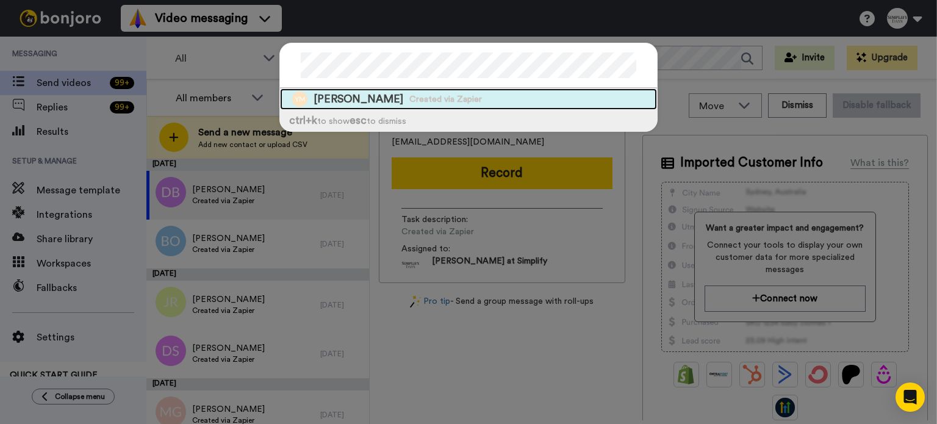
click at [486, 95] on div "Yotunde [PERSON_NAME] Created via Zapier" at bounding box center [468, 98] width 377 height 21
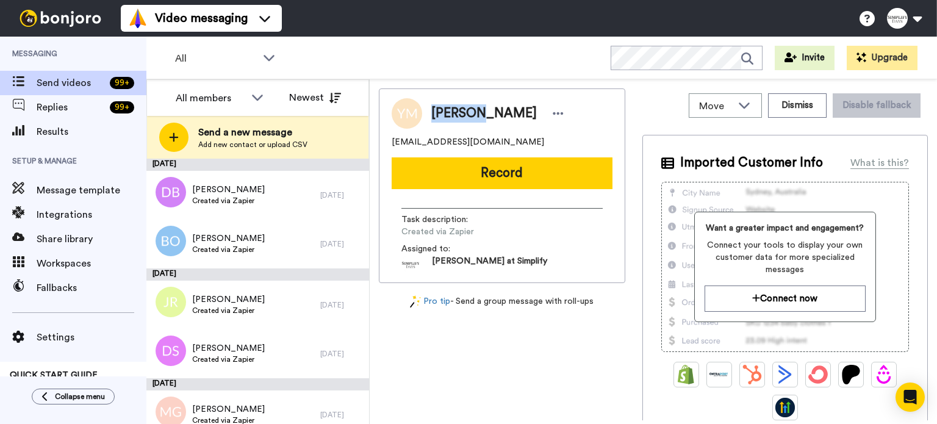
drag, startPoint x: 480, startPoint y: 112, endPoint x: 432, endPoint y: 117, distance: 49.1
click at [432, 117] on span "[PERSON_NAME]" at bounding box center [485, 113] width 106 height 18
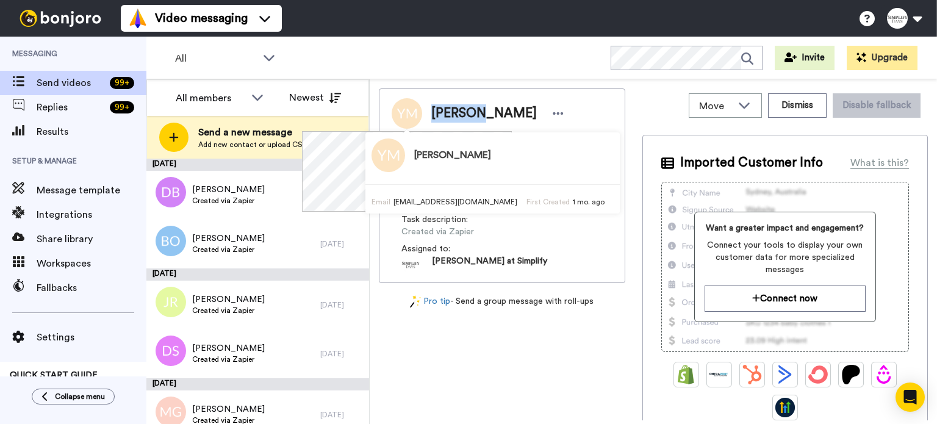
copy span "Yotunde"
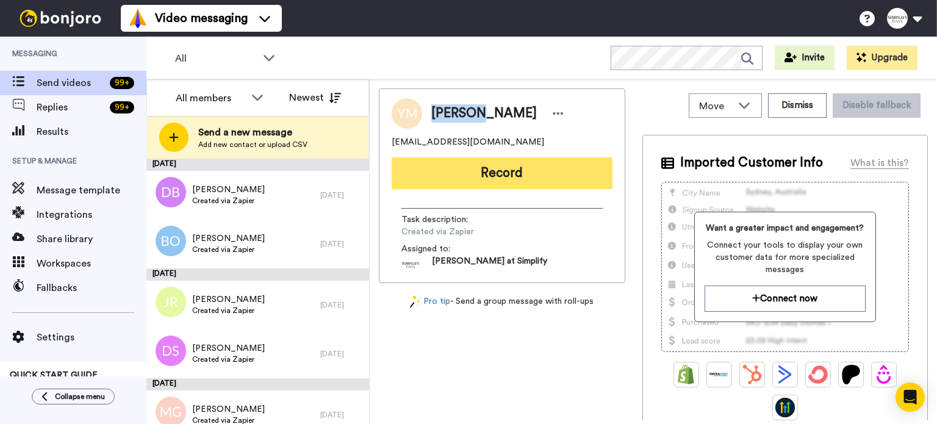
click at [575, 165] on button "Record" at bounding box center [502, 173] width 221 height 32
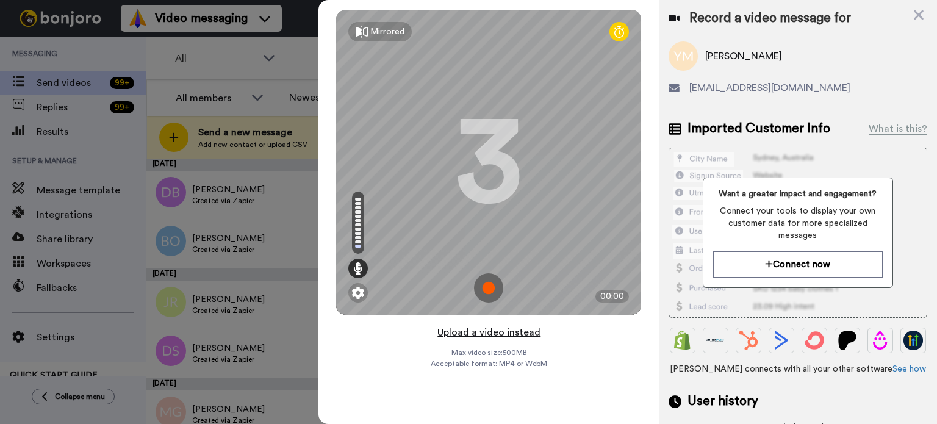
click at [477, 329] on button "Upload a video instead" at bounding box center [489, 333] width 110 height 16
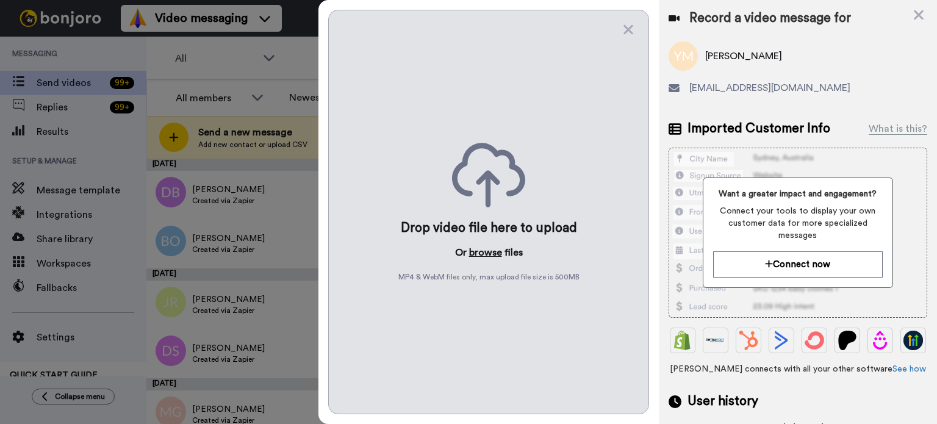
click at [488, 251] on button "browse" at bounding box center [485, 252] width 33 height 15
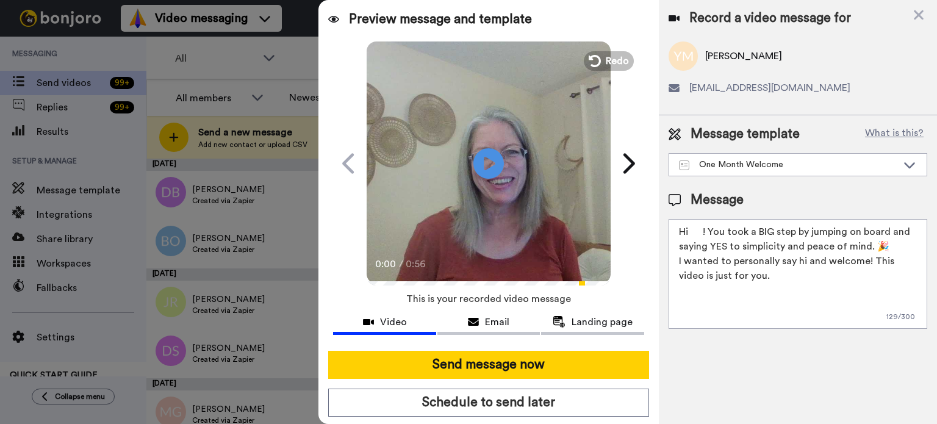
click at [500, 171] on video at bounding box center [489, 162] width 244 height 244
click at [513, 175] on video at bounding box center [489, 162] width 244 height 244
drag, startPoint x: 702, startPoint y: 230, endPoint x: 689, endPoint y: 231, distance: 13.5
click at [689, 231] on textarea "Hi ! You took a BIG step by jumping on board and saying YES to simplicity and p…" at bounding box center [798, 274] width 259 height 110
paste textarea "Yotunde"
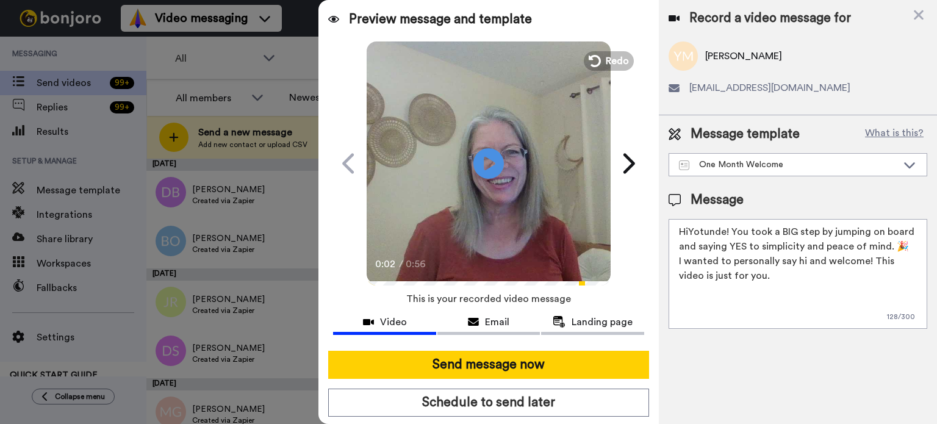
click at [692, 232] on textarea "HiYotunde! You took a BIG step by jumping on board and saying YES to simplicity…" at bounding box center [798, 274] width 259 height 110
click at [691, 227] on textarea "HiYotunde! You took a BIG step by jumping on board and saying YES to simplicity…" at bounding box center [798, 274] width 259 height 110
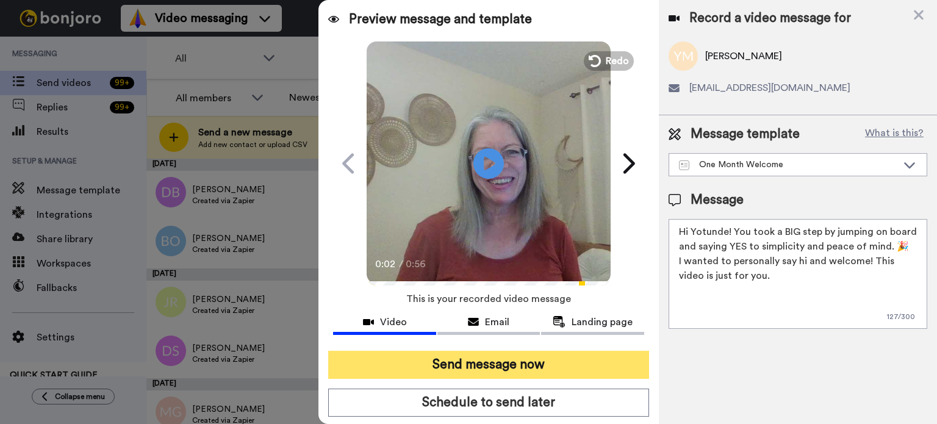
type textarea "Hi Yotunde! You took a BIG step by jumping on board and saying YES to simplicit…"
click at [503, 357] on button "Send message now" at bounding box center [488, 365] width 321 height 28
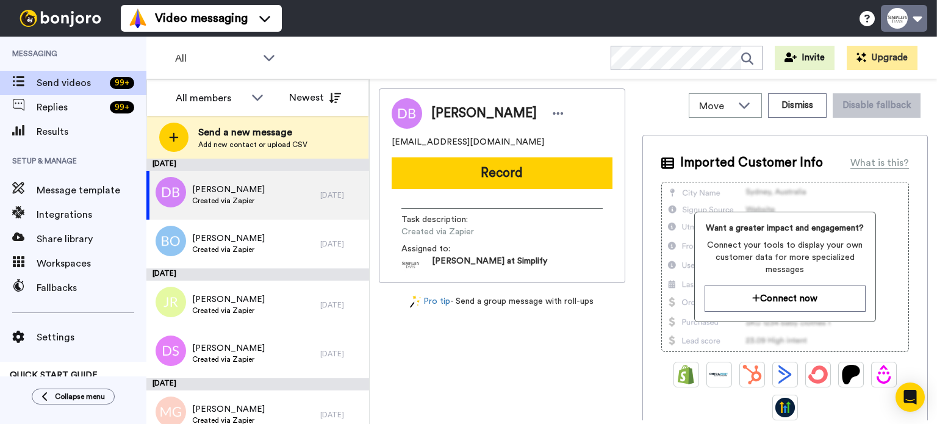
click at [921, 6] on button at bounding box center [904, 18] width 46 height 27
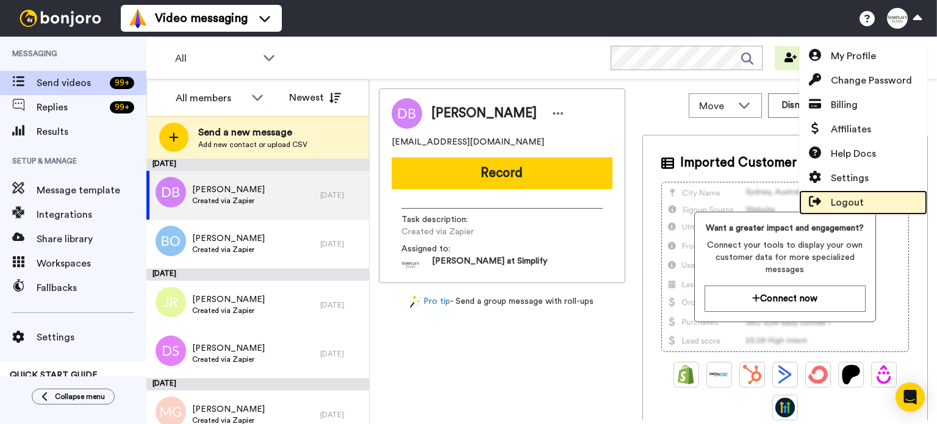
click at [864, 195] on link "Logout" at bounding box center [864, 202] width 128 height 24
